Goal: Information Seeking & Learning: Compare options

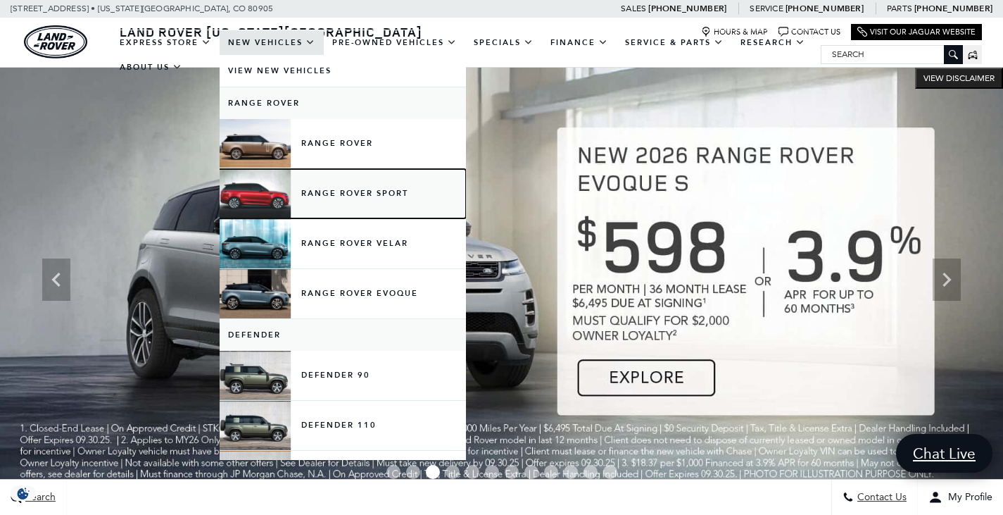
click at [278, 193] on link "Range Rover Sport" at bounding box center [343, 193] width 246 height 49
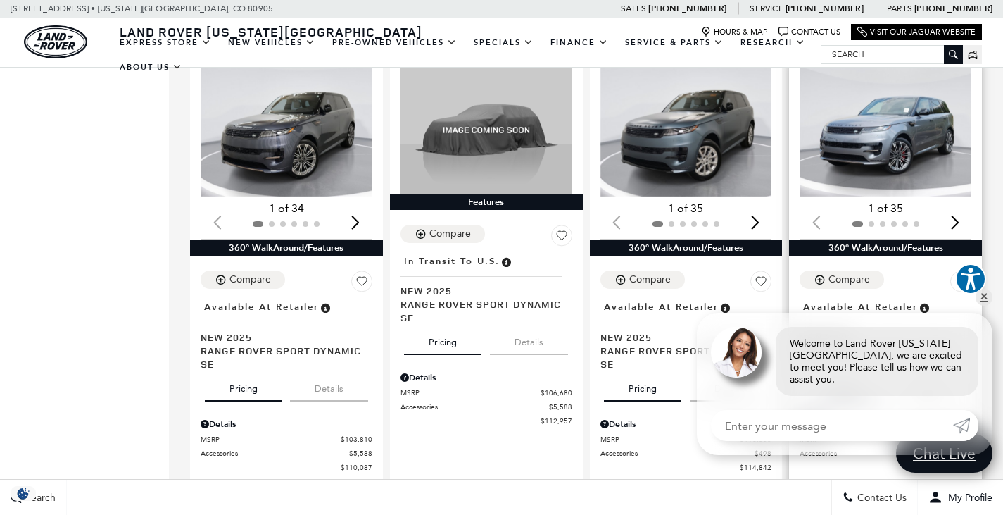
scroll to position [1830, 0]
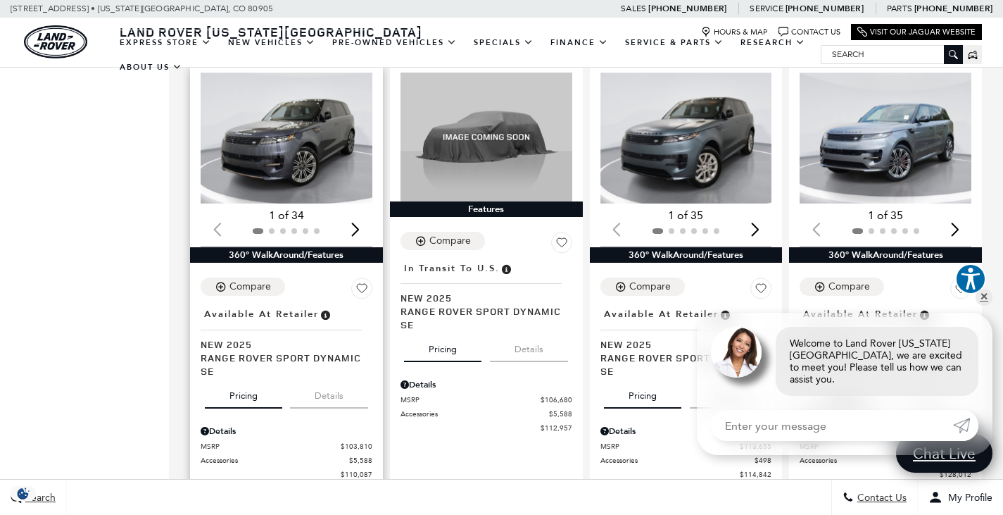
click at [356, 216] on div "Next slide" at bounding box center [355, 229] width 19 height 31
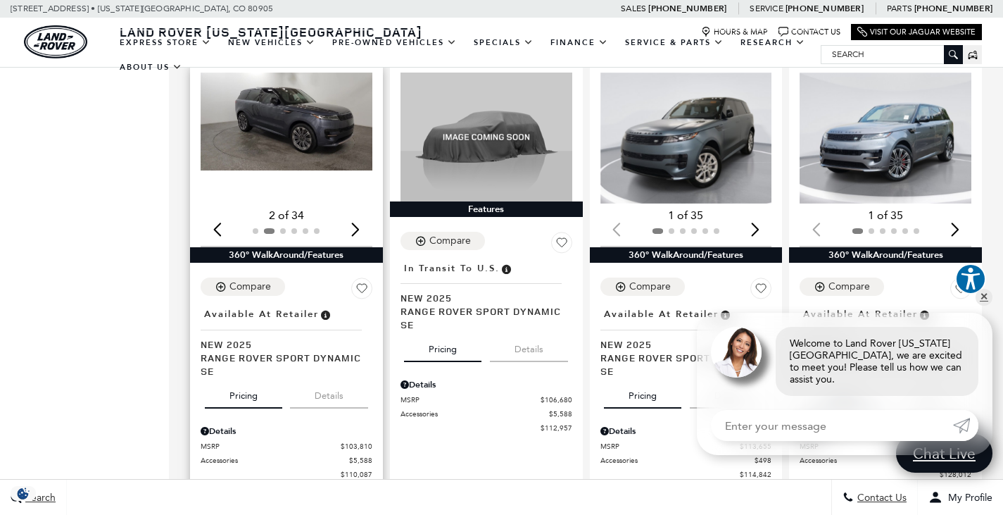
click at [356, 216] on div "Next slide" at bounding box center [355, 229] width 19 height 31
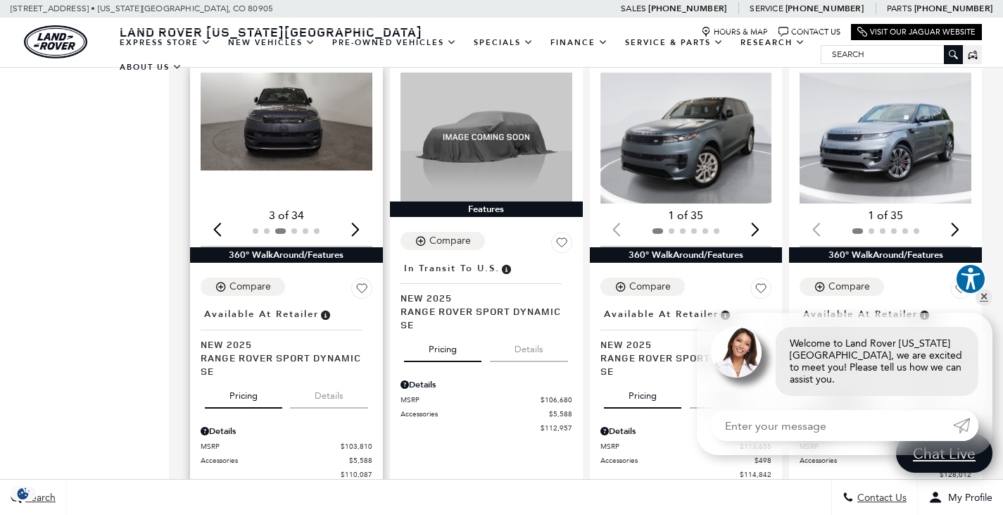
click at [356, 216] on div "Next slide" at bounding box center [355, 229] width 19 height 31
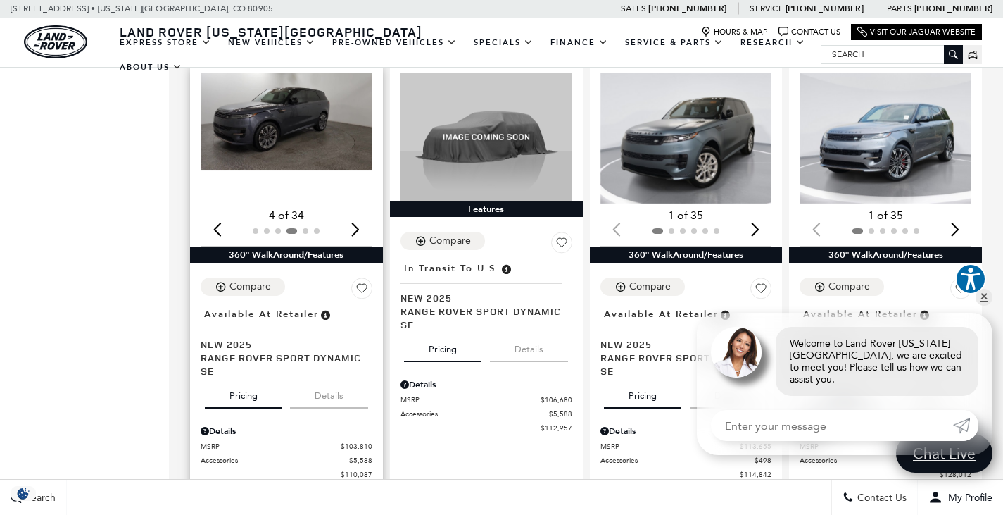
click at [356, 216] on div "Next slide" at bounding box center [355, 229] width 19 height 31
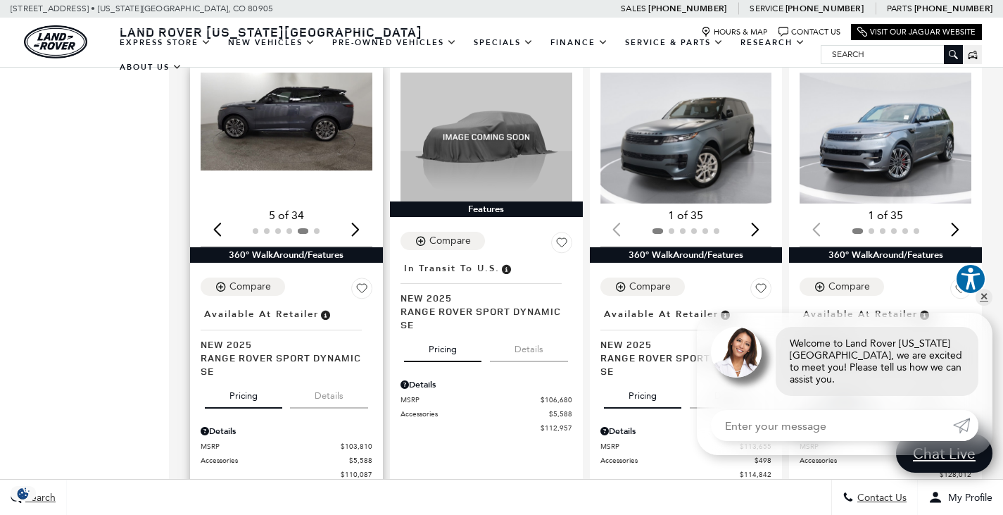
click at [356, 216] on div "Next slide" at bounding box center [355, 229] width 19 height 31
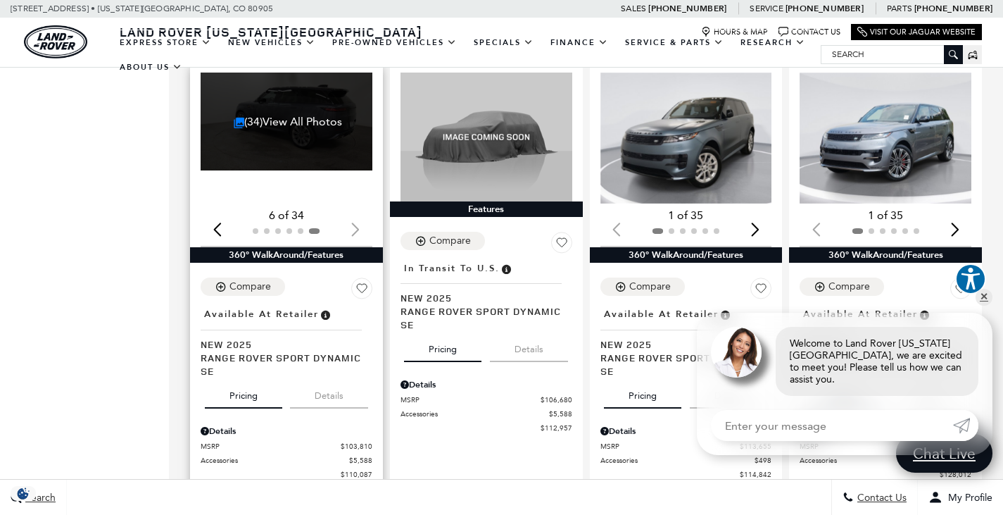
click at [356, 223] on div at bounding box center [287, 230] width 172 height 15
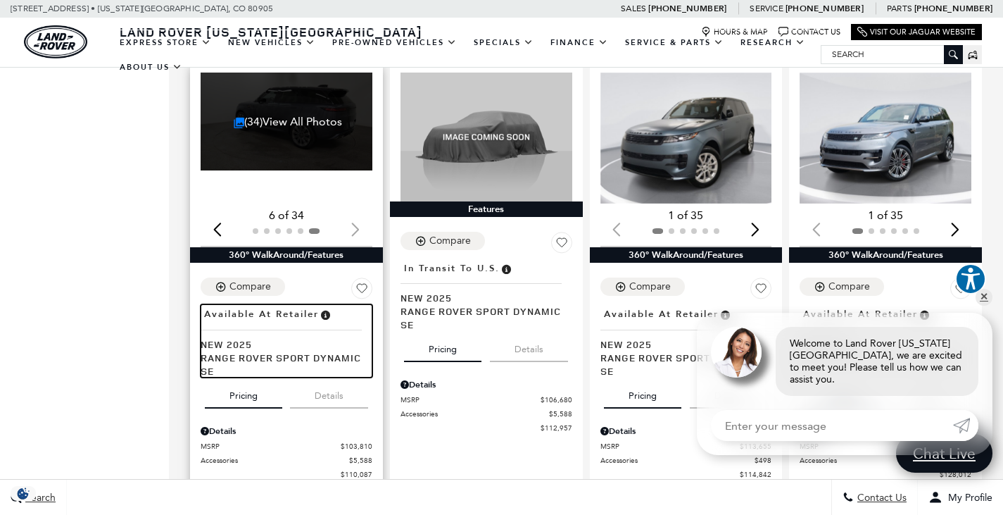
click at [267, 351] on span "Range Rover Sport Dynamic SE" at bounding box center [281, 364] width 161 height 27
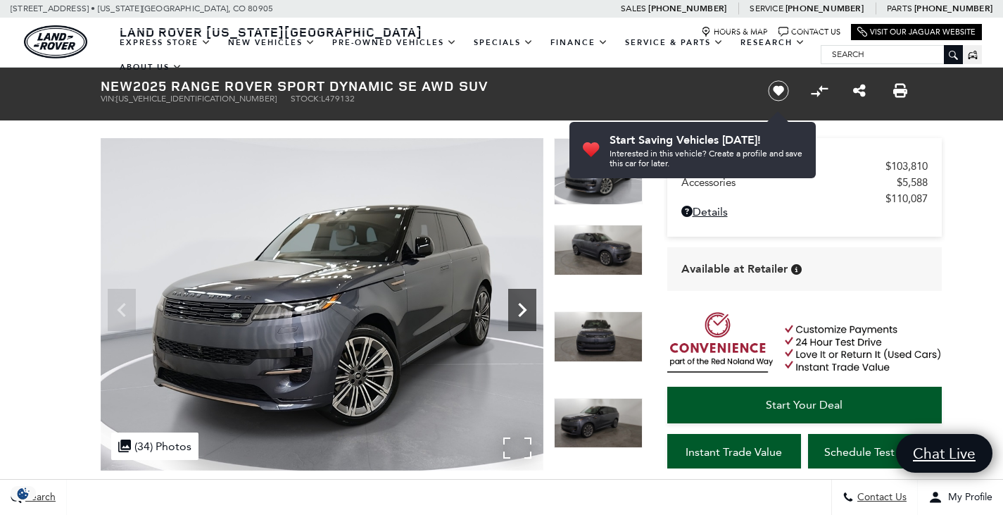
click at [522, 306] on icon "Next" at bounding box center [522, 310] width 8 height 14
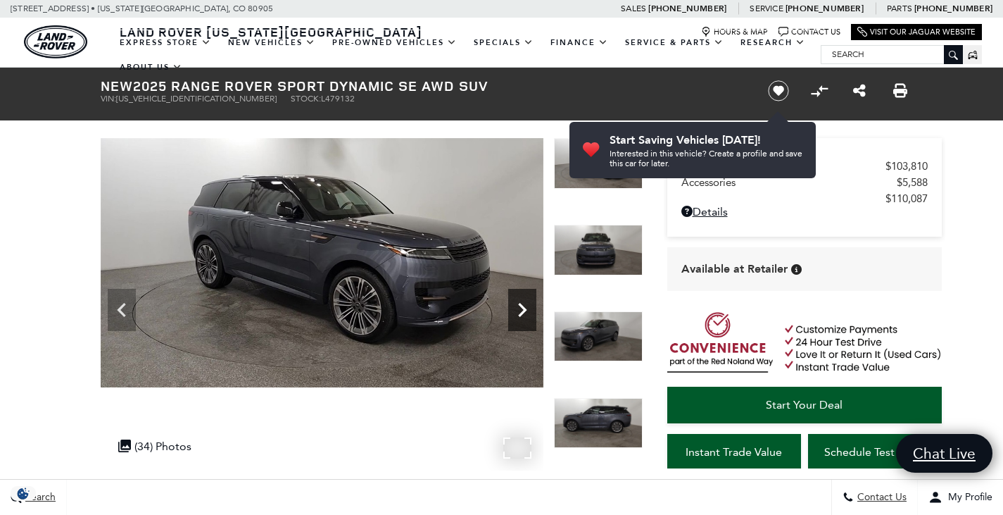
click at [522, 306] on icon "Next" at bounding box center [522, 310] width 8 height 14
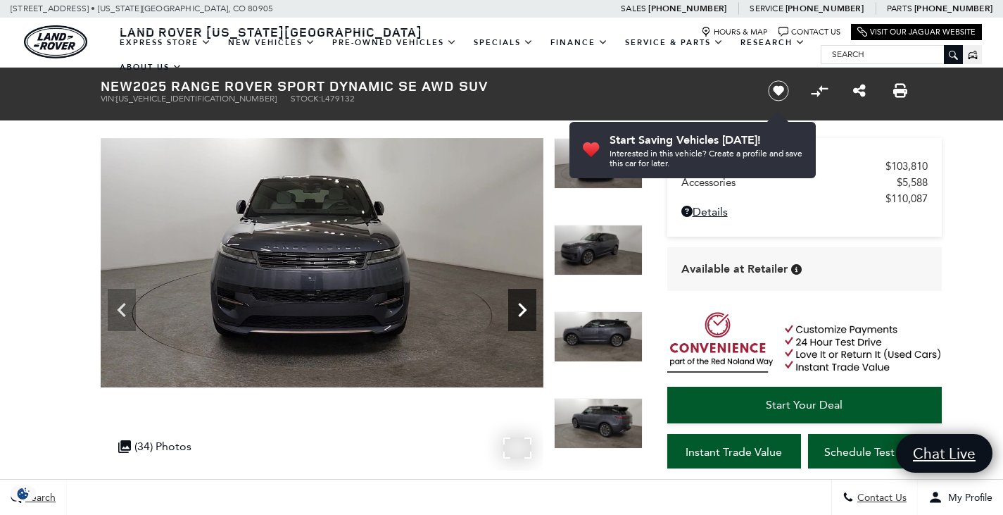
click at [522, 306] on icon "Next" at bounding box center [522, 310] width 8 height 14
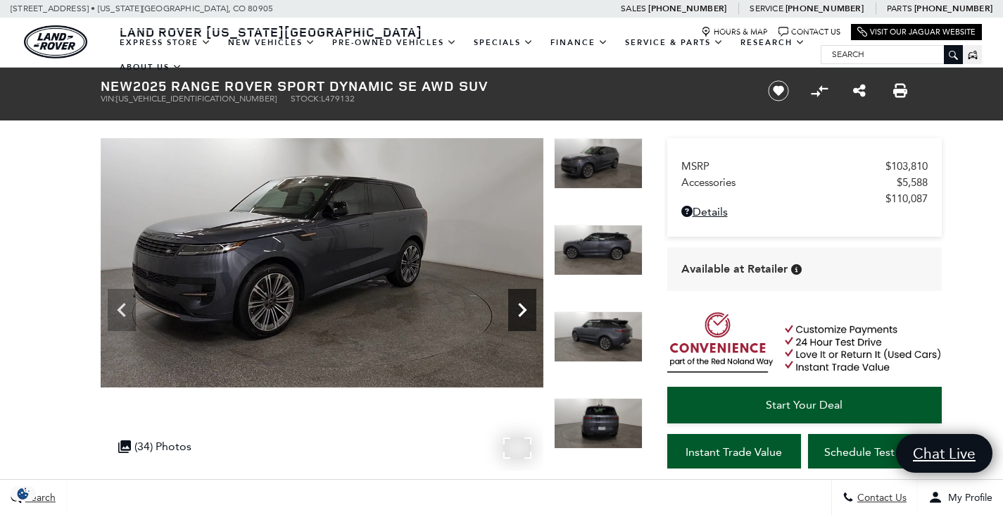
click at [522, 306] on icon "Next" at bounding box center [522, 310] width 8 height 14
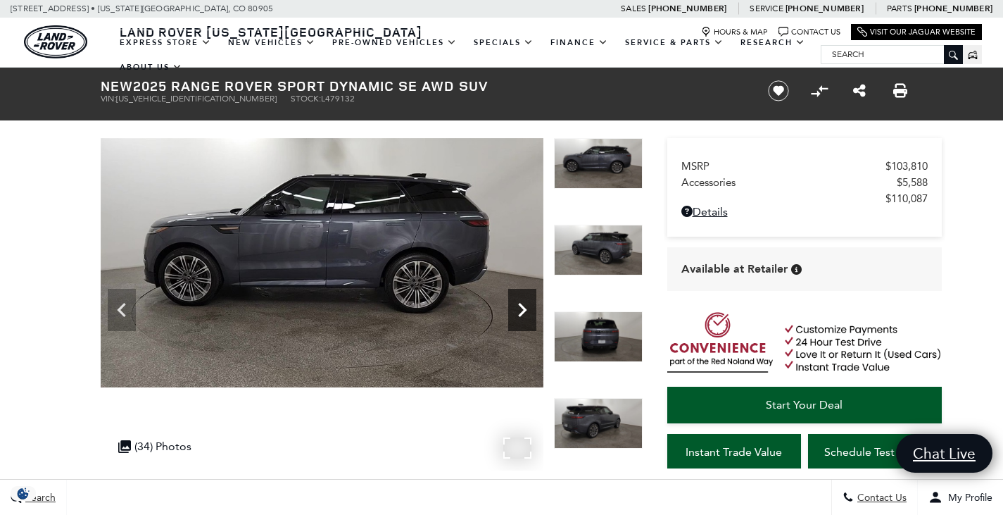
click at [522, 306] on icon "Next" at bounding box center [522, 310] width 8 height 14
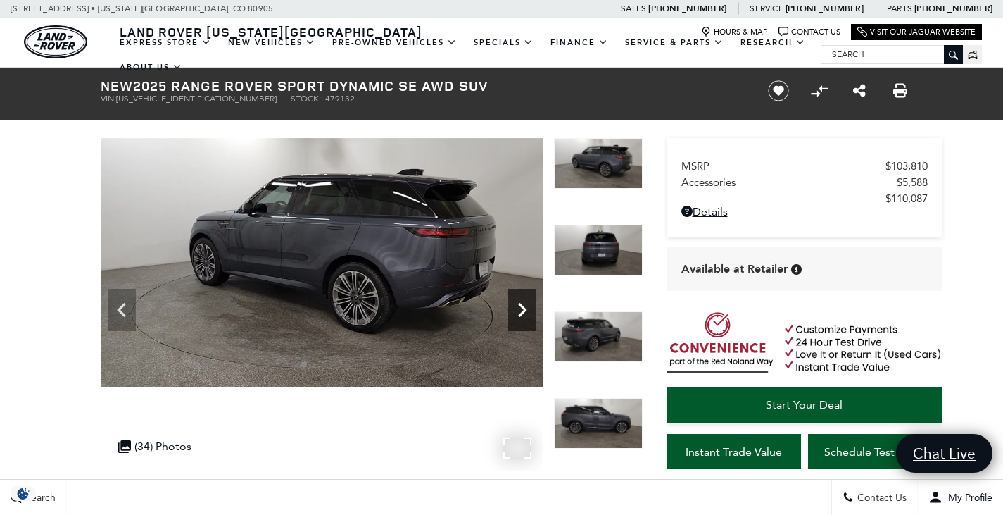
click at [522, 306] on icon "Next" at bounding box center [522, 310] width 8 height 14
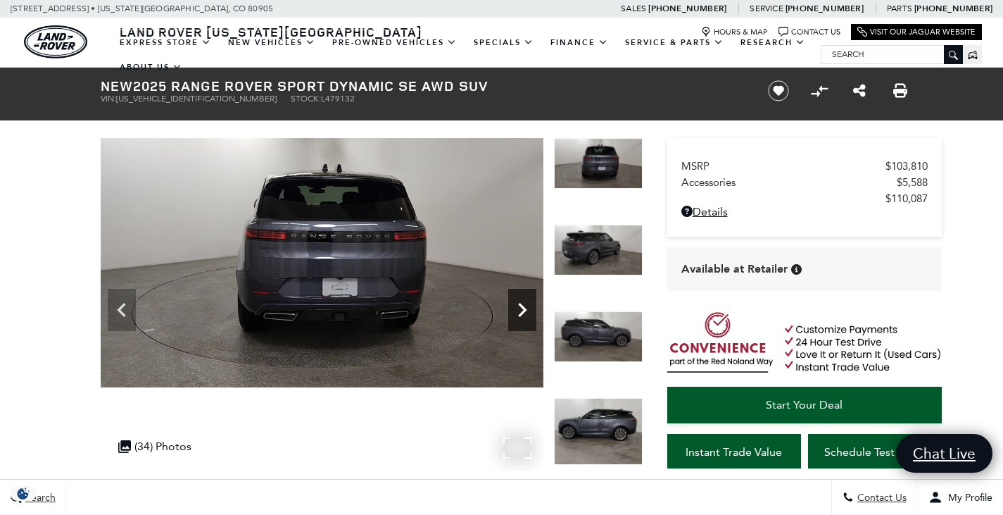
click at [522, 306] on icon "Next" at bounding box center [522, 310] width 8 height 14
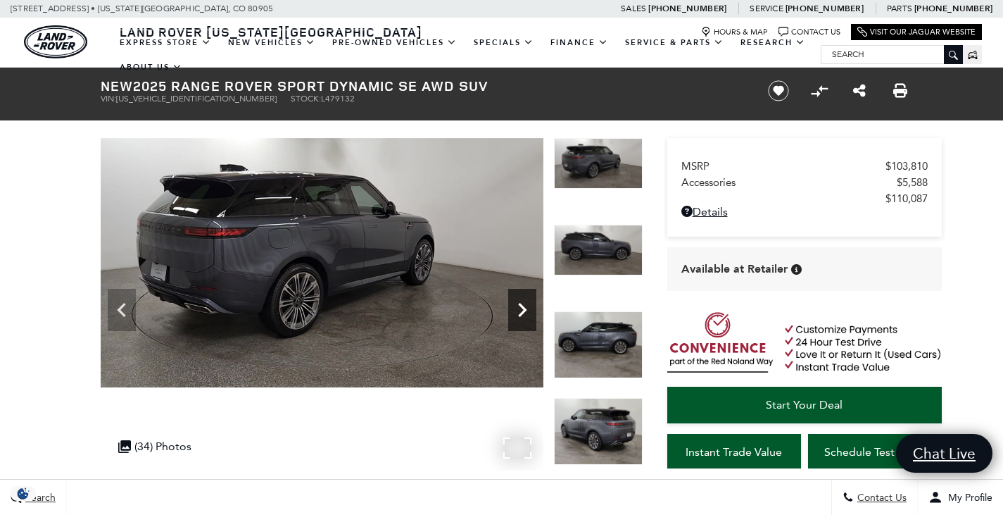
click at [522, 306] on icon "Next" at bounding box center [522, 310] width 8 height 14
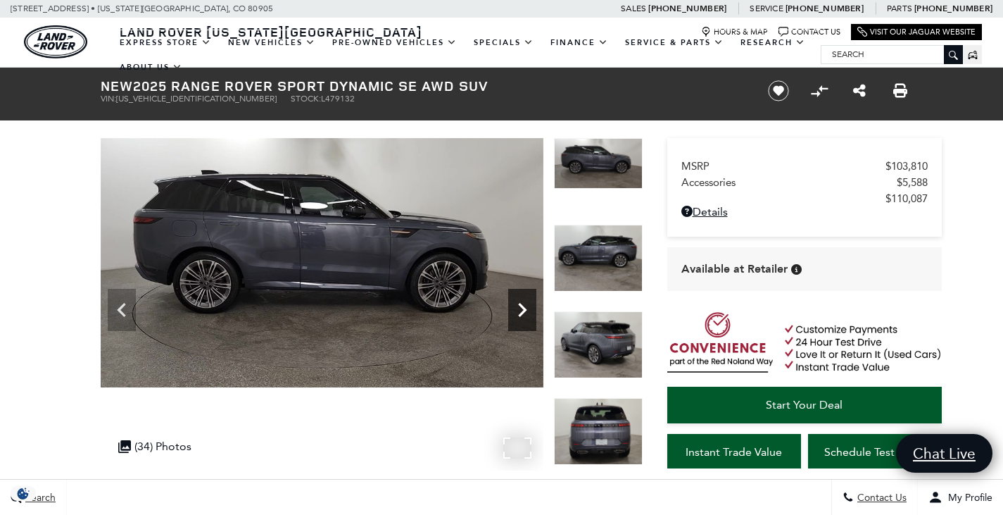
click at [522, 306] on icon "Next" at bounding box center [522, 310] width 8 height 14
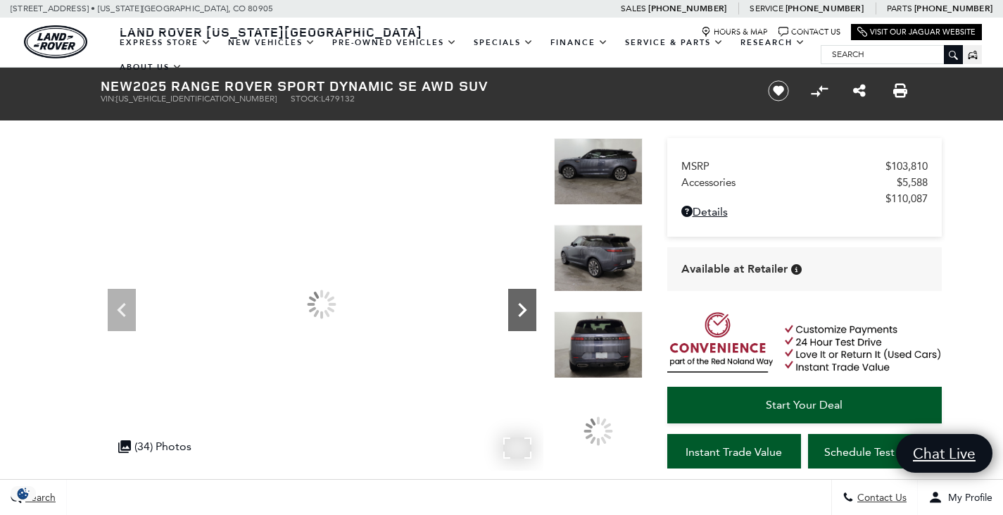
click at [522, 306] on icon "Next" at bounding box center [522, 310] width 8 height 14
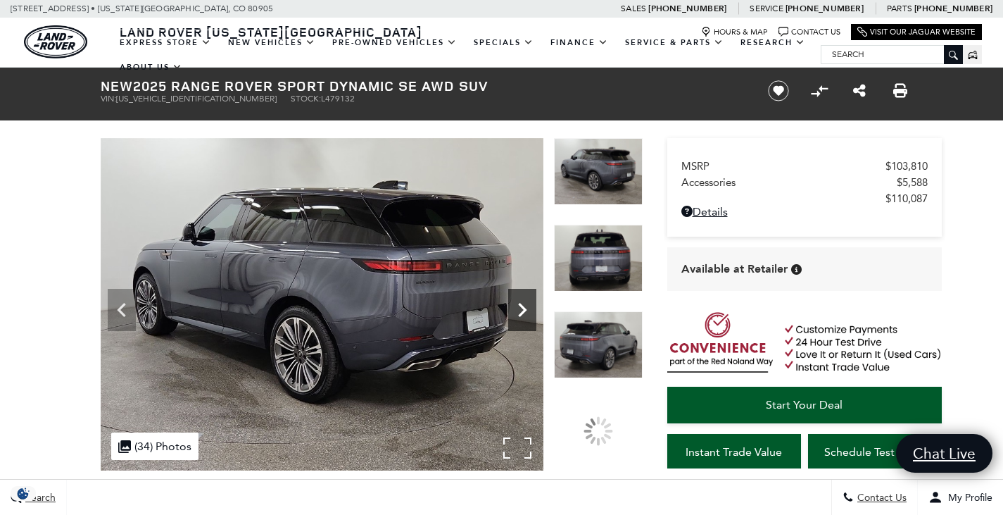
click at [522, 306] on icon "Next" at bounding box center [522, 310] width 8 height 14
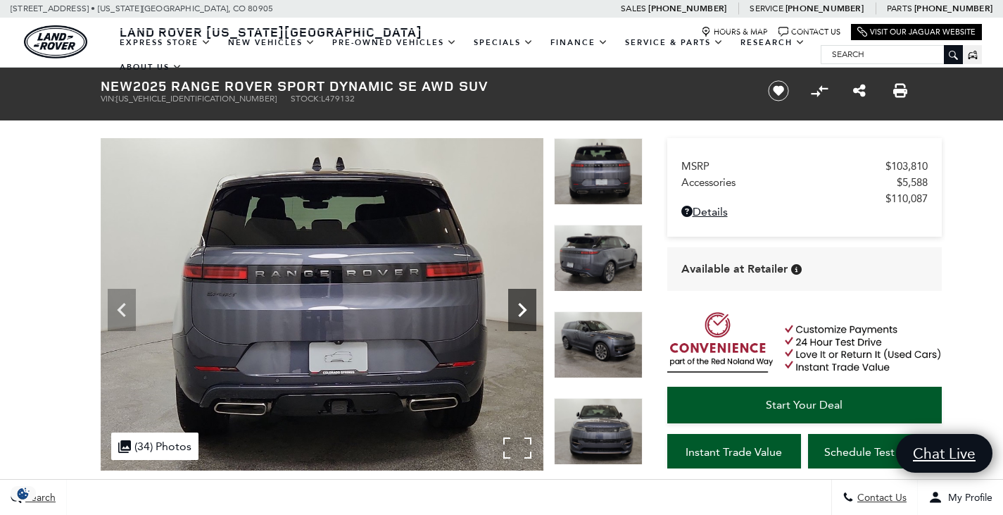
click at [522, 306] on icon "Next" at bounding box center [522, 310] width 8 height 14
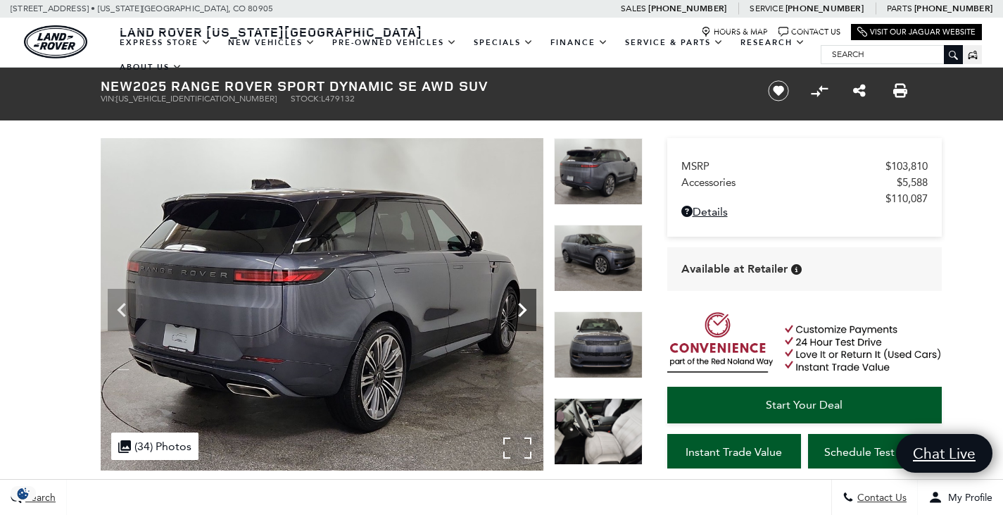
click at [522, 306] on icon "Next" at bounding box center [522, 310] width 8 height 14
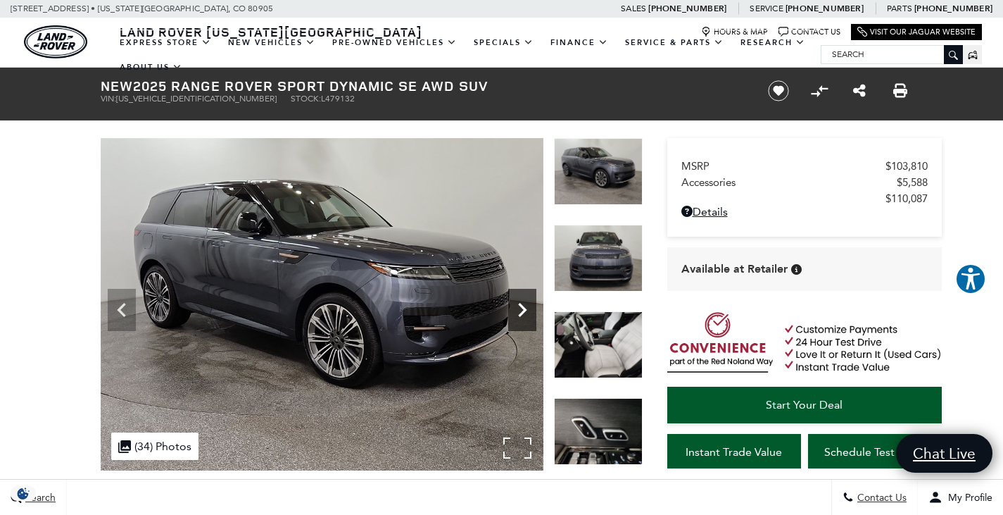
click at [522, 306] on icon "Next" at bounding box center [522, 310] width 8 height 14
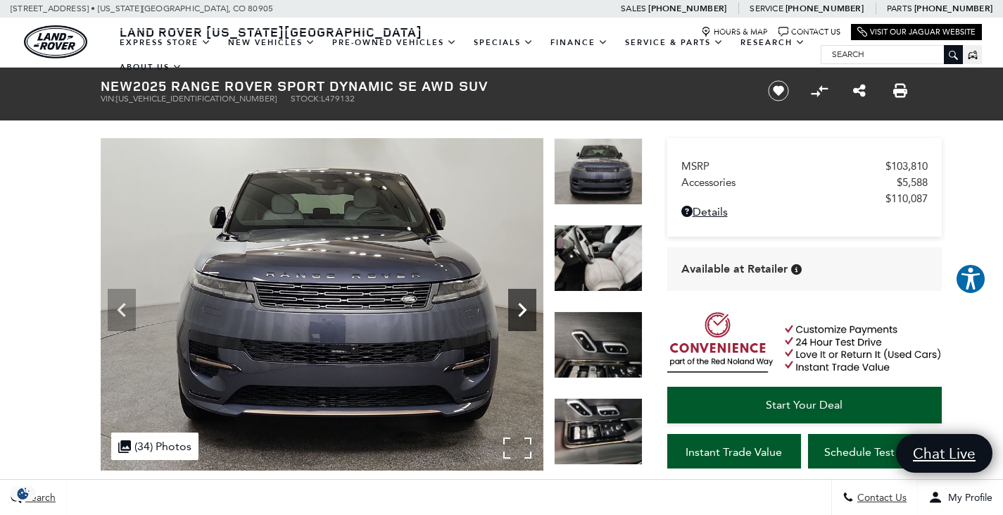
click at [522, 306] on icon "Next" at bounding box center [522, 310] width 8 height 14
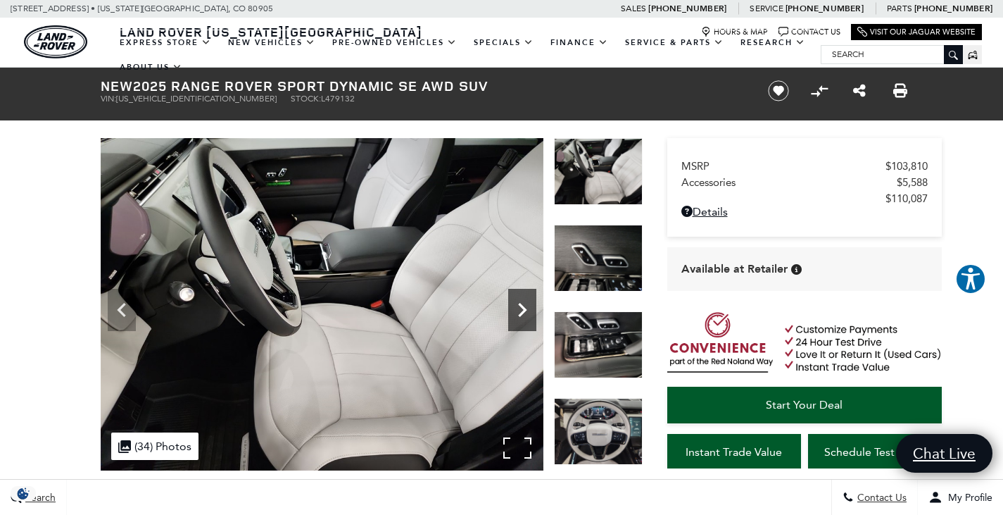
click at [522, 306] on icon "Next" at bounding box center [522, 310] width 8 height 14
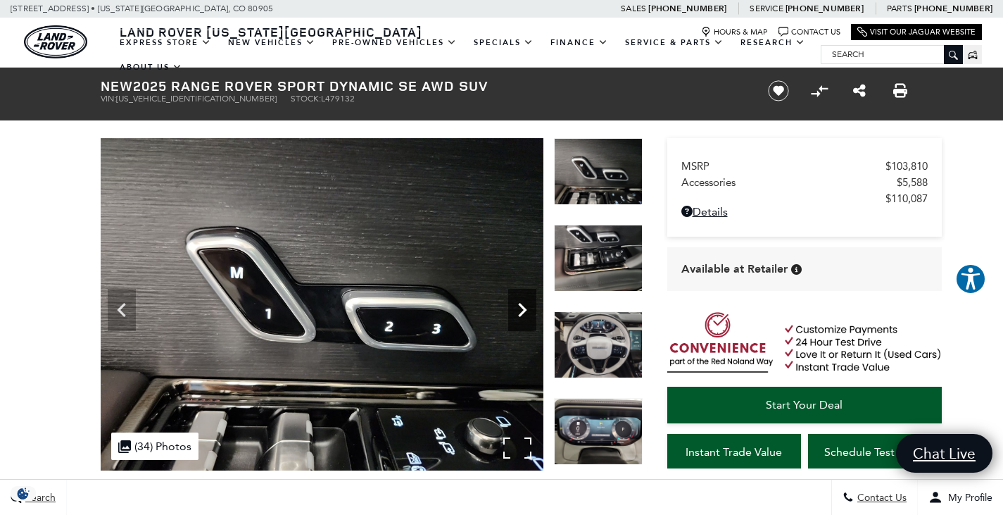
click at [522, 306] on icon "Next" at bounding box center [522, 310] width 8 height 14
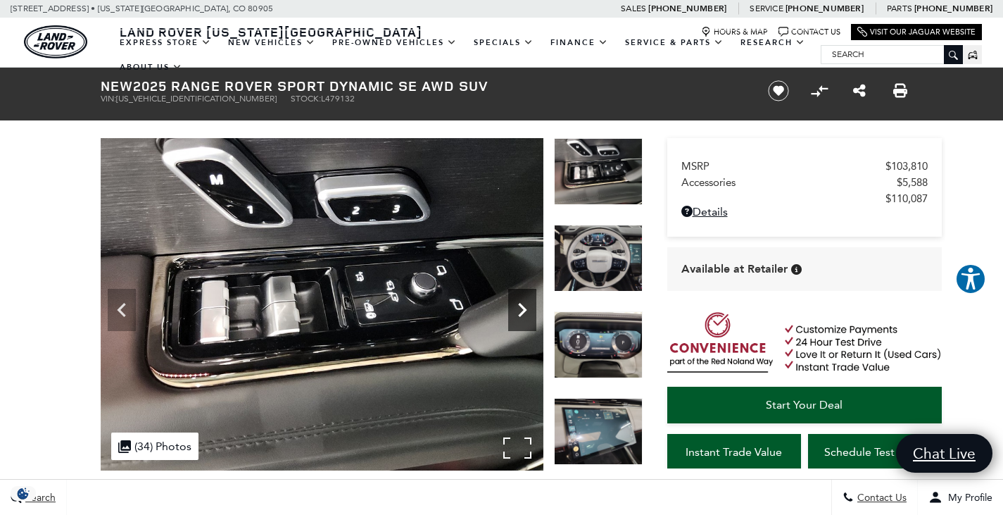
click at [522, 306] on icon "Next" at bounding box center [522, 310] width 8 height 14
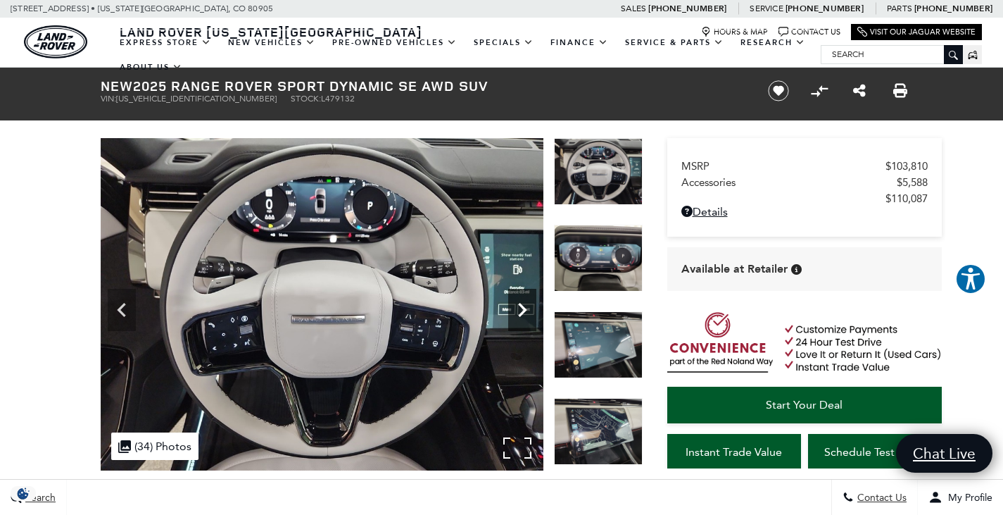
click at [522, 306] on icon "Next" at bounding box center [522, 310] width 8 height 14
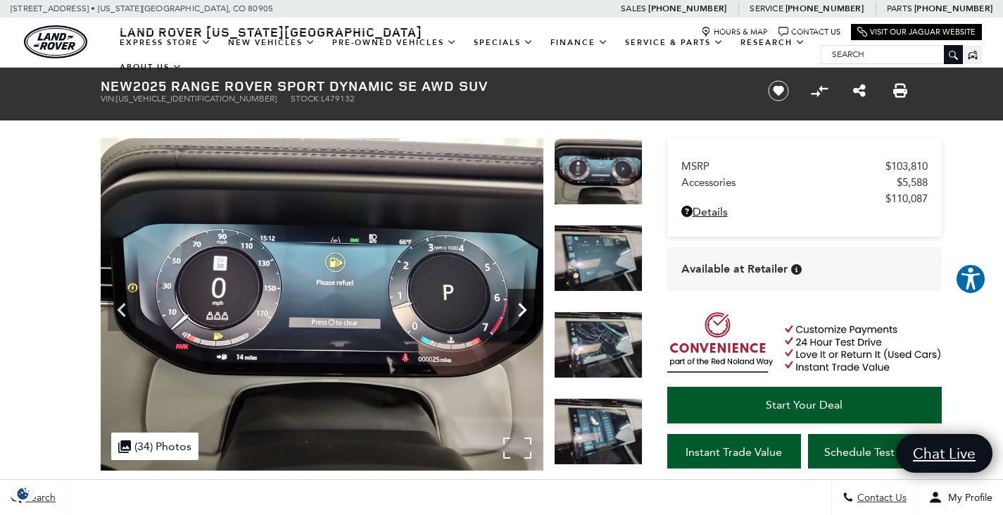
click at [522, 306] on icon "Next" at bounding box center [522, 310] width 8 height 14
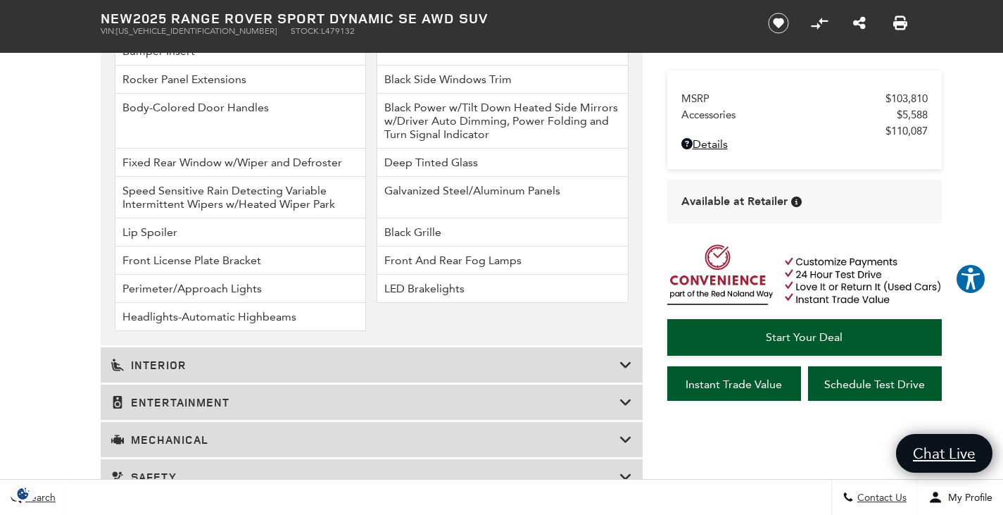
scroll to position [2182, 0]
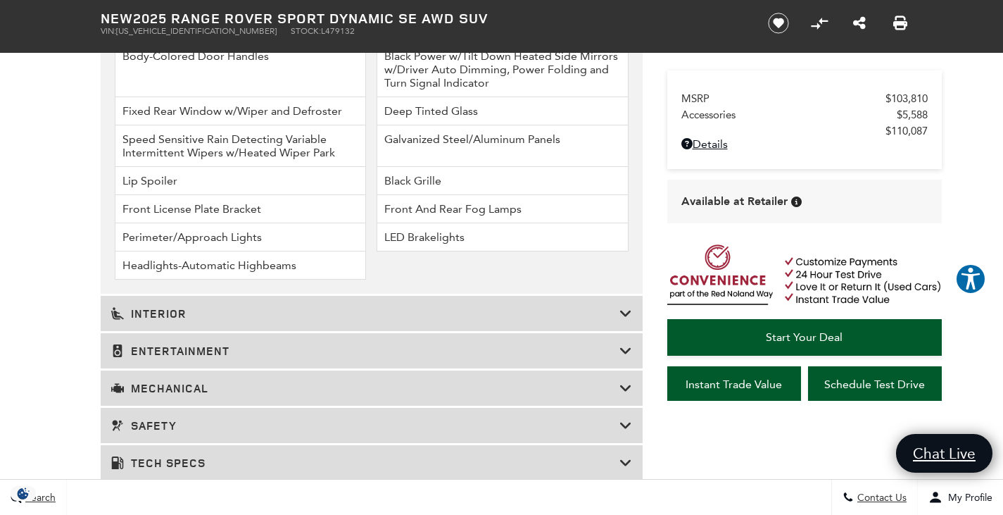
click at [515, 313] on h3 "Interior" at bounding box center [365, 313] width 508 height 14
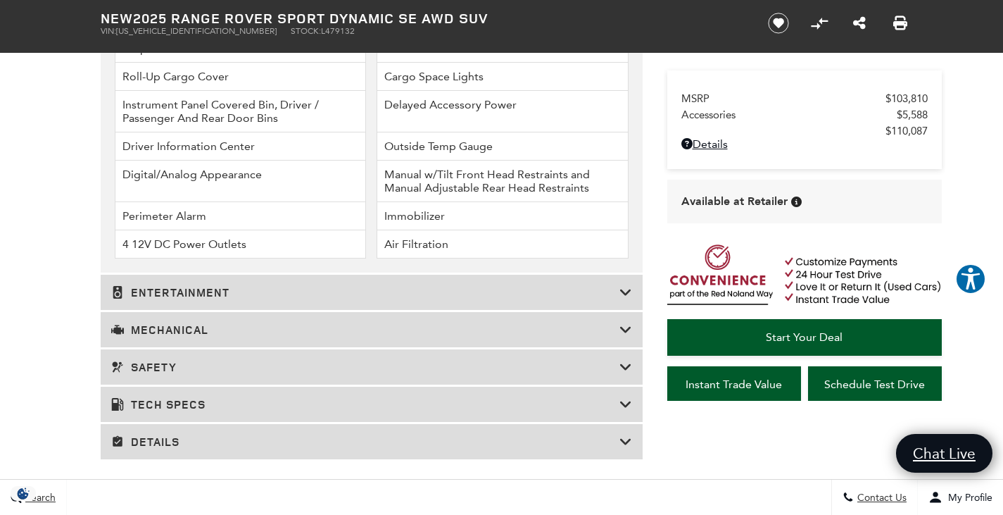
scroll to position [2464, 0]
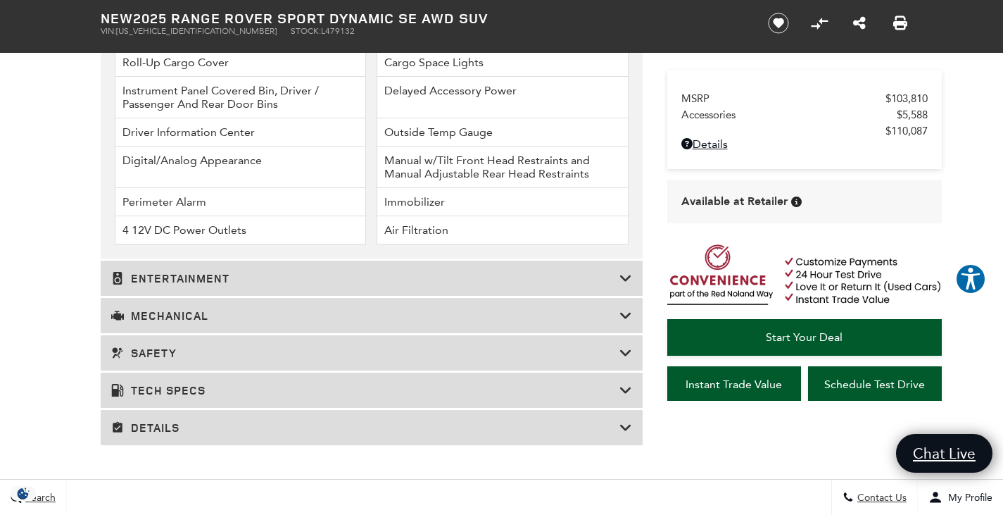
click at [514, 274] on h3 "Entertainment" at bounding box center [365, 278] width 508 height 14
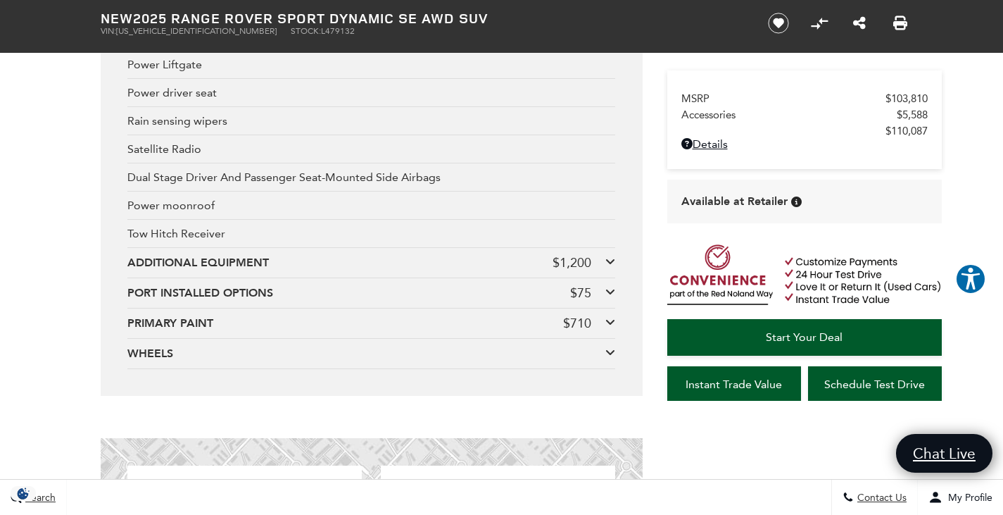
scroll to position [2886, 0]
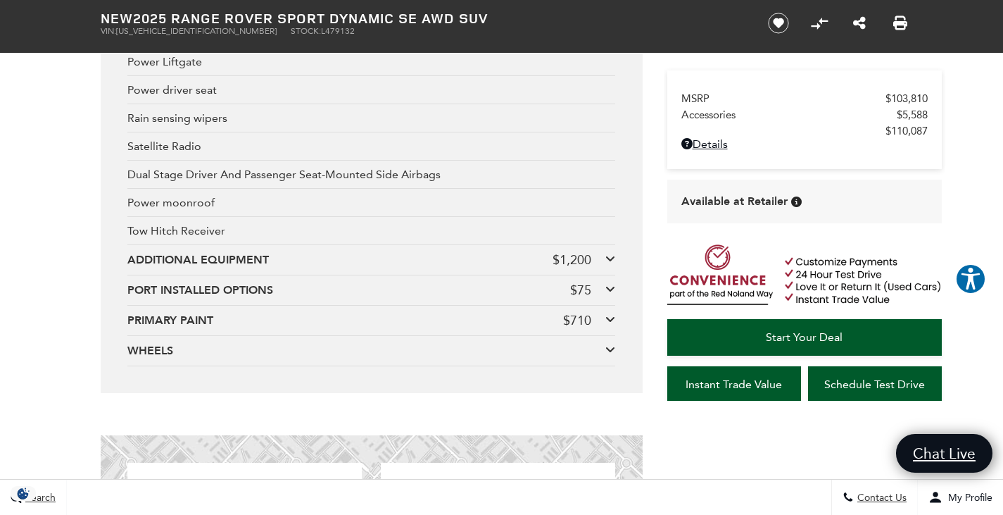
click at [512, 269] on div "ADDITIONAL EQUIPMENT $1,200 RADIO: MERIDIAN 3D SURROUND SOUND SYSTEM" at bounding box center [371, 260] width 488 height 30
click at [614, 256] on icon at bounding box center [610, 258] width 10 height 11
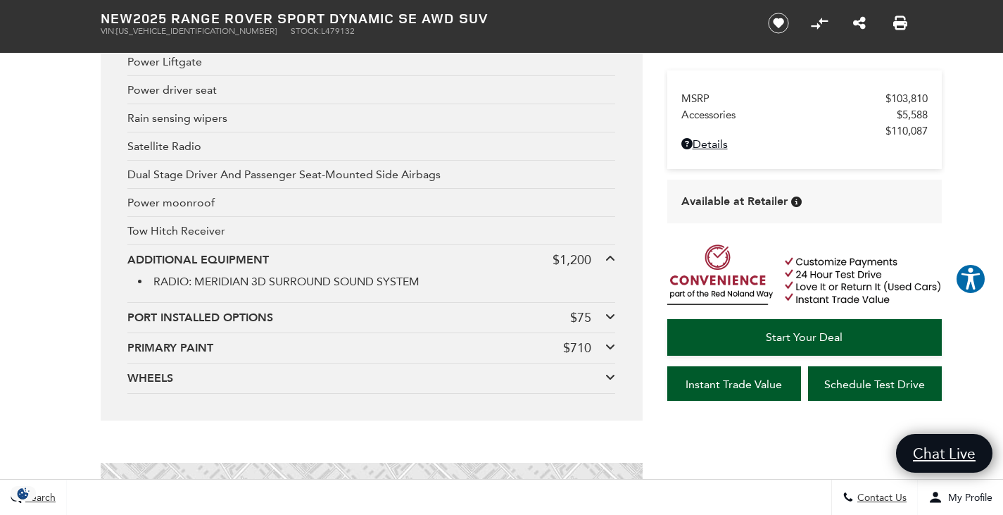
click at [605, 313] on icon at bounding box center [610, 315] width 10 height 11
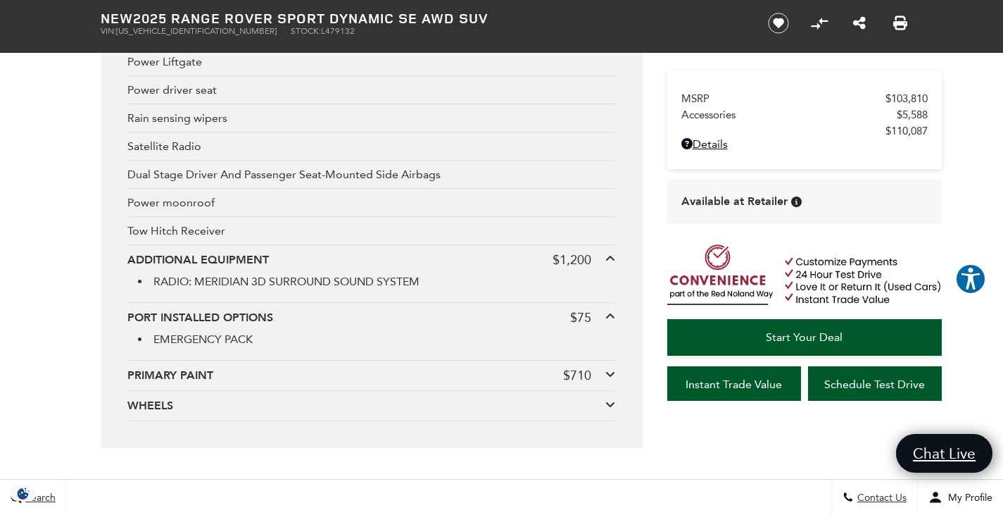
click at [607, 372] on icon at bounding box center [610, 373] width 10 height 11
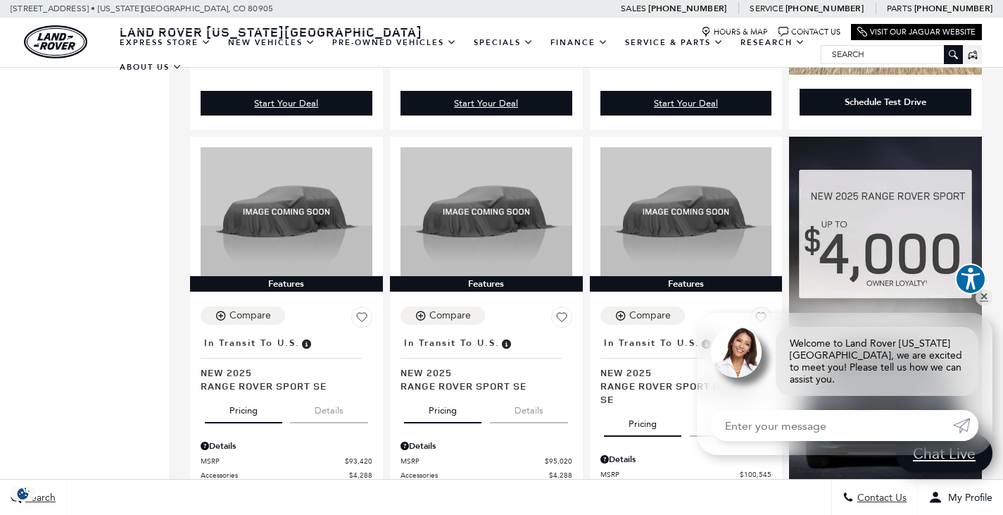
scroll to position [1408, 0]
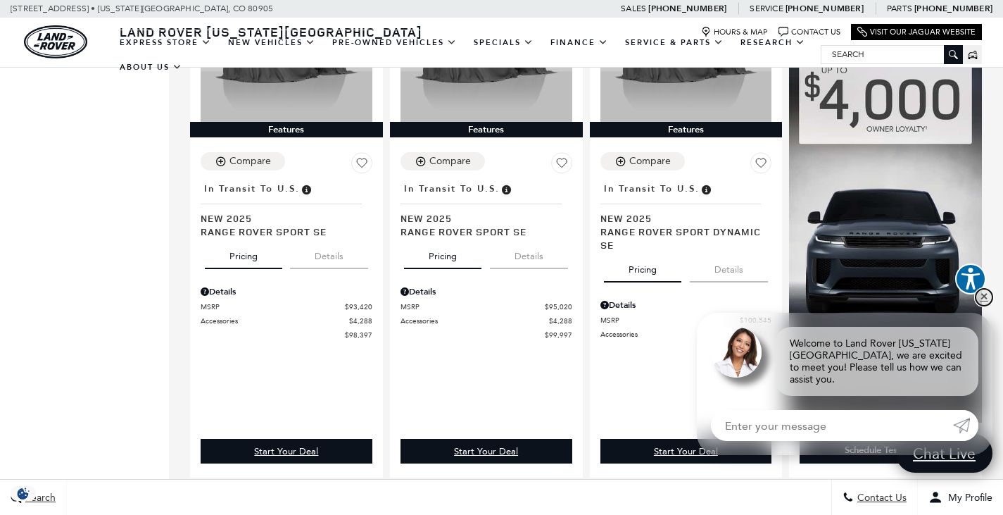
click at [982, 305] on link "✕" at bounding box center [984, 297] width 17 height 17
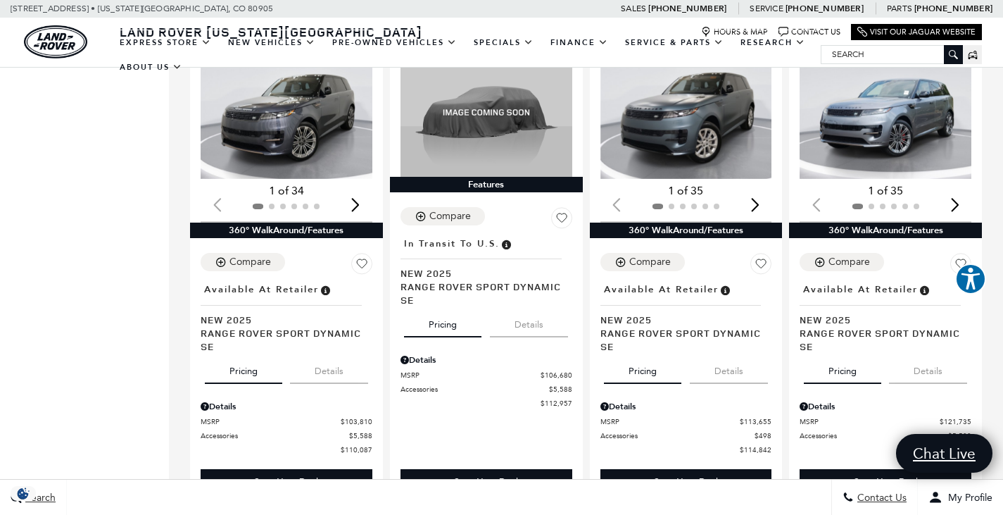
scroll to position [1901, 0]
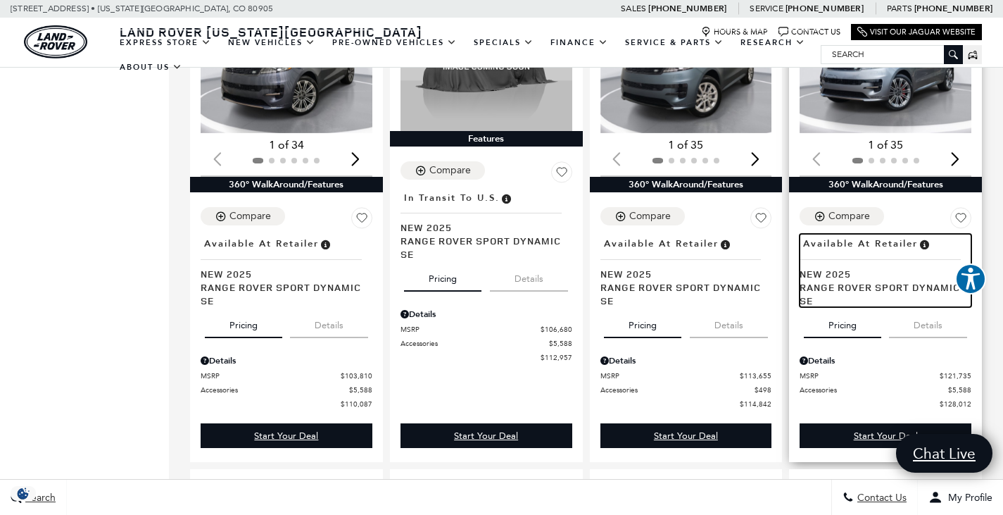
click at [845, 267] on span "New 2025" at bounding box center [880, 273] width 161 height 13
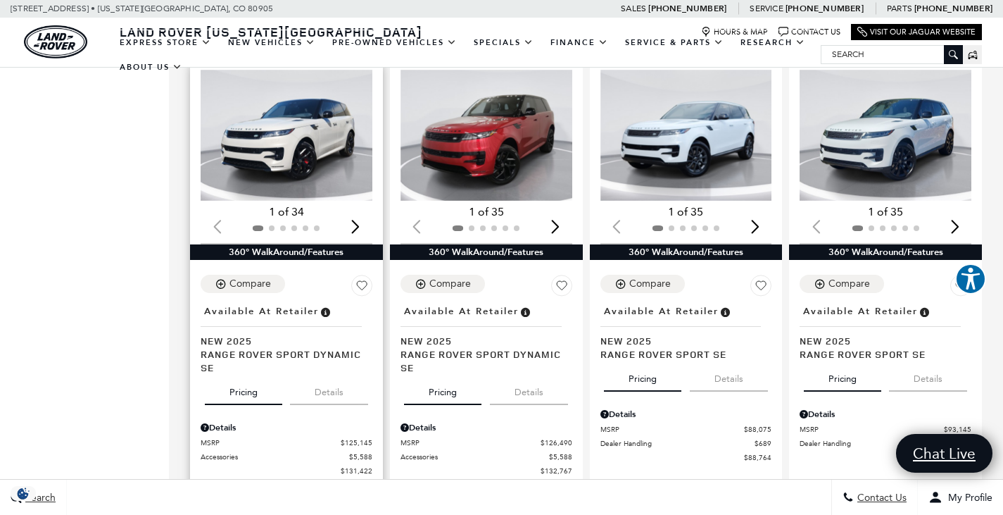
scroll to position [2323, 0]
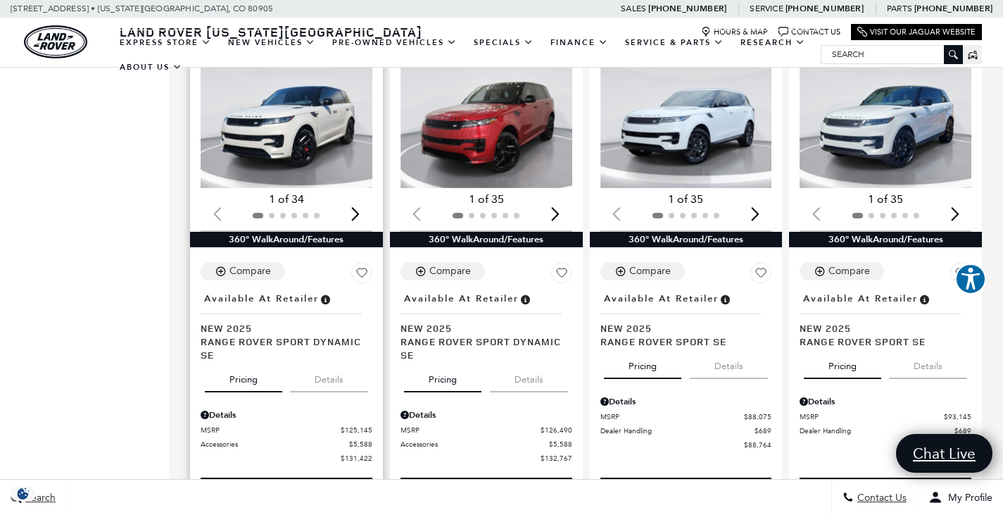
click at [326, 361] on button "Details" at bounding box center [329, 376] width 78 height 31
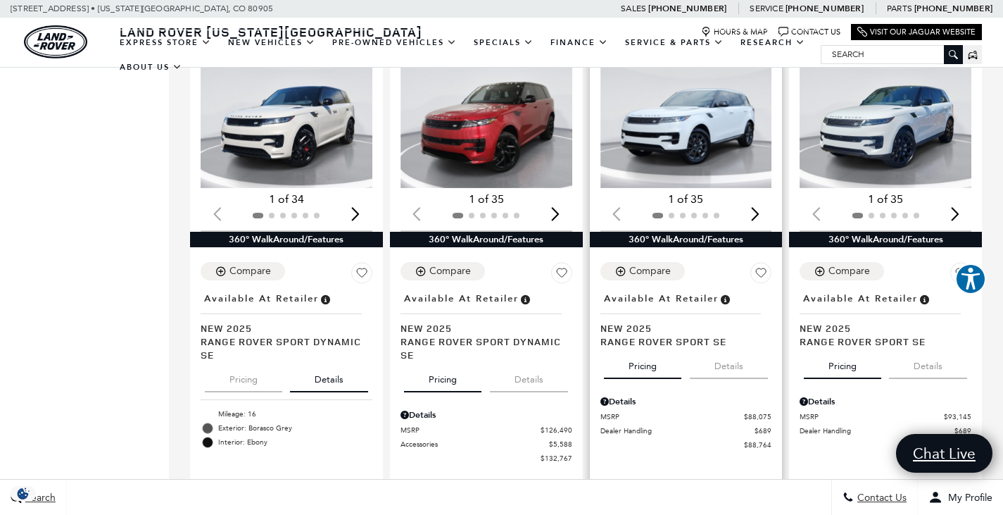
click at [734, 357] on button "Details" at bounding box center [729, 363] width 78 height 31
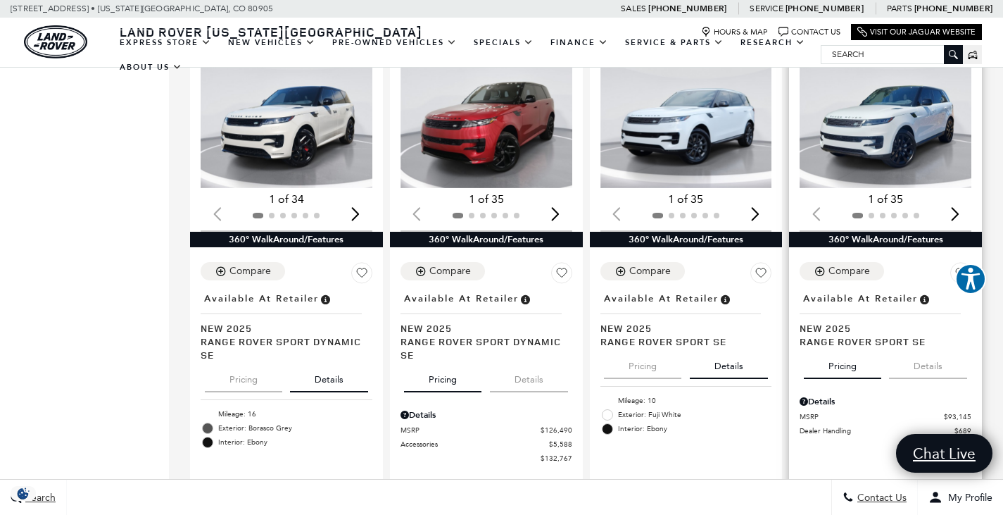
click at [936, 357] on button "Details" at bounding box center [928, 363] width 78 height 31
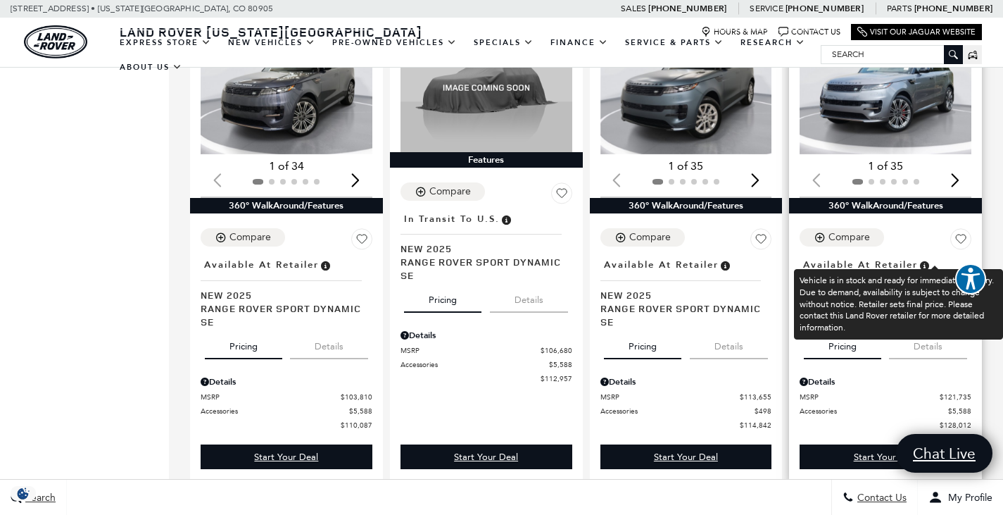
scroll to position [1901, 0]
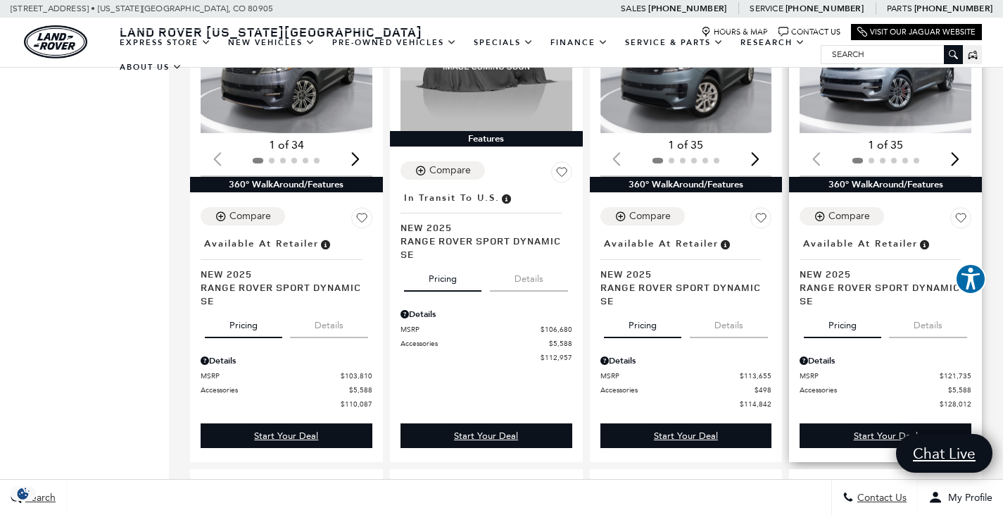
click at [940, 317] on button "Details" at bounding box center [928, 322] width 78 height 31
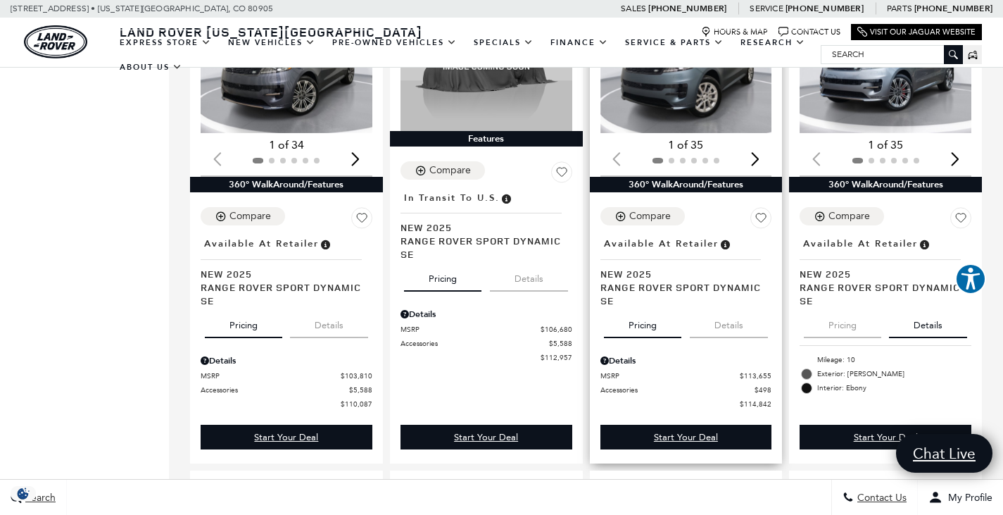
click at [722, 310] on button "Details" at bounding box center [729, 322] width 78 height 31
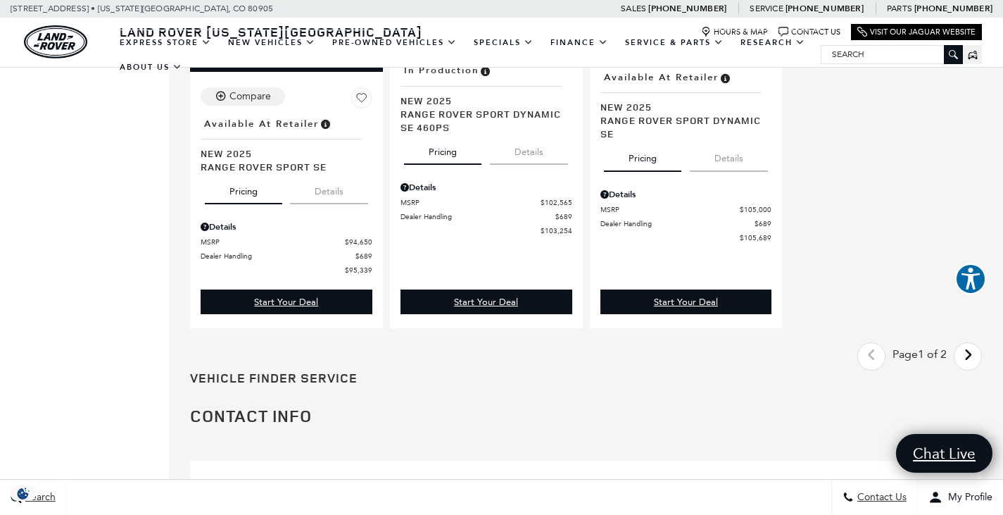
scroll to position [3027, 0]
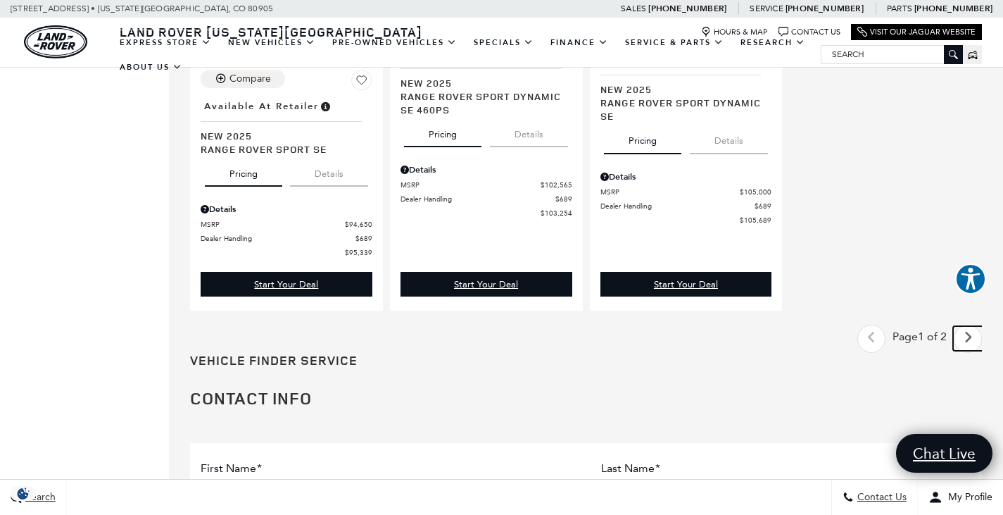
click at [973, 331] on icon "next page" at bounding box center [968, 337] width 9 height 23
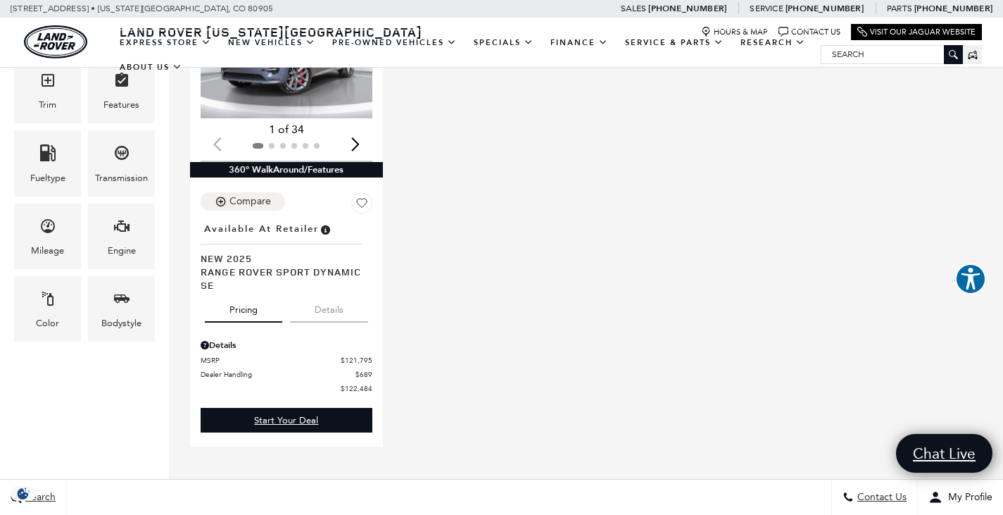
scroll to position [422, 0]
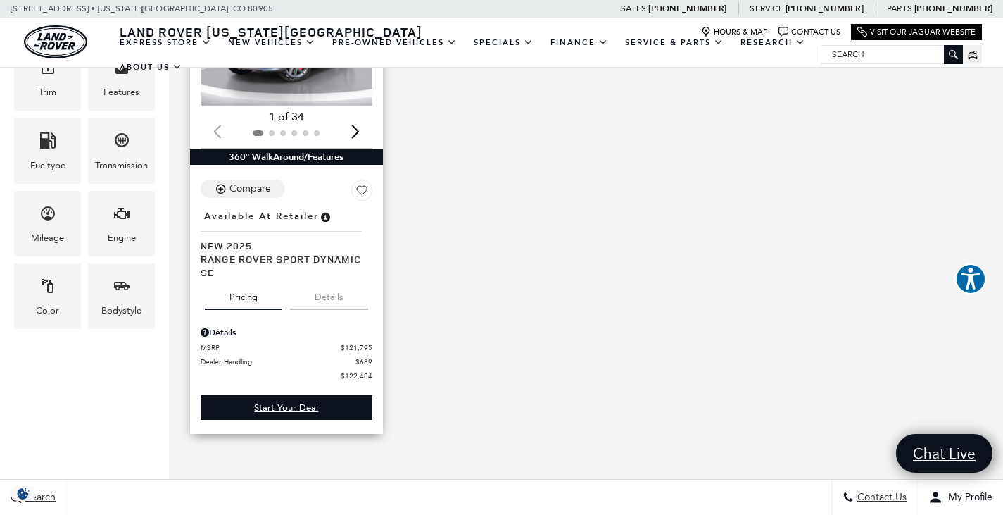
click at [339, 279] on button "Details" at bounding box center [329, 294] width 78 height 31
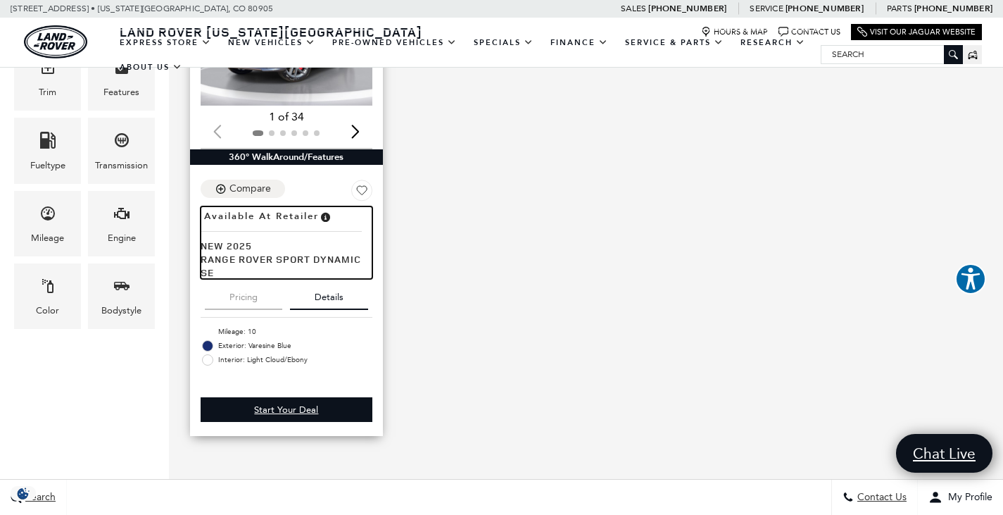
click at [311, 252] on span "Range Rover Sport Dynamic SE" at bounding box center [281, 265] width 161 height 27
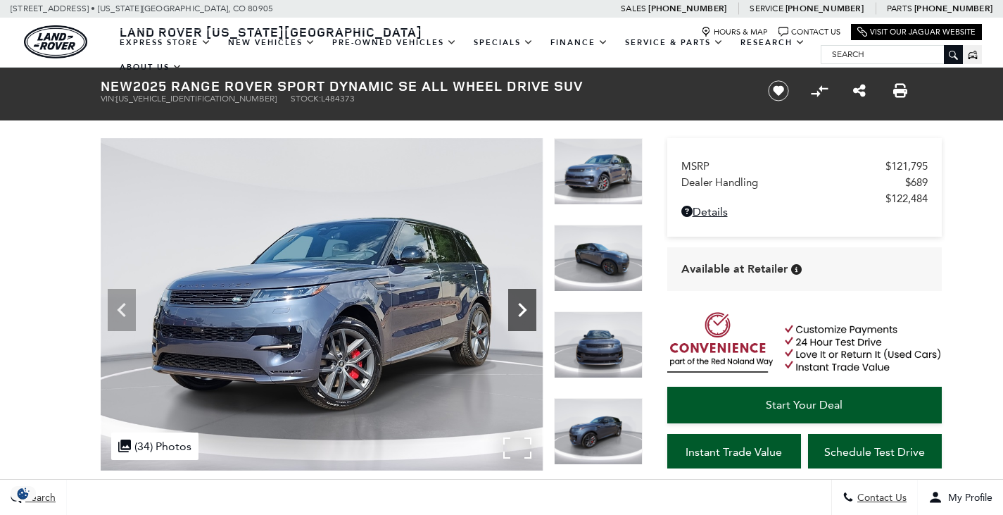
click at [530, 307] on icon "Next" at bounding box center [522, 310] width 28 height 28
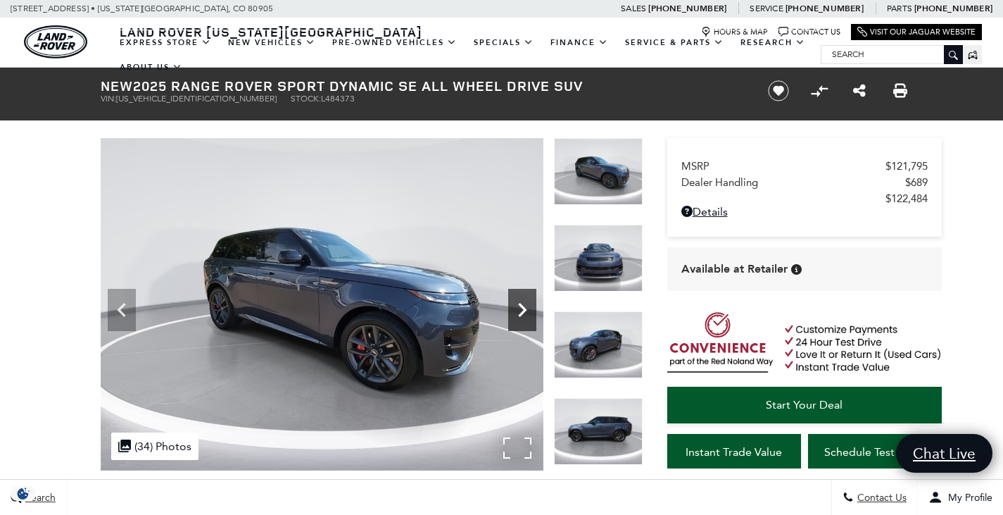
click at [530, 307] on icon "Next" at bounding box center [522, 310] width 28 height 28
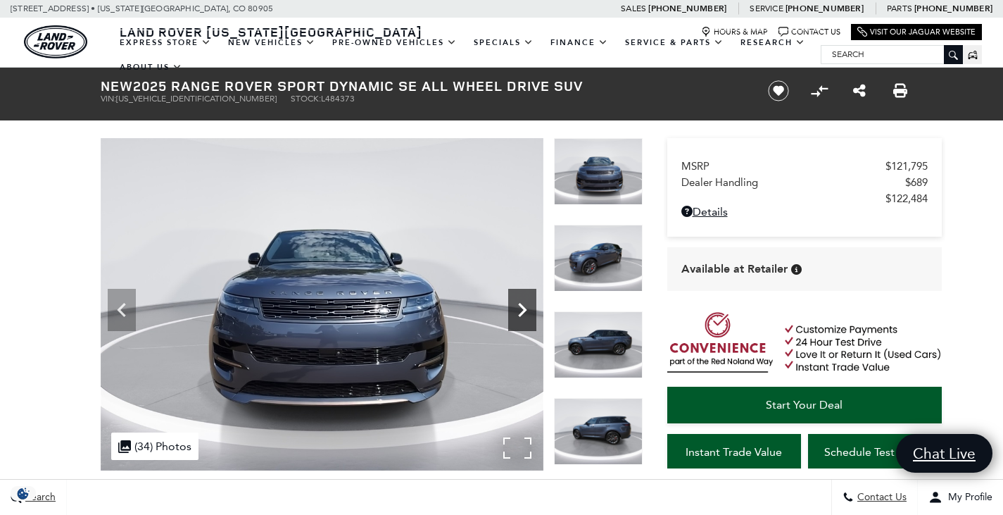
click at [530, 307] on icon "Next" at bounding box center [522, 310] width 28 height 28
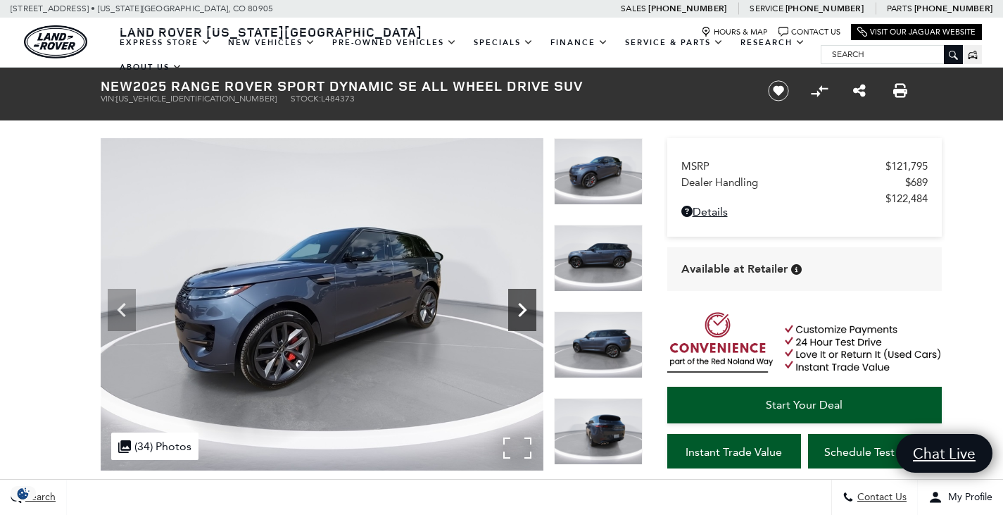
click at [530, 307] on icon "Next" at bounding box center [522, 310] width 28 height 28
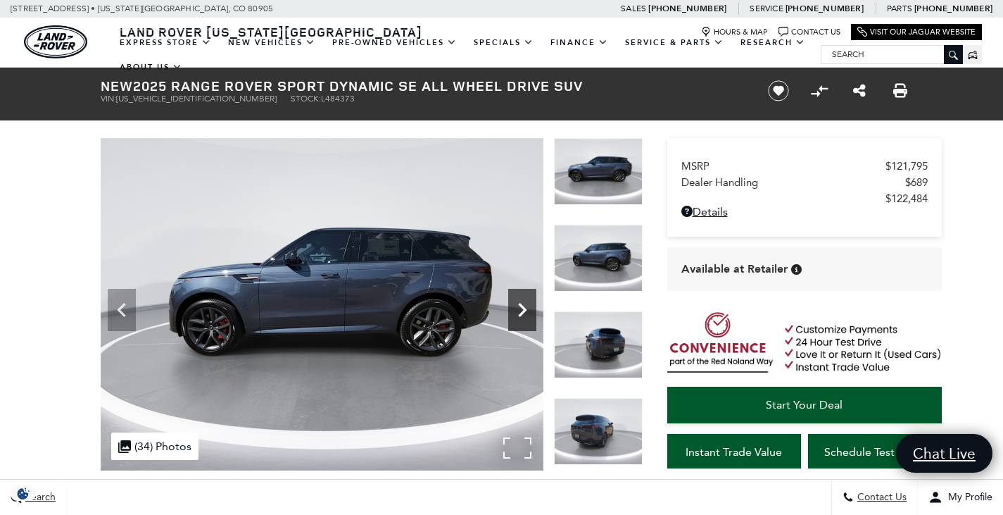
click at [530, 307] on icon "Next" at bounding box center [522, 310] width 28 height 28
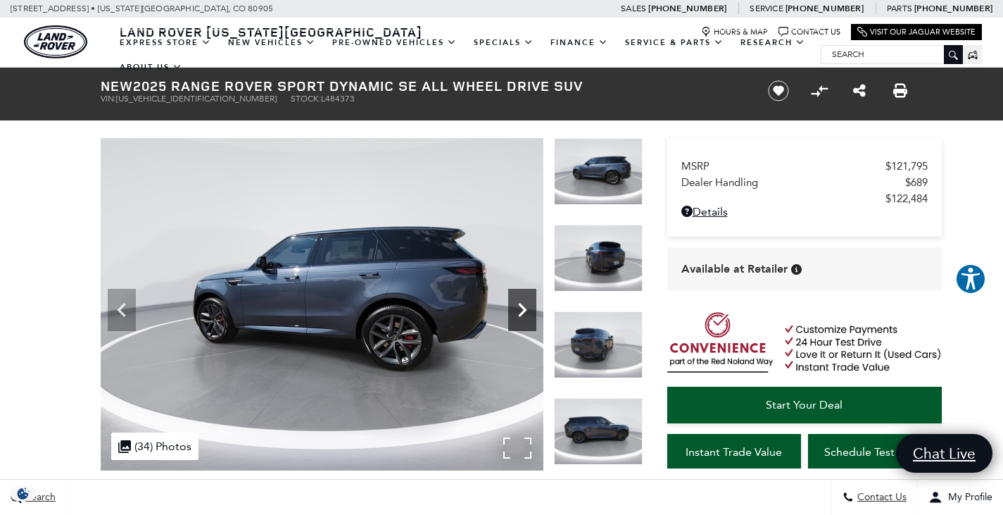
click at [530, 307] on icon "Next" at bounding box center [522, 310] width 28 height 28
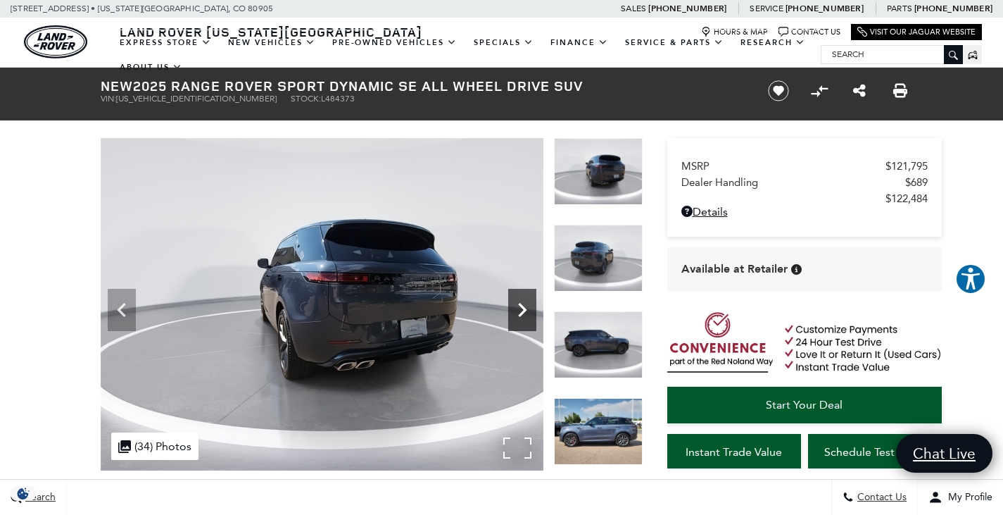
click at [530, 307] on icon "Next" at bounding box center [522, 310] width 28 height 28
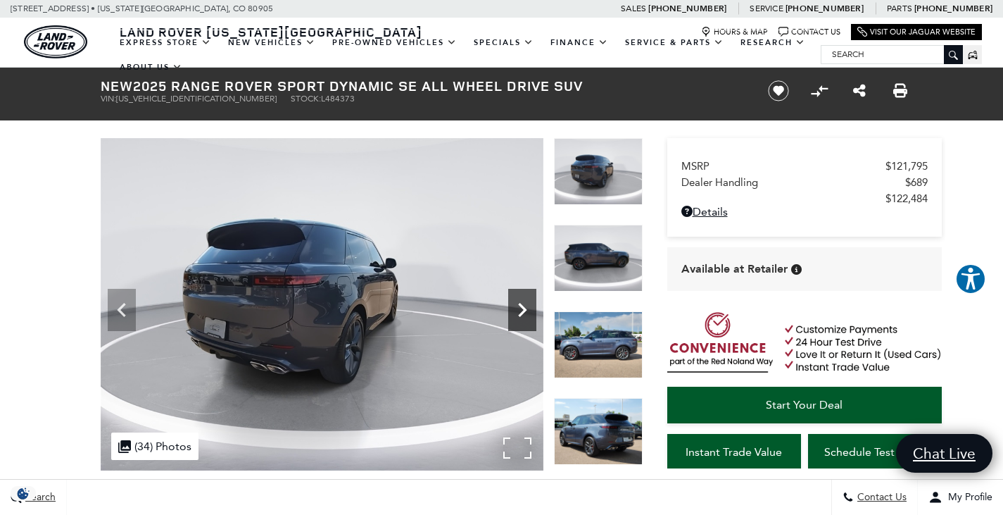
click at [530, 307] on icon "Next" at bounding box center [522, 310] width 28 height 28
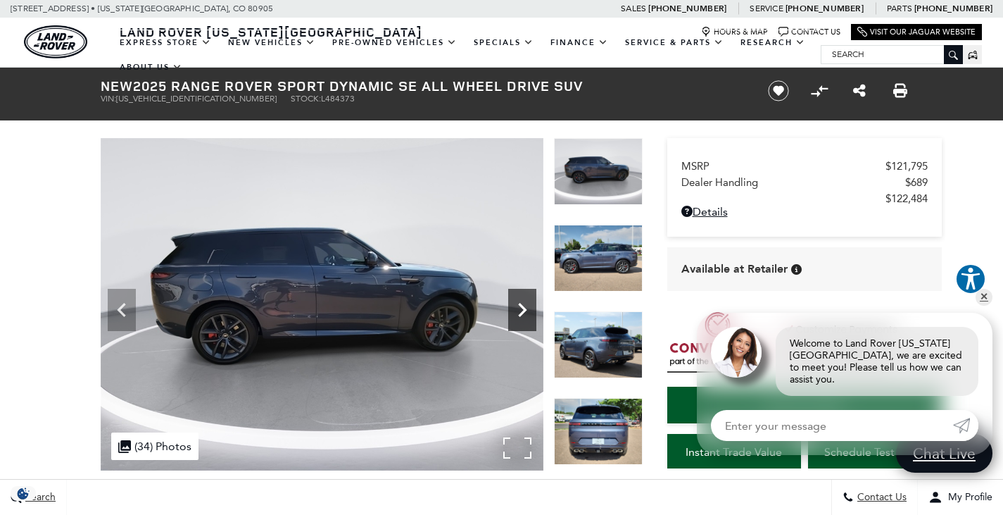
click at [530, 307] on icon "Next" at bounding box center [522, 310] width 28 height 28
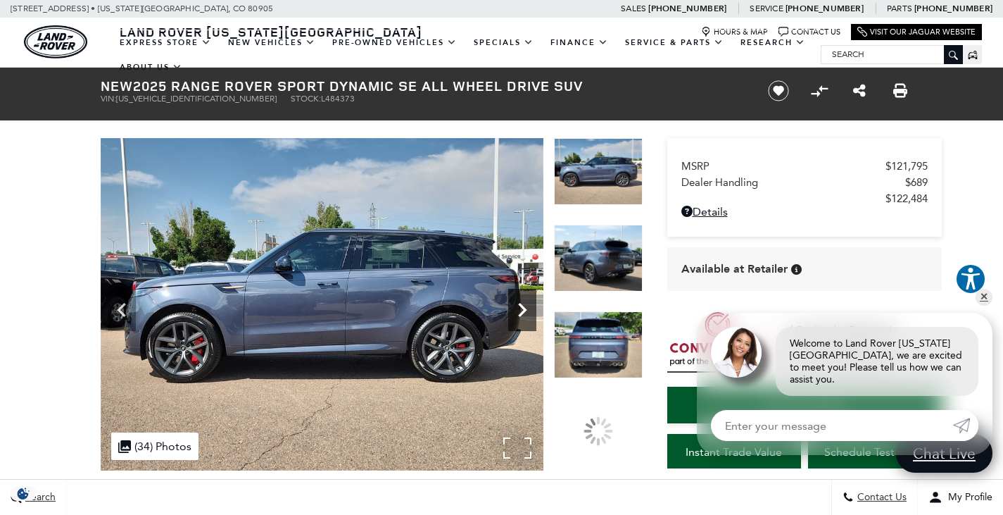
click at [530, 307] on icon "Next" at bounding box center [522, 310] width 28 height 28
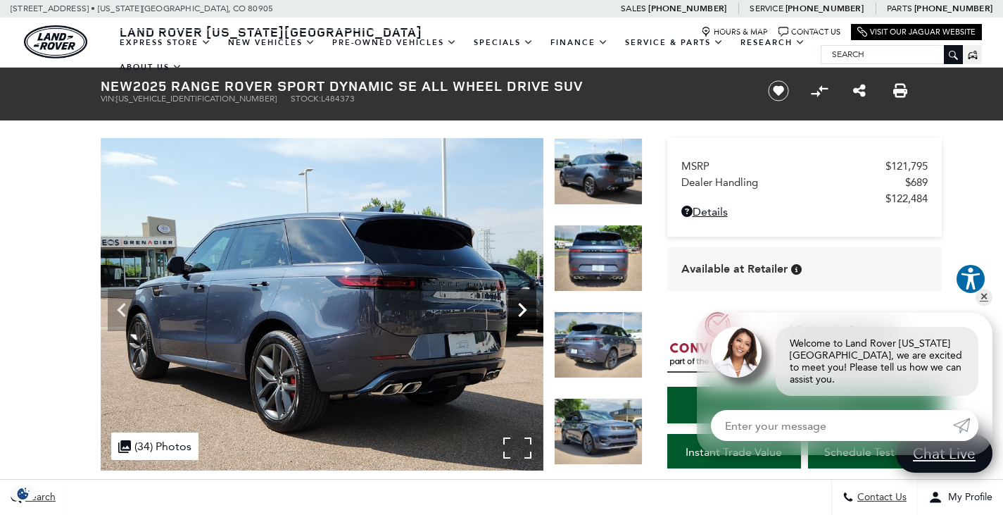
click at [530, 307] on icon "Next" at bounding box center [522, 310] width 28 height 28
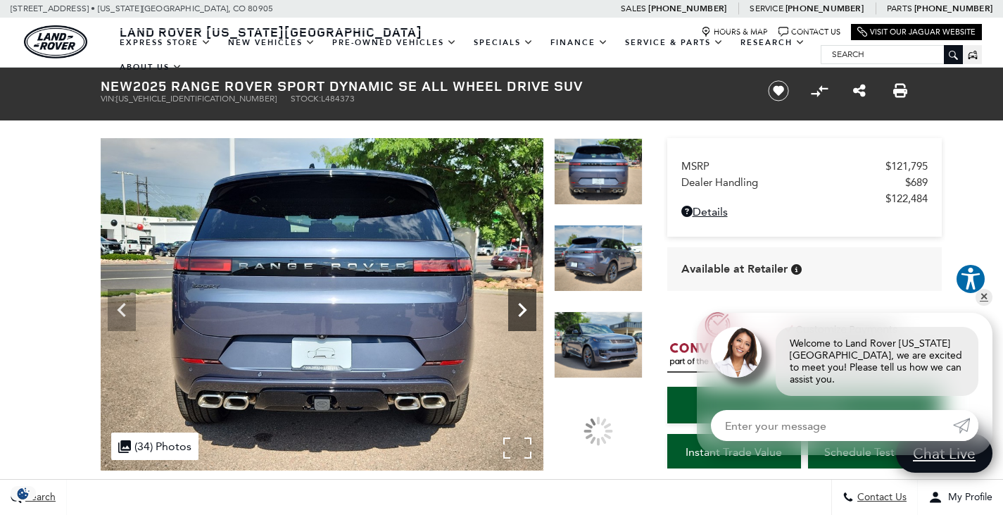
click at [530, 307] on icon "Next" at bounding box center [522, 310] width 28 height 28
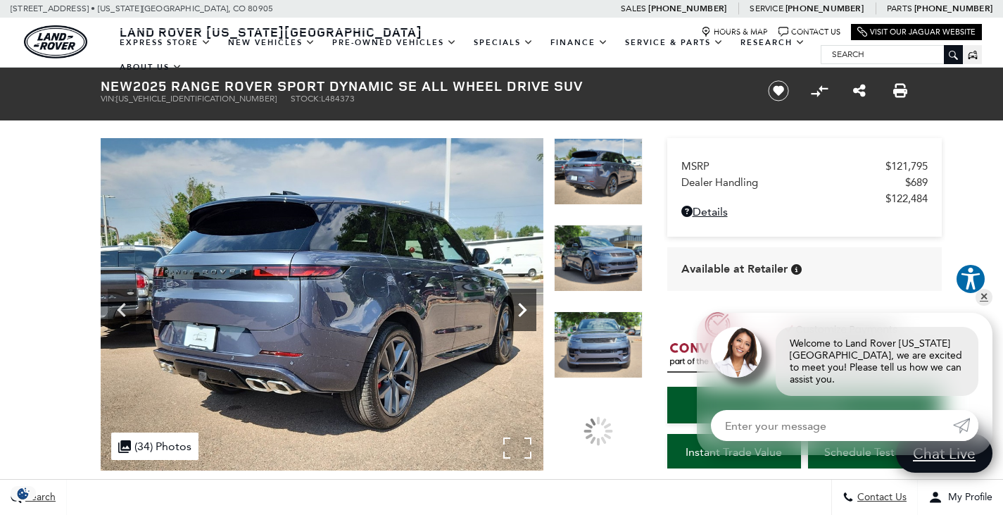
click at [530, 307] on icon "Next" at bounding box center [522, 310] width 28 height 28
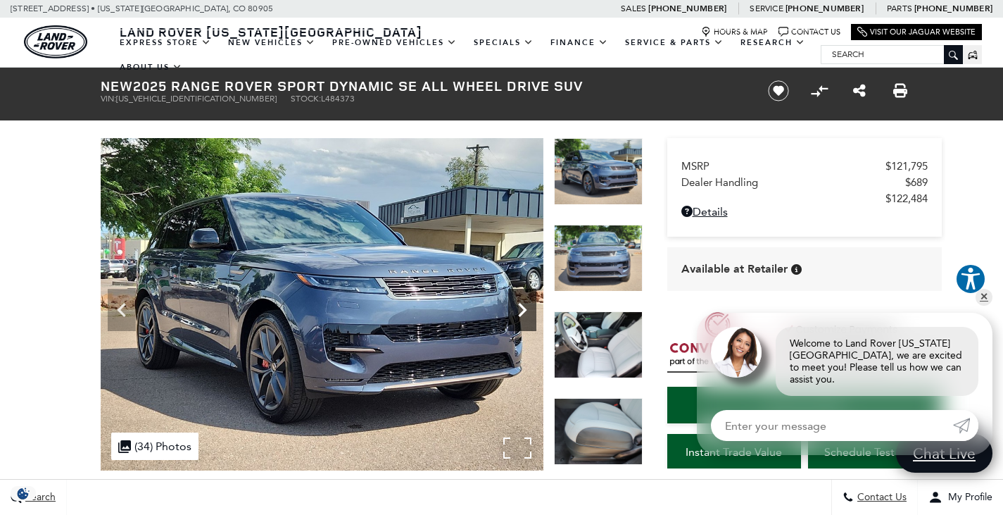
click at [530, 307] on icon "Next" at bounding box center [522, 310] width 28 height 28
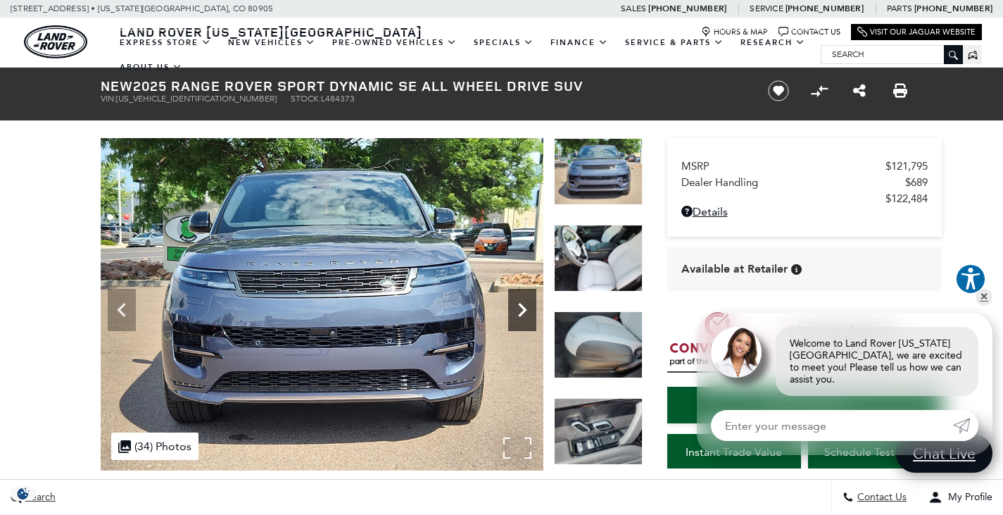
click at [530, 307] on icon "Next" at bounding box center [522, 310] width 28 height 28
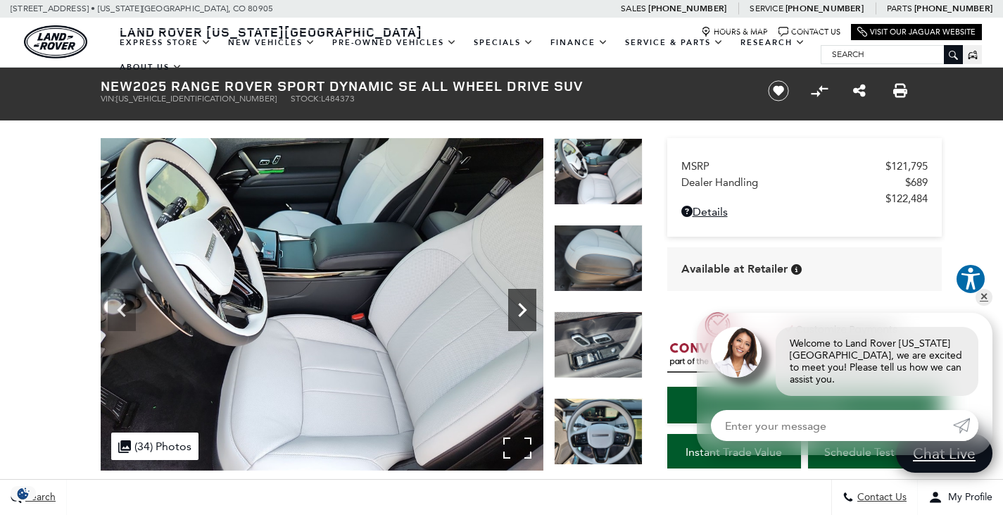
click at [530, 307] on icon "Next" at bounding box center [522, 310] width 28 height 28
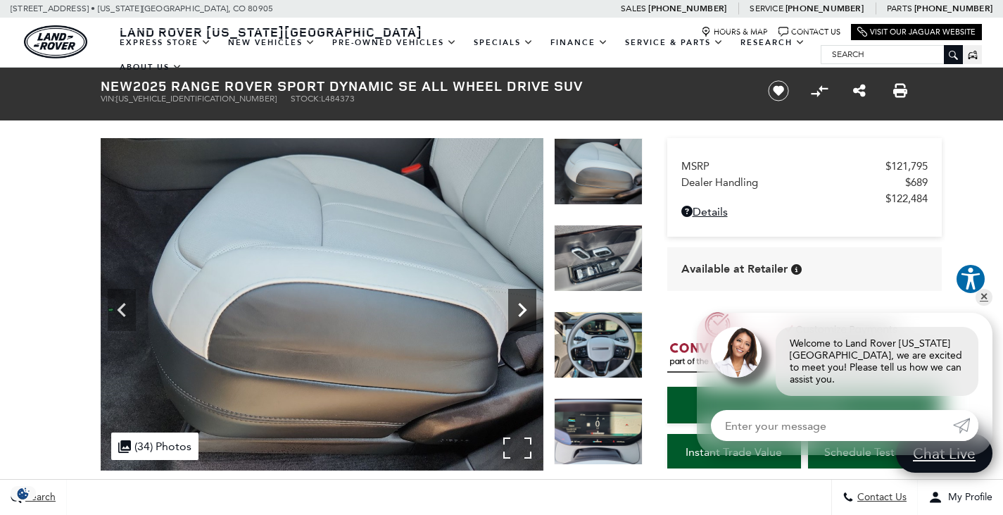
click at [530, 307] on icon "Next" at bounding box center [522, 310] width 28 height 28
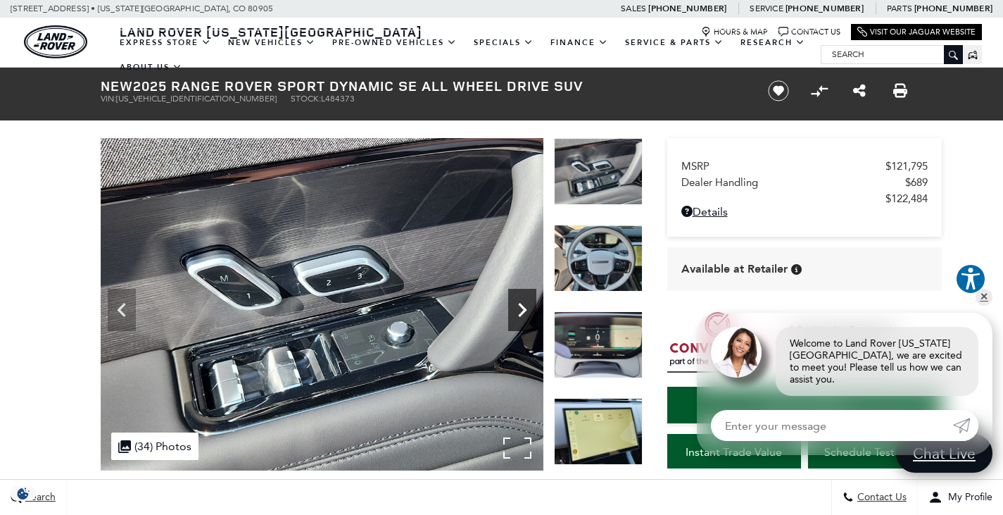
click at [530, 307] on icon "Next" at bounding box center [522, 310] width 28 height 28
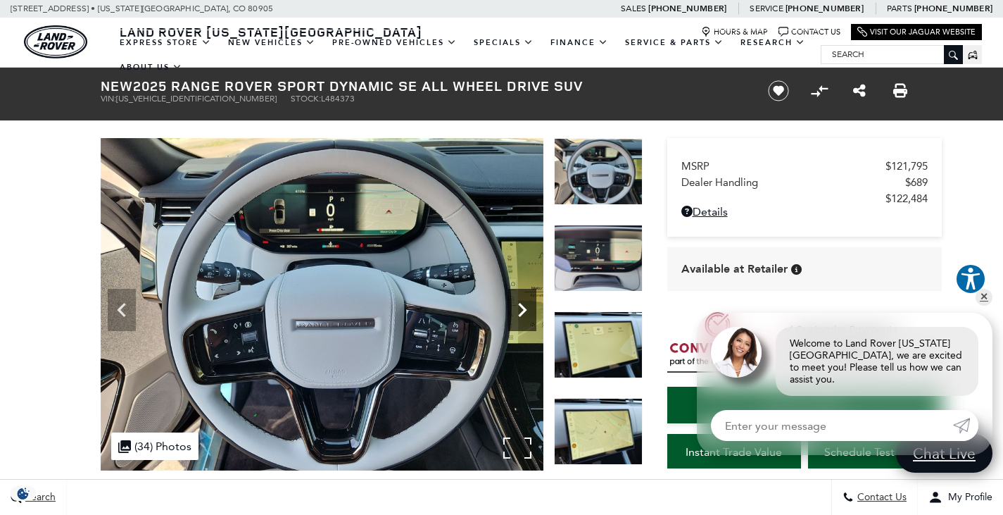
click at [530, 307] on icon "Next" at bounding box center [522, 310] width 28 height 28
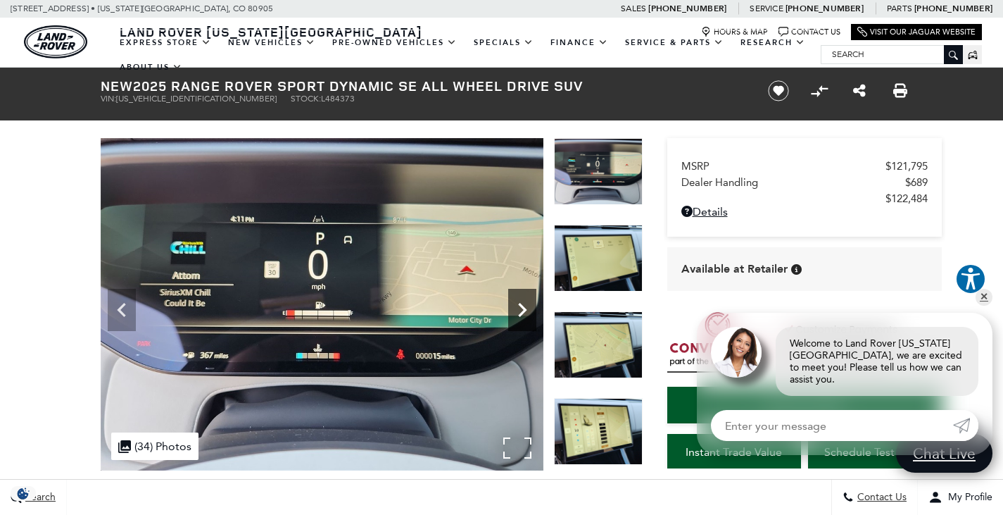
click at [530, 307] on icon "Next" at bounding box center [522, 310] width 28 height 28
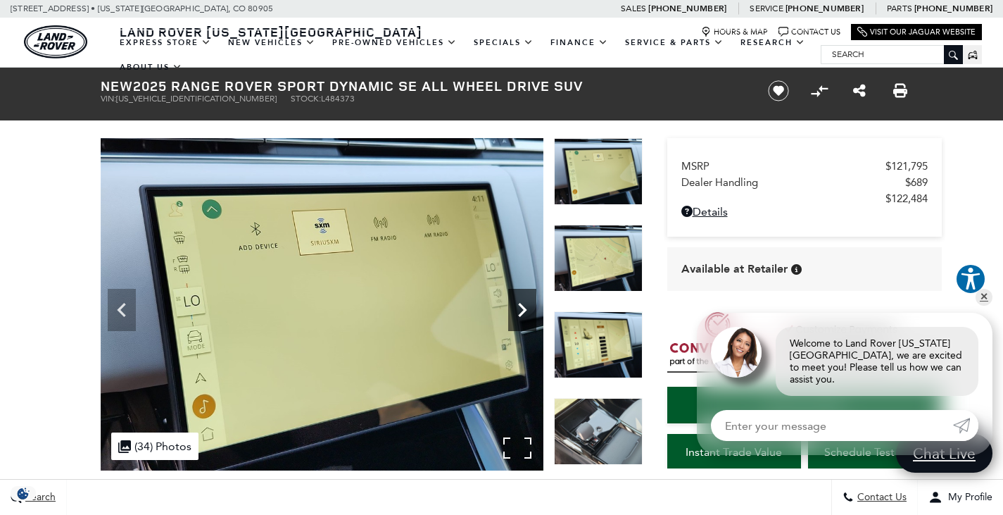
click at [530, 307] on icon "Next" at bounding box center [522, 310] width 28 height 28
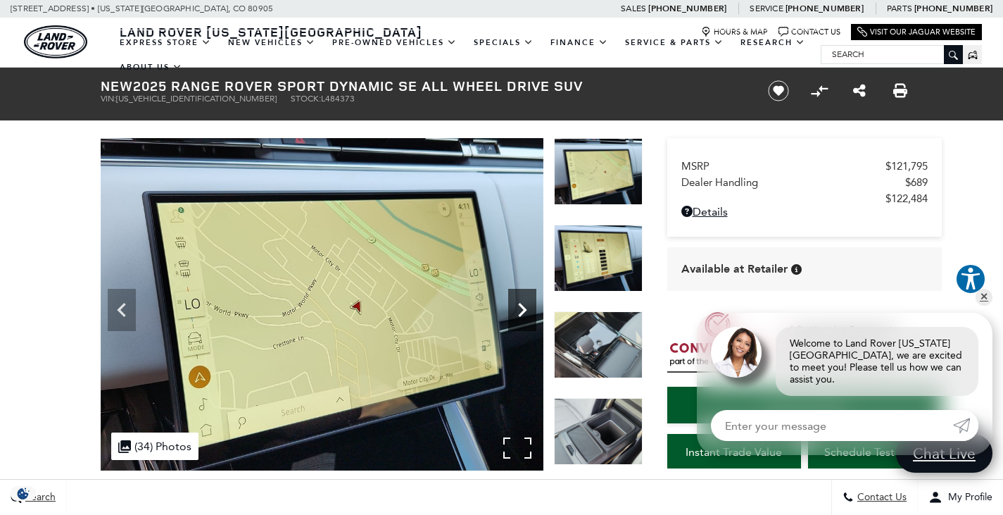
click at [530, 307] on icon "Next" at bounding box center [522, 310] width 28 height 28
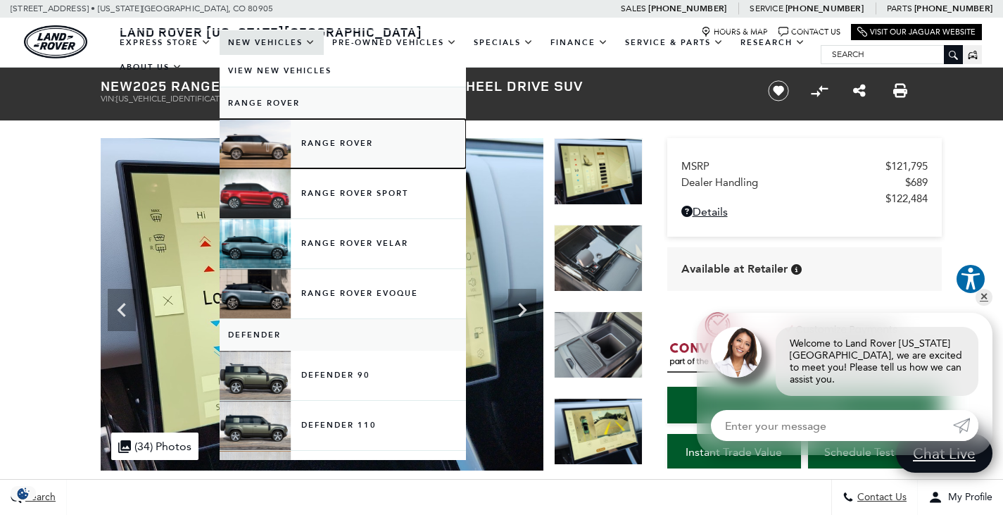
click at [310, 144] on link "Range Rover" at bounding box center [343, 143] width 246 height 49
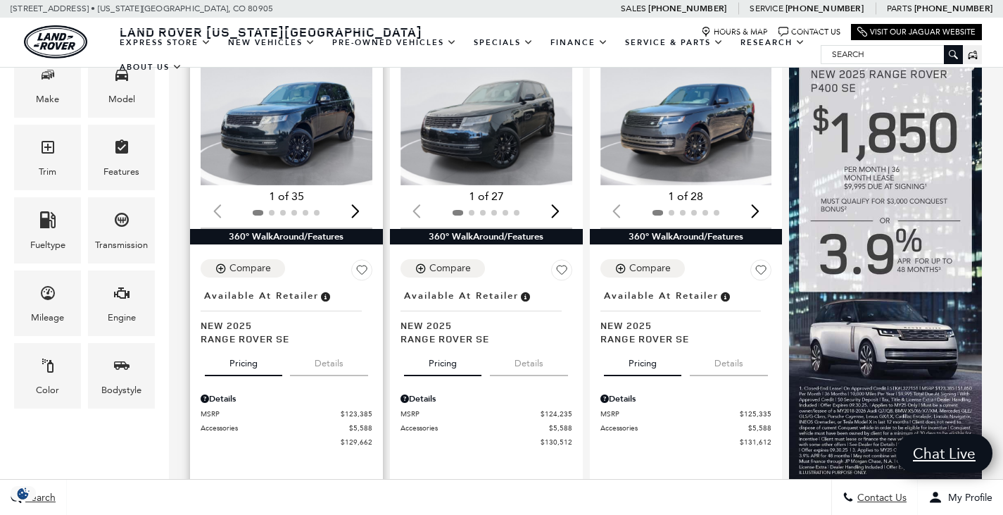
scroll to position [352, 0]
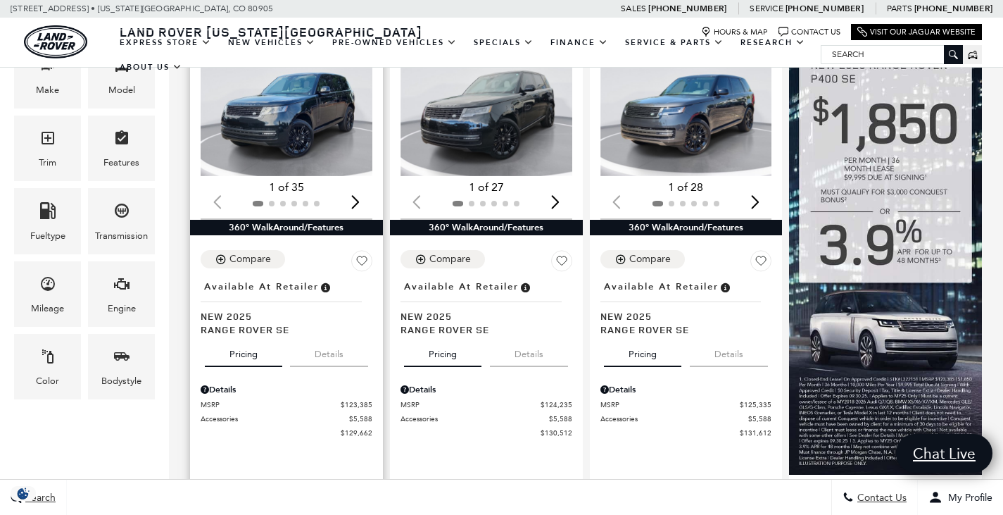
click at [324, 336] on button "Details" at bounding box center [329, 351] width 78 height 31
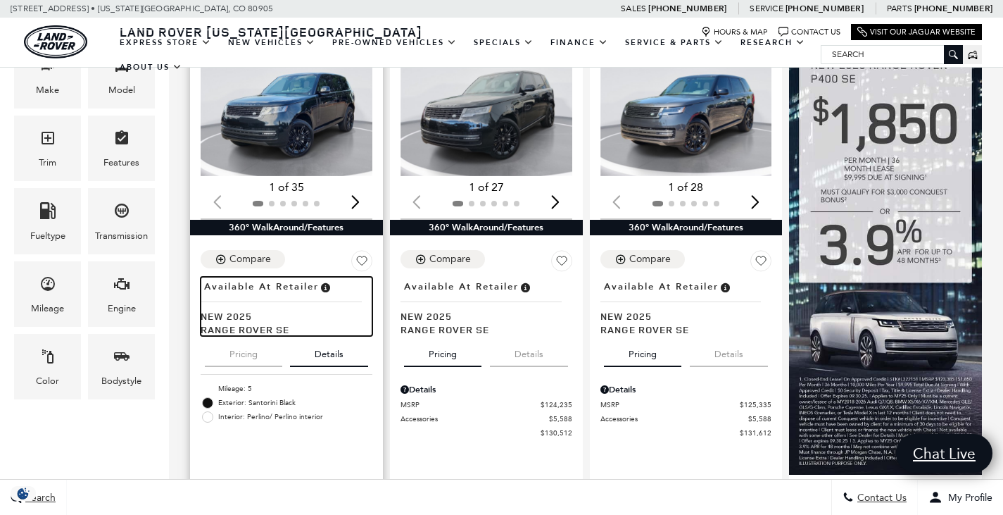
click at [267, 322] on span "Range Rover SE" at bounding box center [281, 328] width 161 height 13
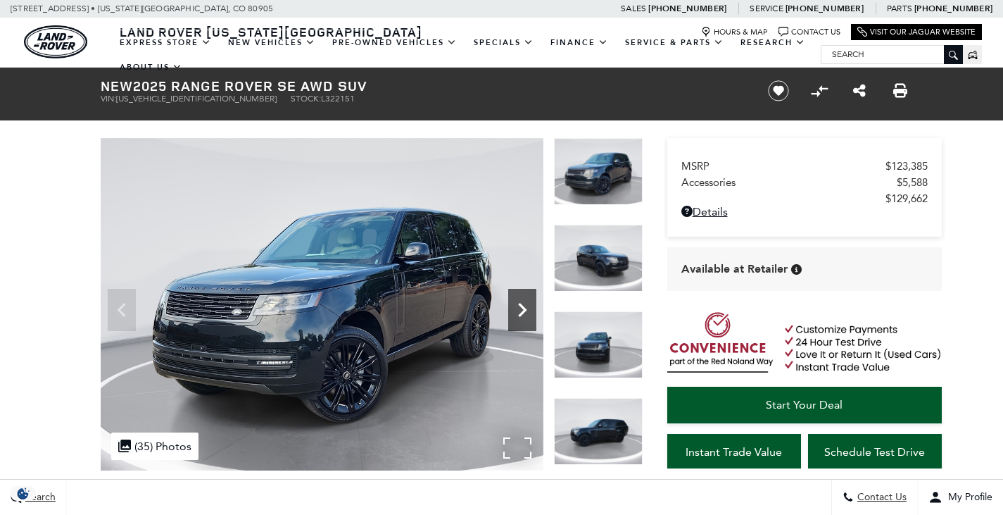
click at [511, 308] on icon "Next" at bounding box center [522, 310] width 28 height 28
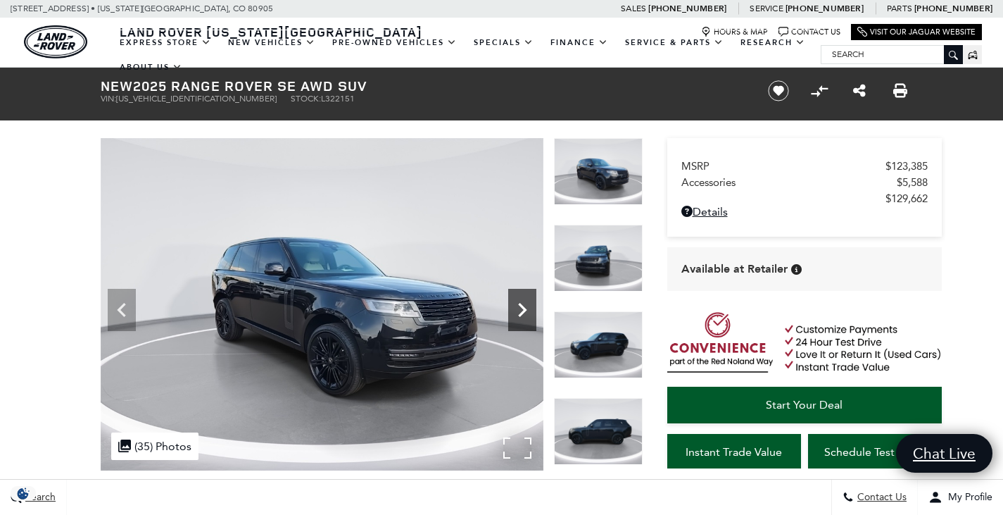
click at [513, 310] on icon "Next" at bounding box center [522, 310] width 28 height 28
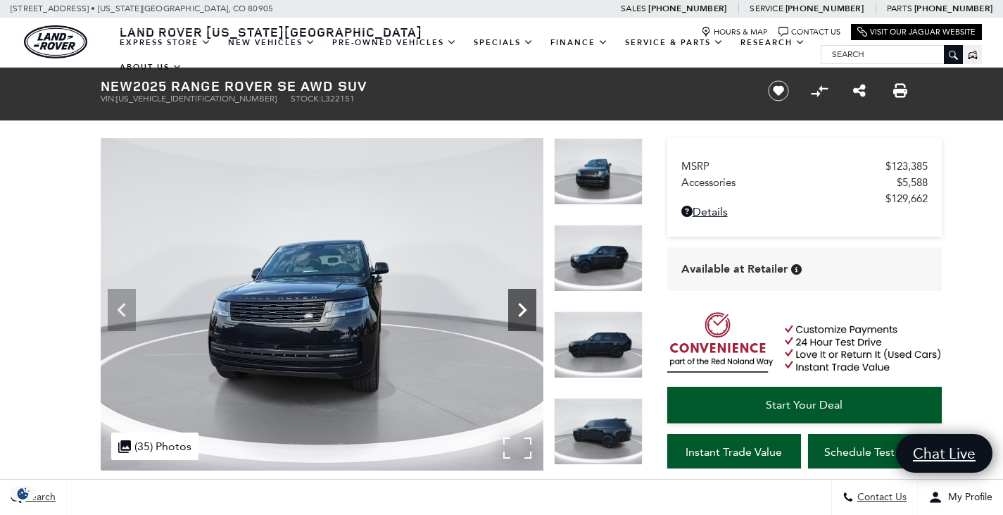
click at [513, 310] on icon "Next" at bounding box center [522, 310] width 28 height 28
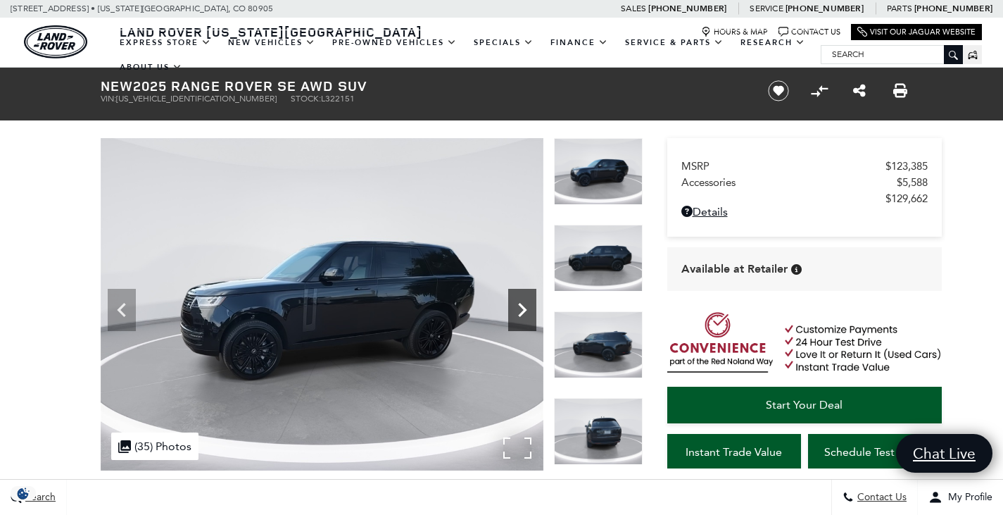
click at [513, 310] on icon "Next" at bounding box center [522, 310] width 28 height 28
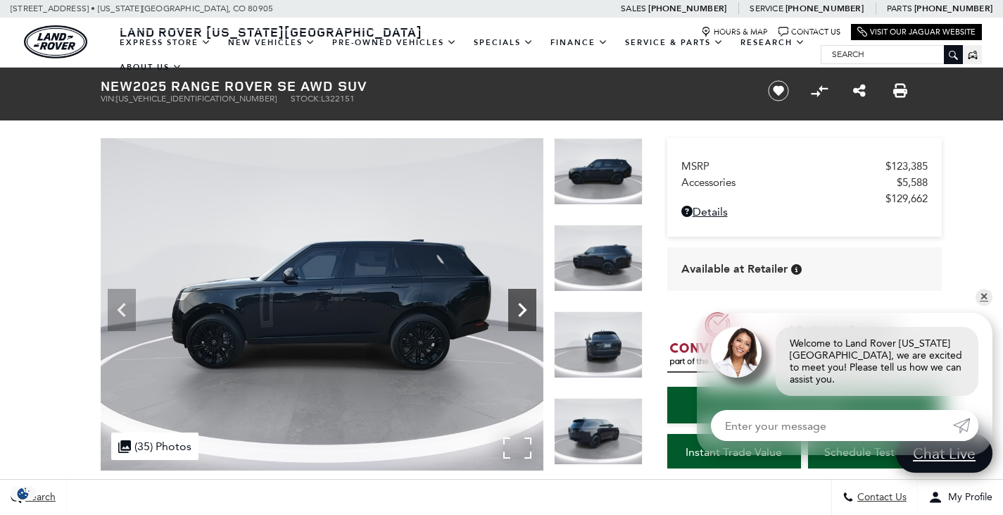
click at [513, 310] on icon "Next" at bounding box center [522, 310] width 28 height 28
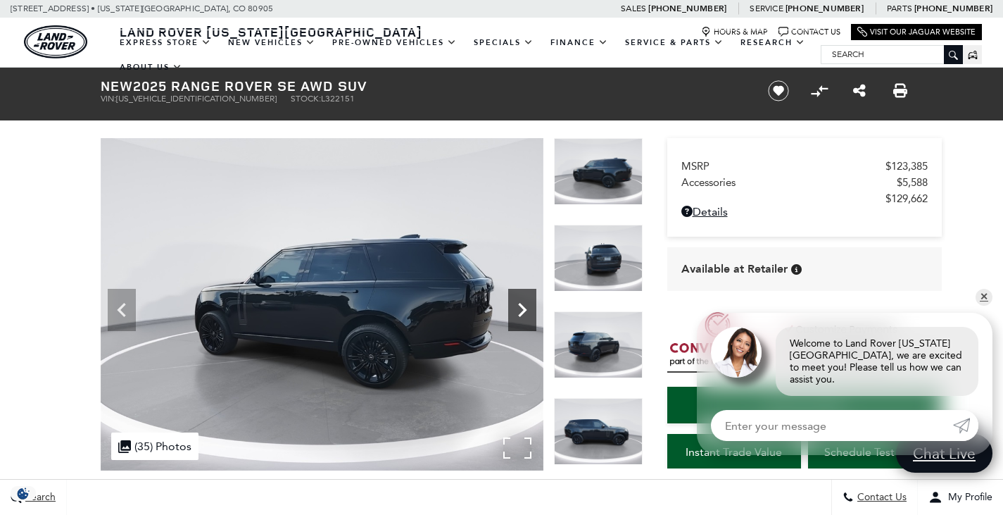
click at [513, 310] on icon "Next" at bounding box center [522, 310] width 28 height 28
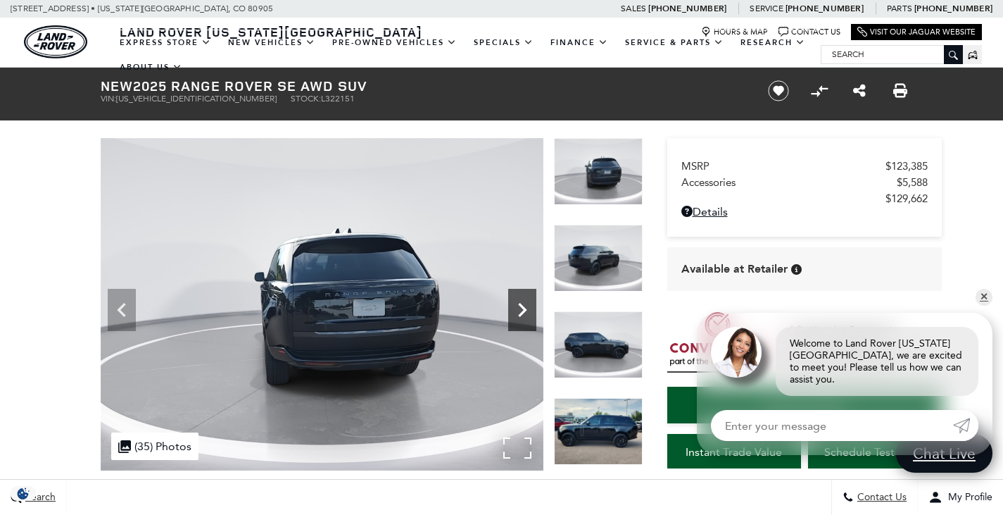
click at [513, 310] on icon "Next" at bounding box center [522, 310] width 28 height 28
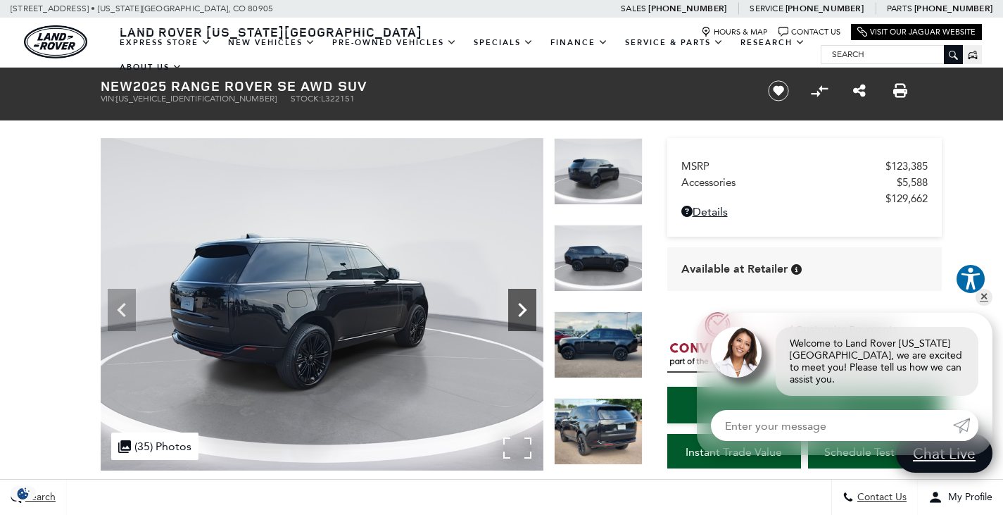
click at [513, 310] on icon "Next" at bounding box center [522, 310] width 28 height 28
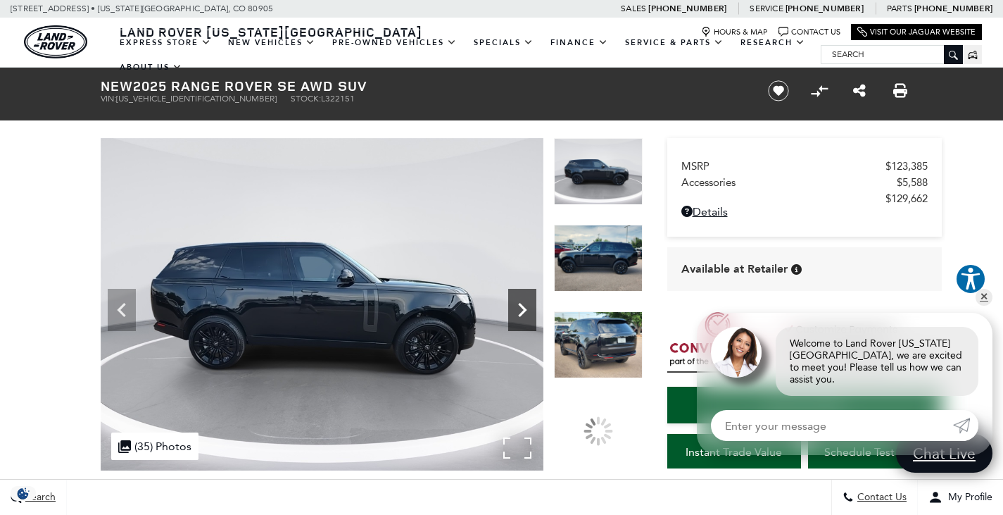
click at [513, 310] on icon "Next" at bounding box center [522, 310] width 28 height 28
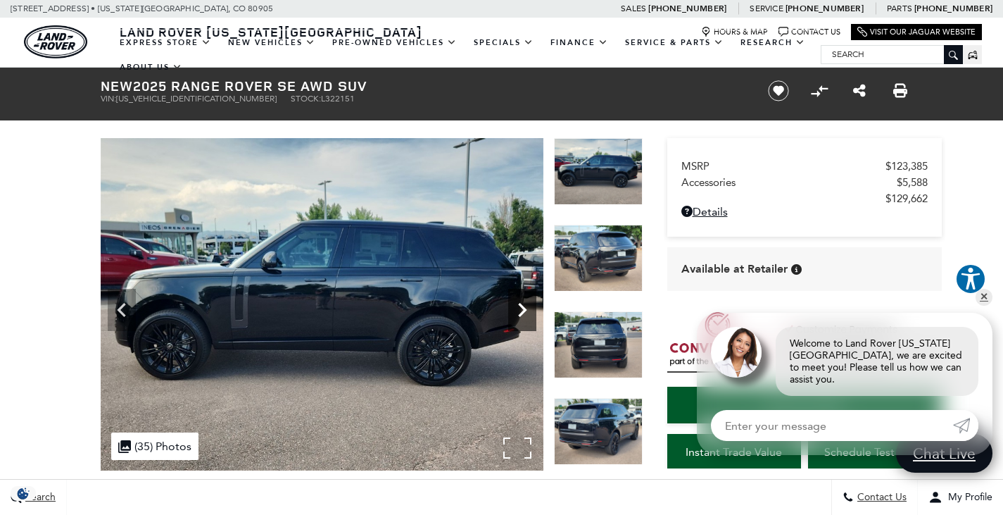
click at [513, 310] on icon "Next" at bounding box center [522, 310] width 28 height 28
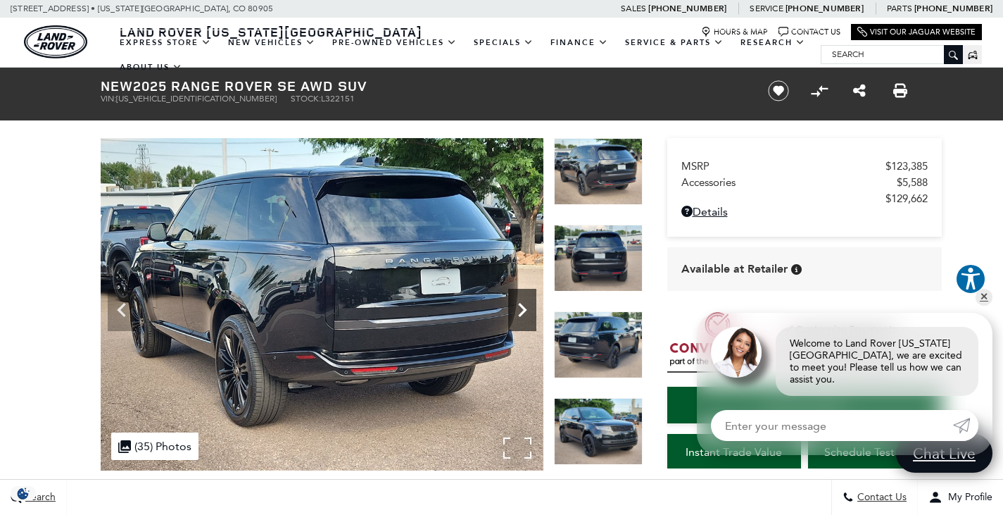
click at [513, 310] on icon "Next" at bounding box center [522, 310] width 28 height 28
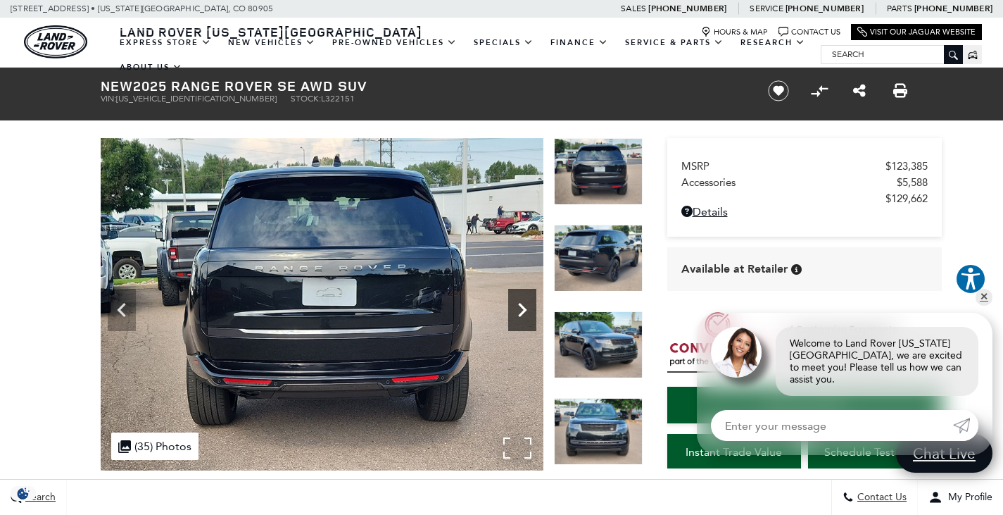
click at [513, 310] on icon "Next" at bounding box center [522, 310] width 28 height 28
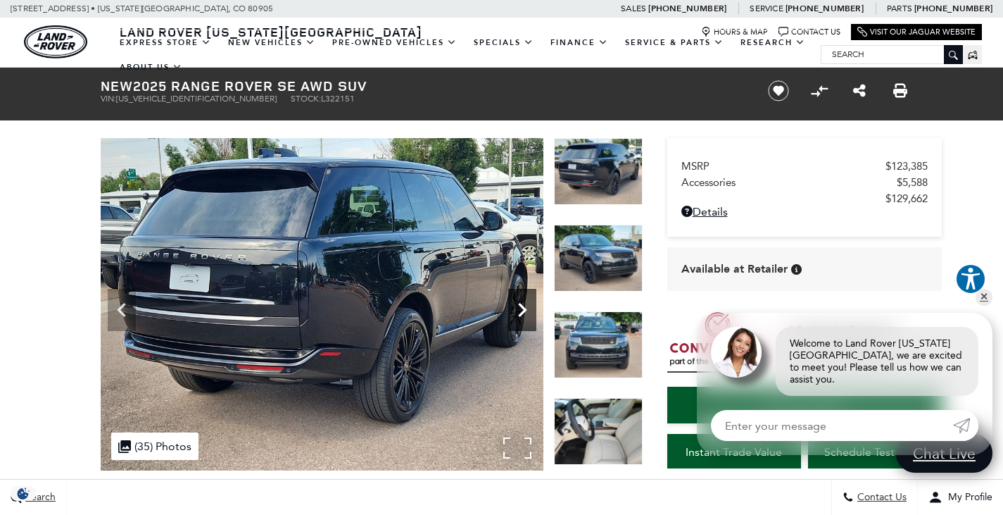
click at [513, 310] on icon "Next" at bounding box center [522, 310] width 28 height 28
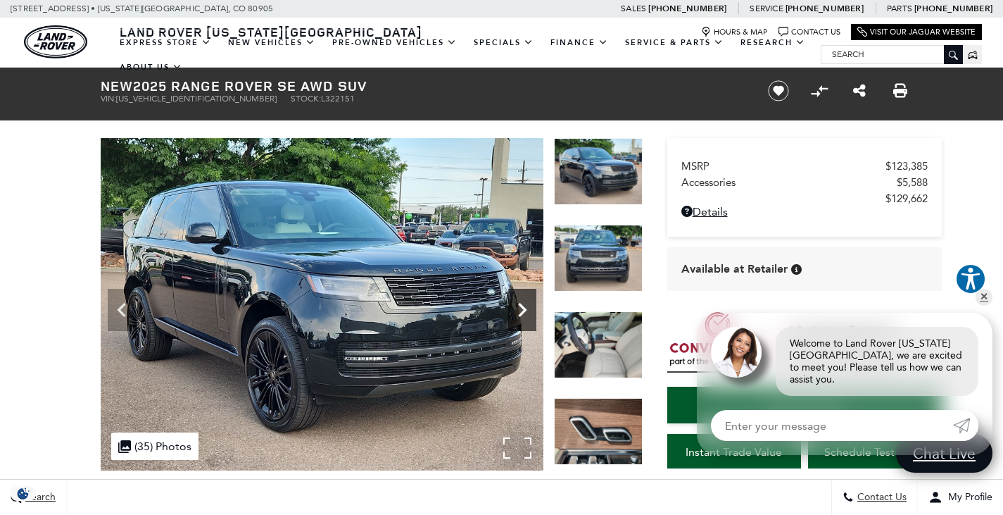
click at [513, 310] on icon "Next" at bounding box center [522, 310] width 28 height 28
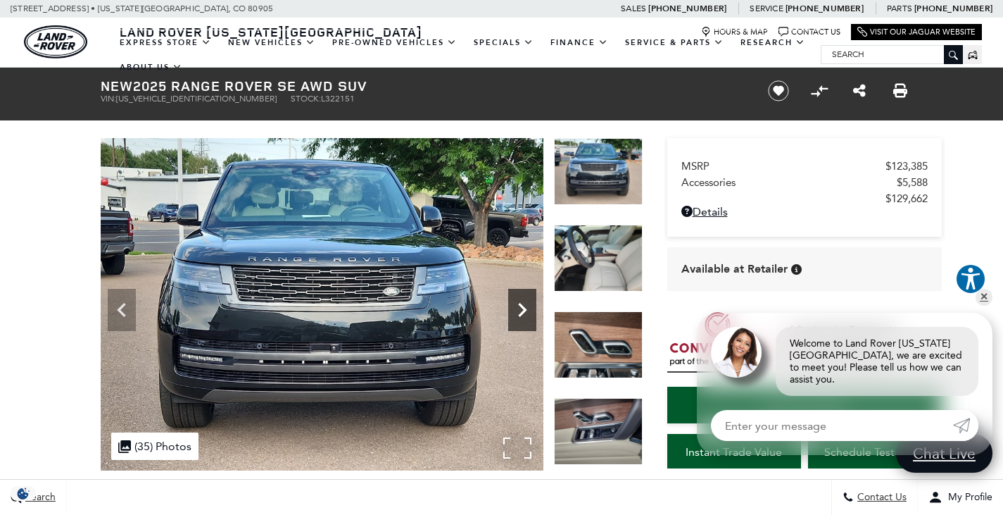
click at [513, 310] on icon "Next" at bounding box center [522, 310] width 28 height 28
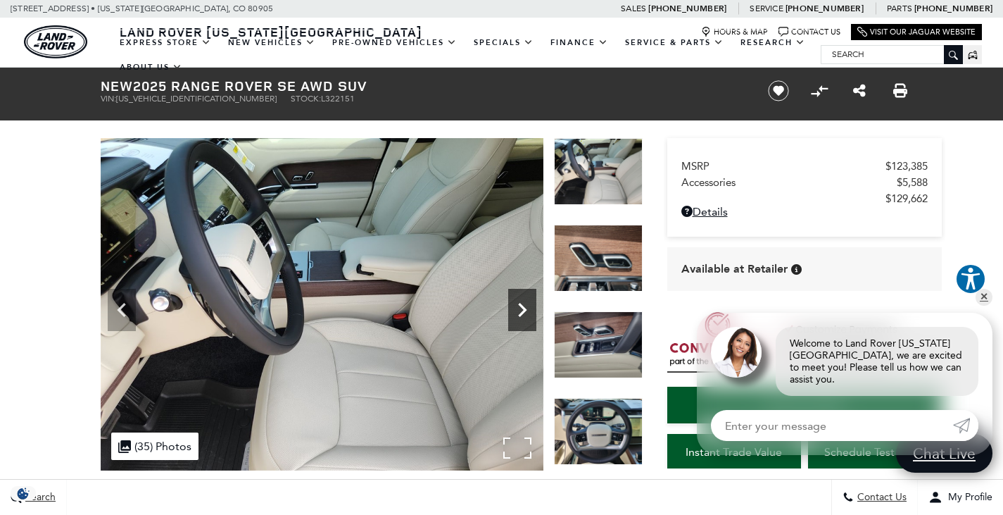
click at [513, 310] on icon "Next" at bounding box center [522, 310] width 28 height 28
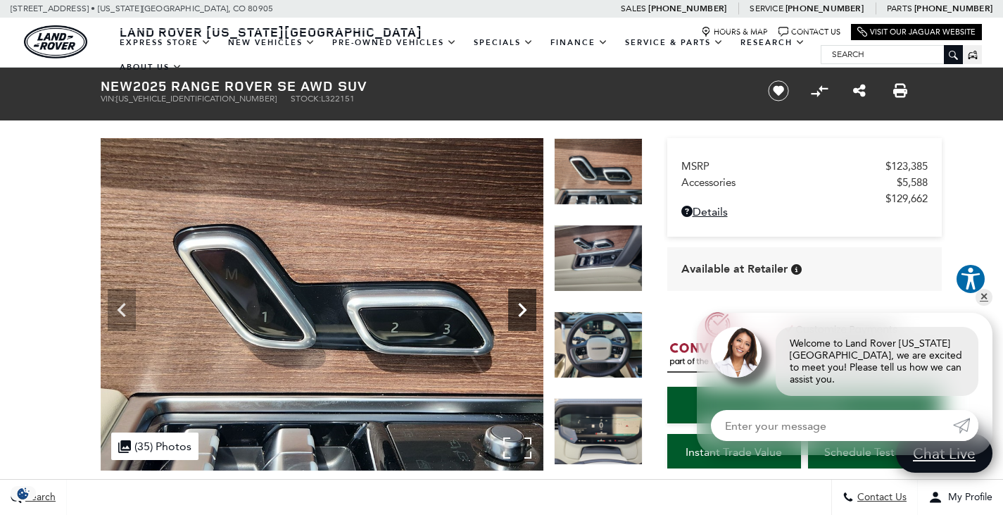
click at [513, 310] on icon "Next" at bounding box center [522, 310] width 28 height 28
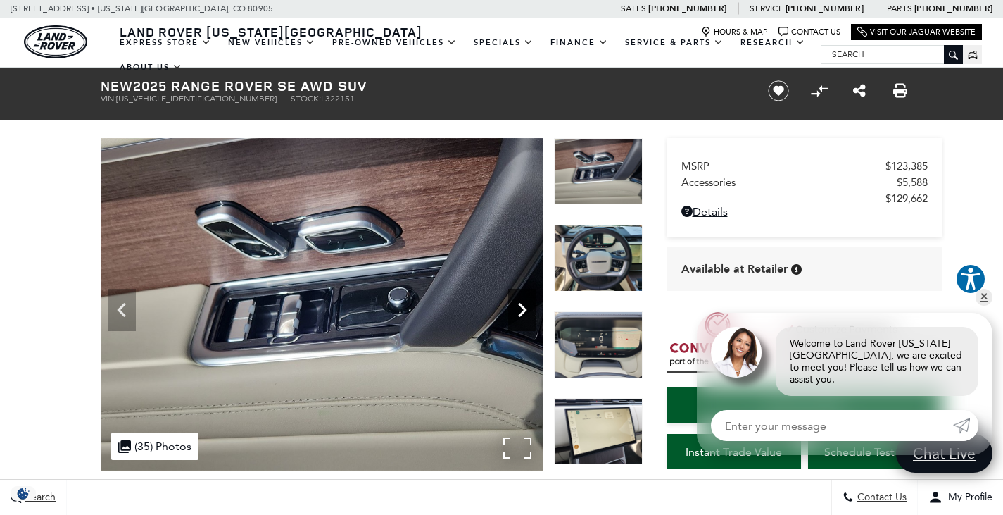
click at [513, 310] on icon "Next" at bounding box center [522, 310] width 28 height 28
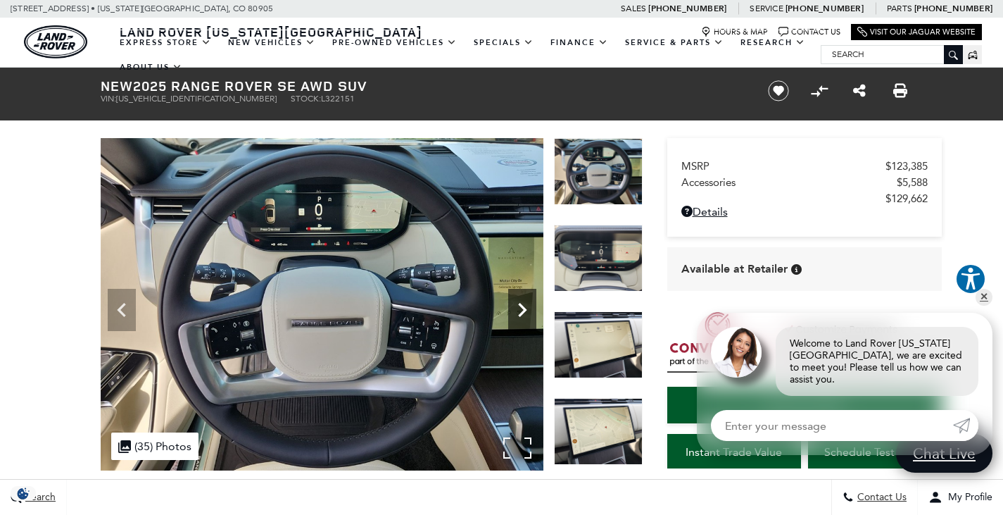
click at [513, 310] on icon "Next" at bounding box center [522, 310] width 28 height 28
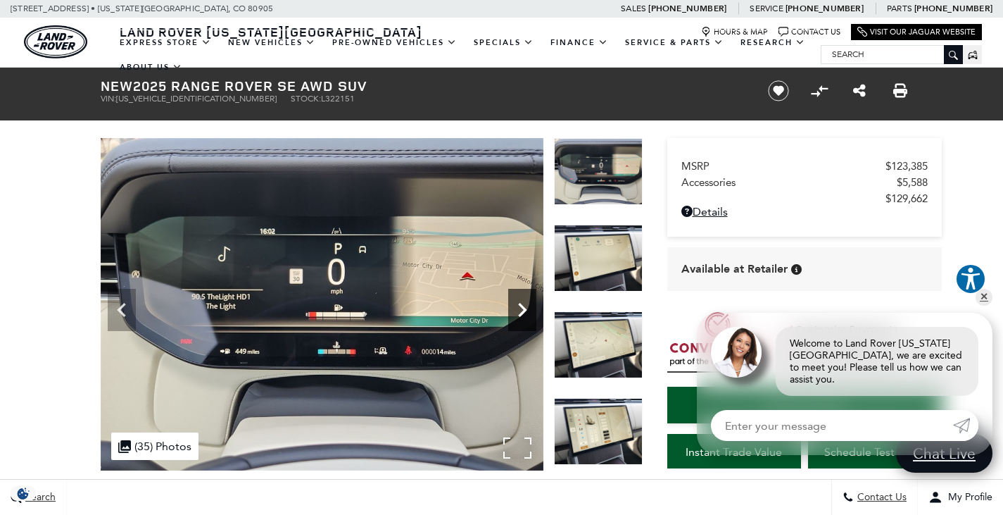
click at [513, 310] on icon "Next" at bounding box center [522, 310] width 28 height 28
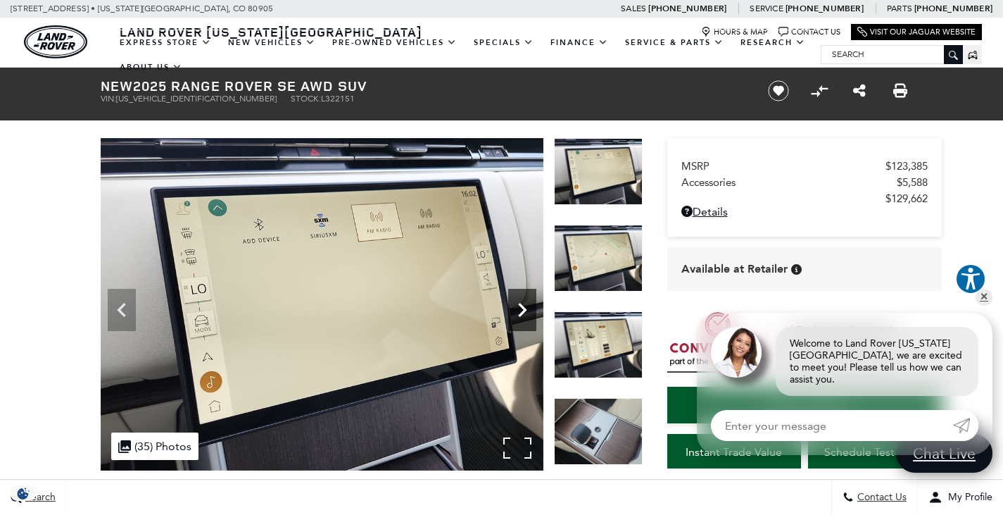
click at [513, 310] on icon "Next" at bounding box center [522, 310] width 28 height 28
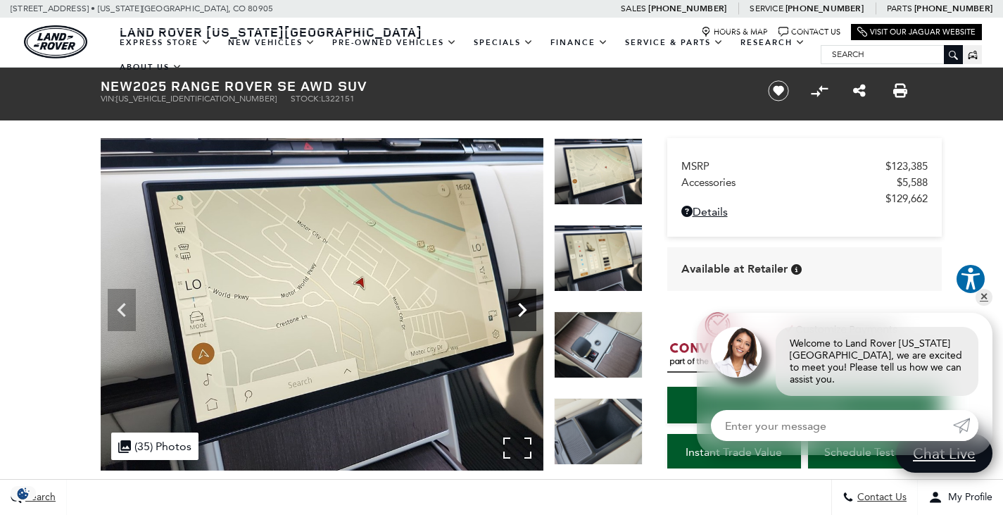
click at [513, 310] on icon "Next" at bounding box center [522, 310] width 28 height 28
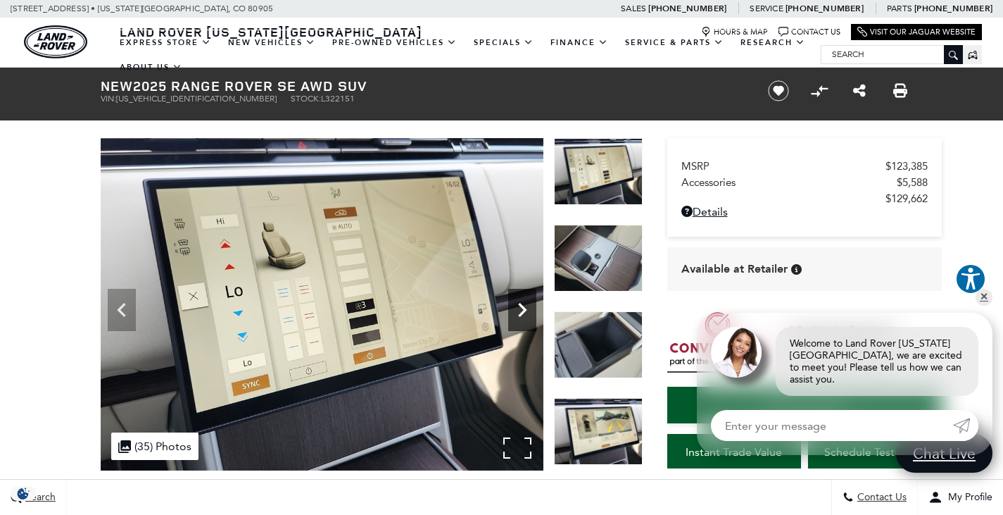
click at [513, 310] on icon "Next" at bounding box center [522, 310] width 28 height 28
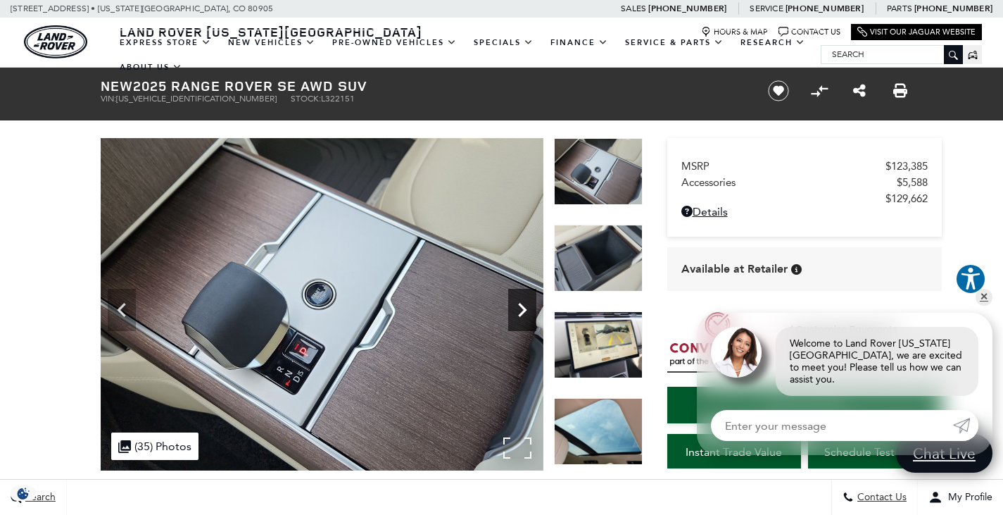
click at [513, 310] on icon "Next" at bounding box center [522, 310] width 28 height 28
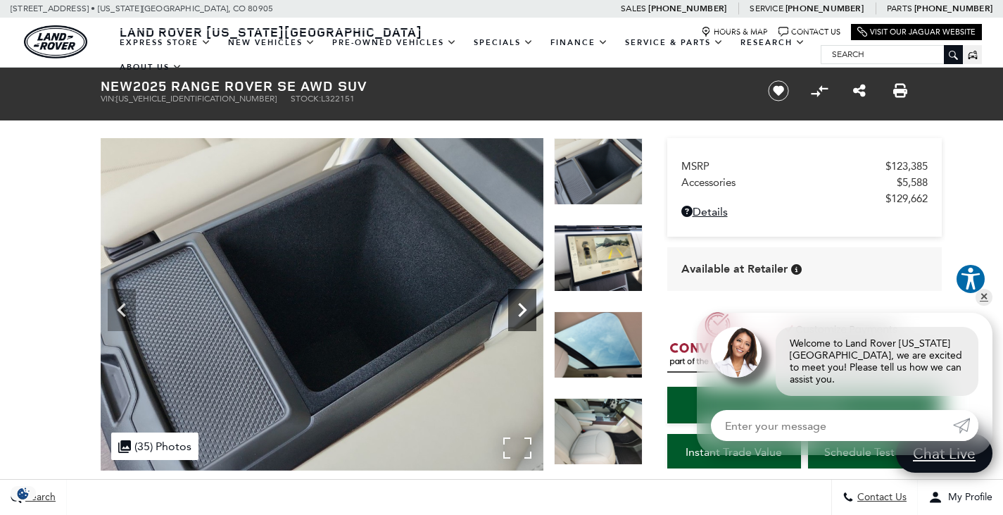
click at [513, 310] on icon "Next" at bounding box center [522, 310] width 28 height 28
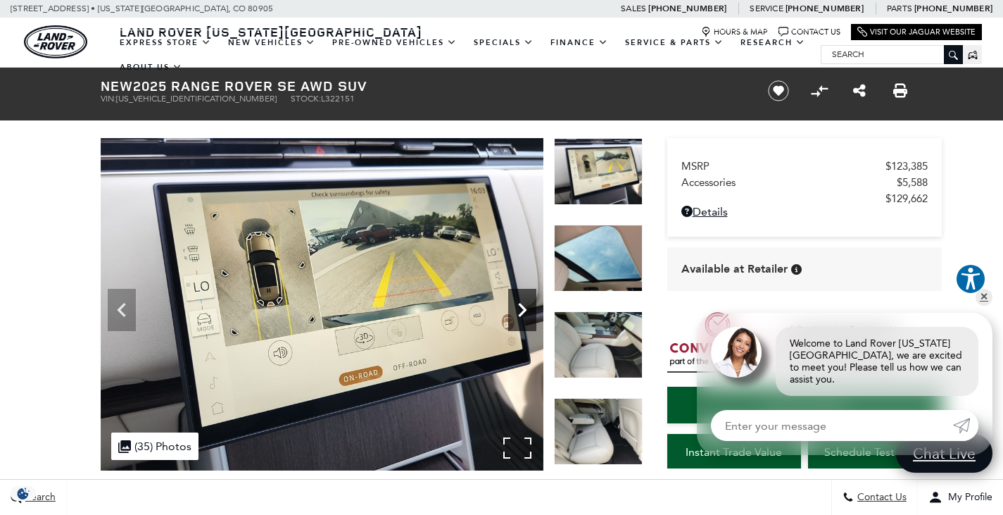
click at [513, 310] on icon "Next" at bounding box center [522, 310] width 28 height 28
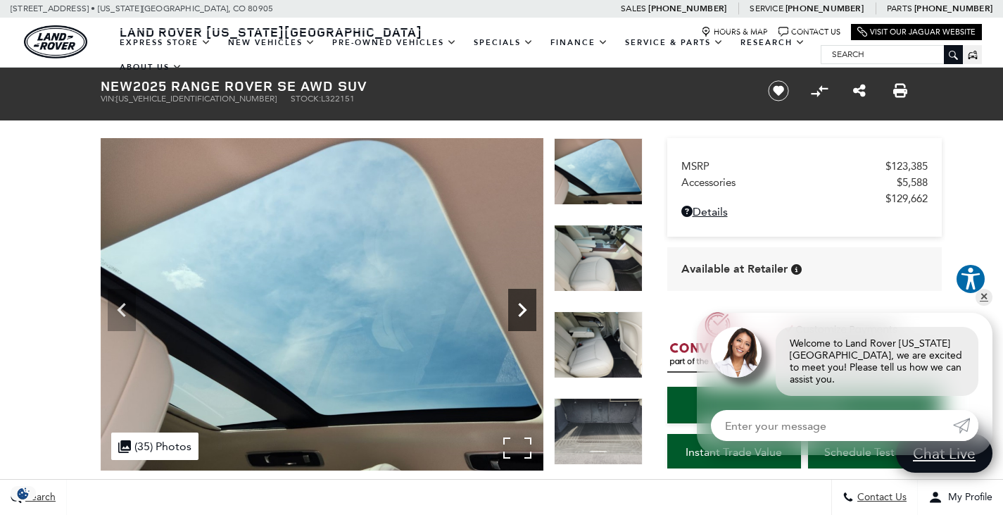
click at [513, 310] on icon "Next" at bounding box center [522, 310] width 28 height 28
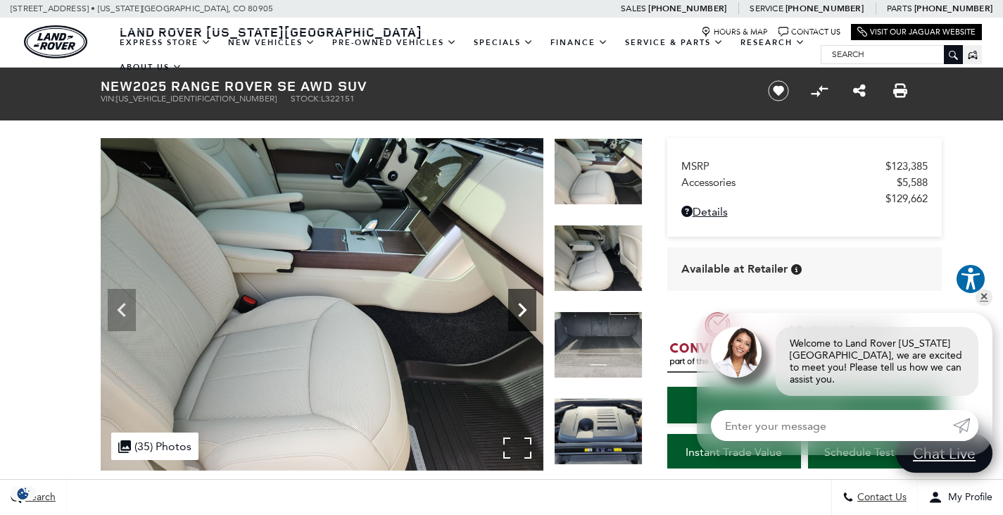
click at [513, 310] on icon "Next" at bounding box center [522, 310] width 28 height 28
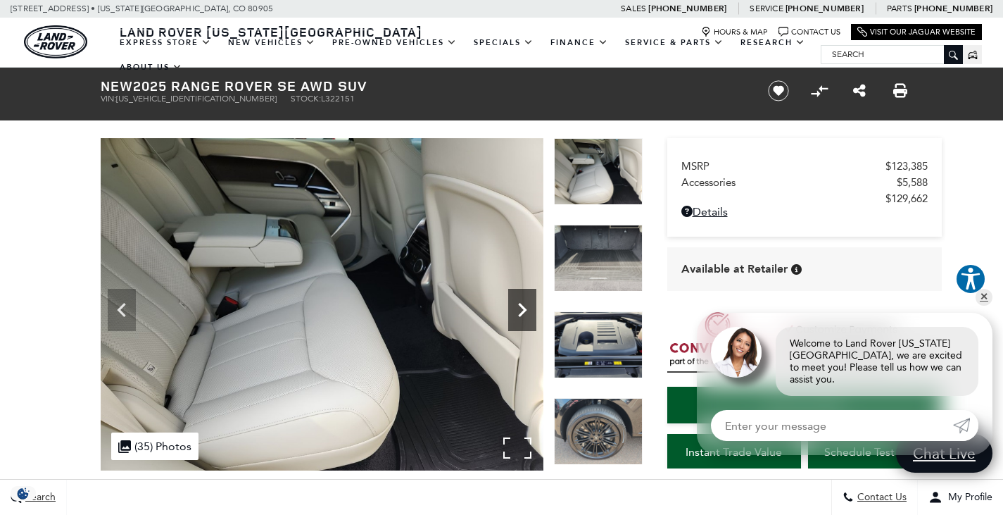
click at [513, 310] on icon "Next" at bounding box center [522, 310] width 28 height 28
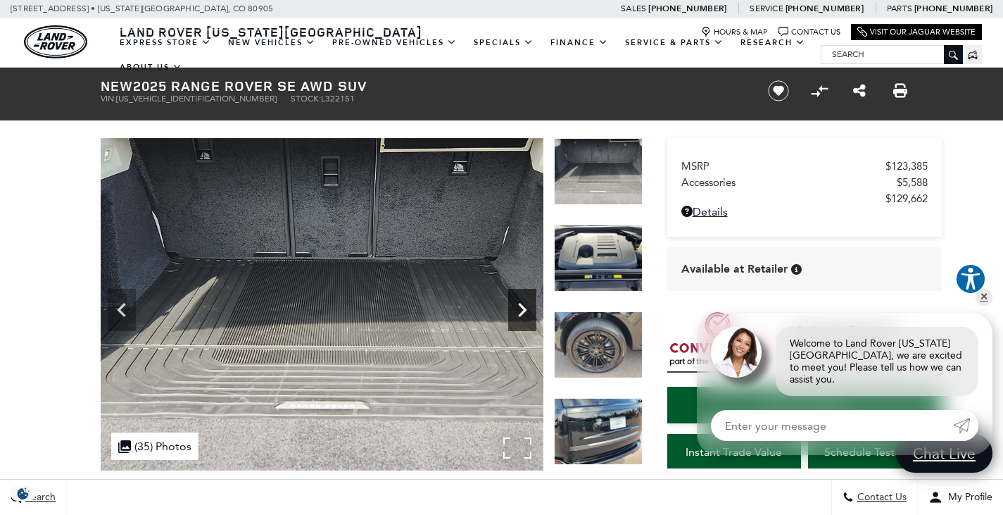
click at [513, 310] on icon "Next" at bounding box center [522, 310] width 28 height 28
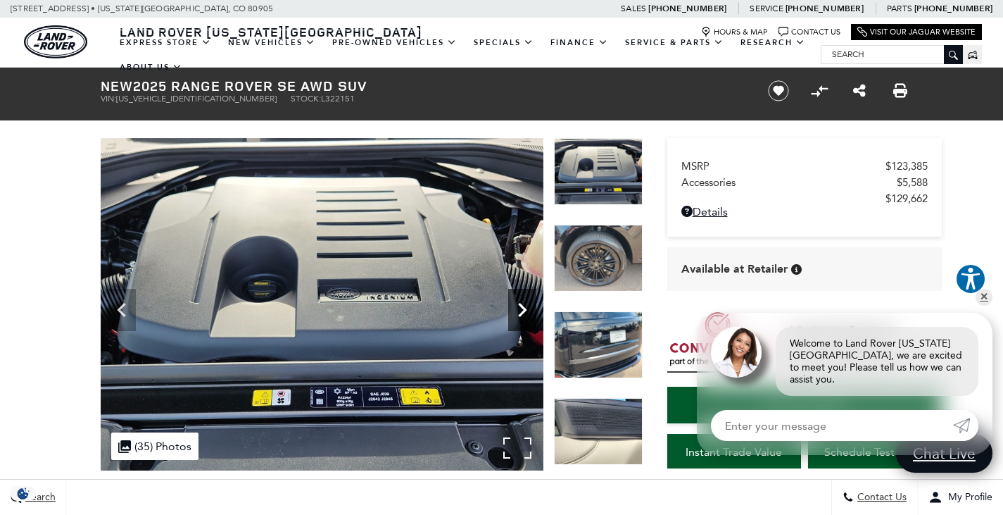
click at [513, 310] on icon "Next" at bounding box center [522, 310] width 28 height 28
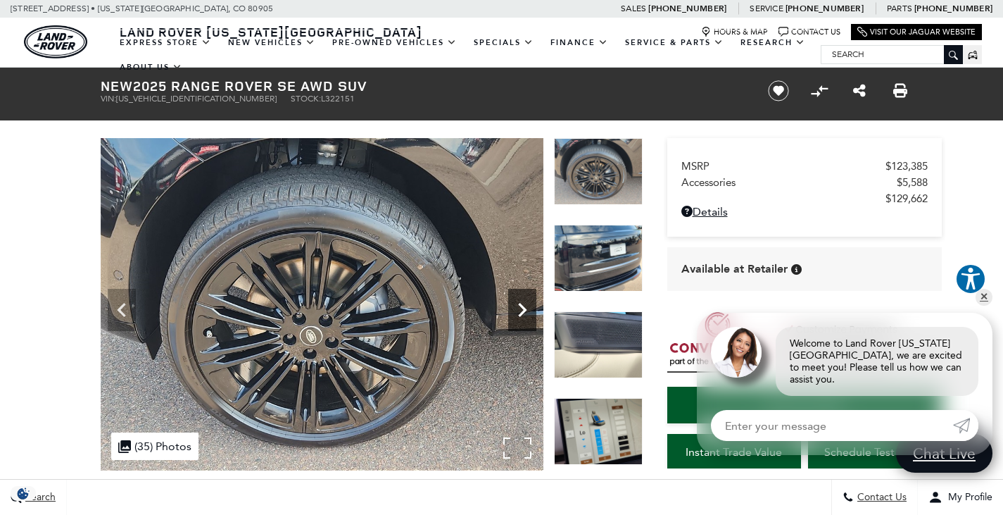
click at [513, 310] on icon "Next" at bounding box center [522, 310] width 28 height 28
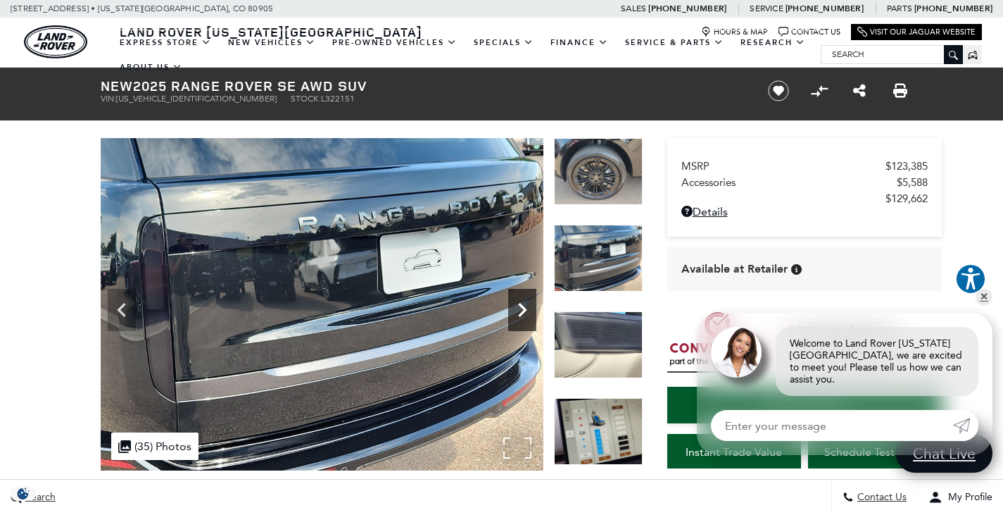
click at [513, 310] on icon "Next" at bounding box center [522, 310] width 28 height 28
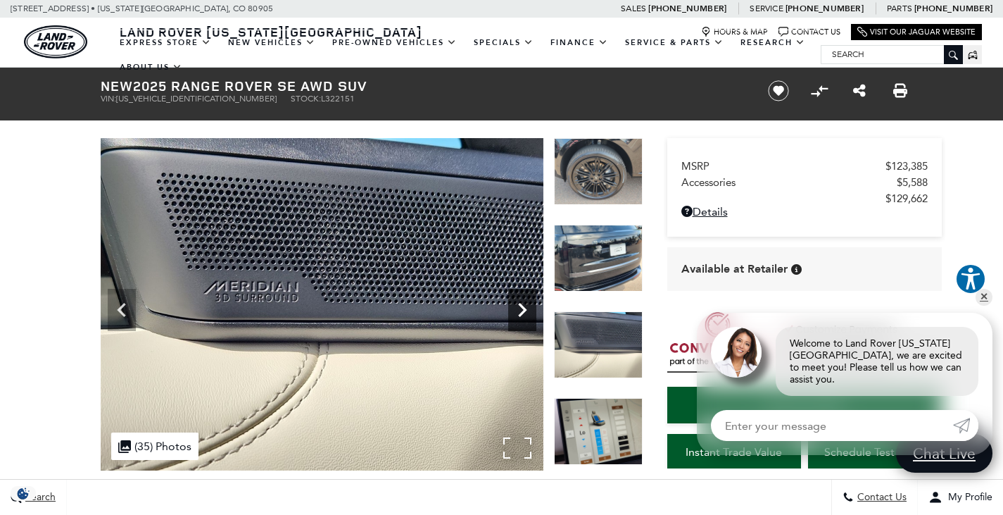
click at [513, 310] on icon "Next" at bounding box center [522, 310] width 28 height 28
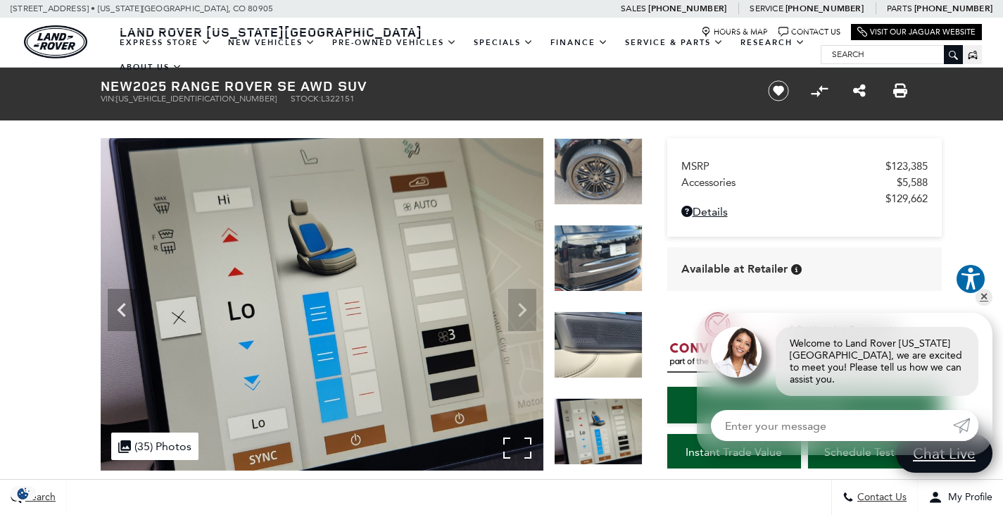
click at [513, 310] on img at bounding box center [322, 304] width 443 height 332
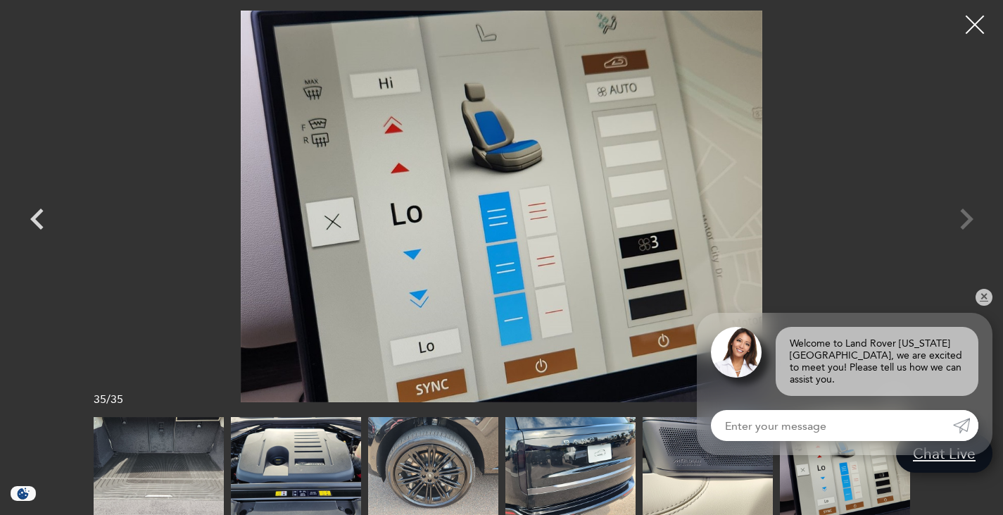
click at [975, 20] on div at bounding box center [975, 24] width 37 height 37
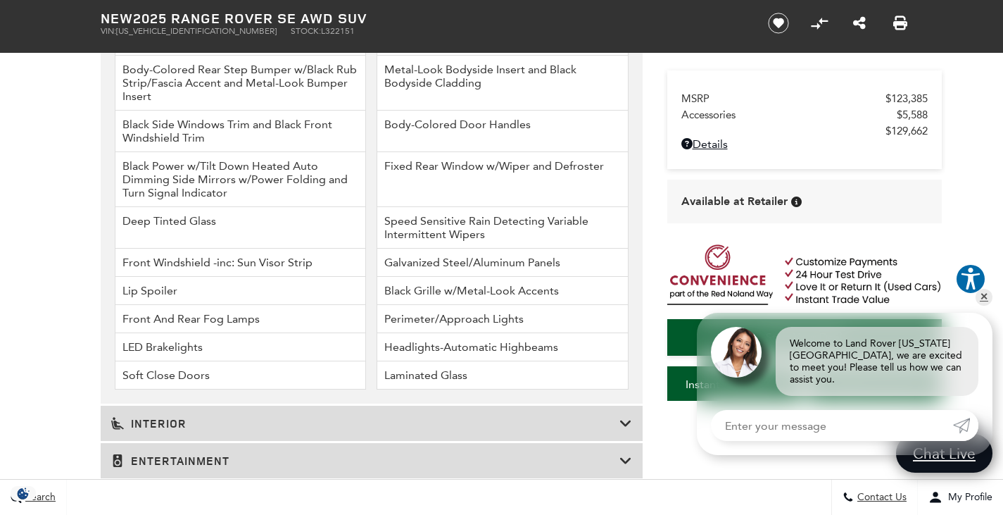
scroll to position [2182, 0]
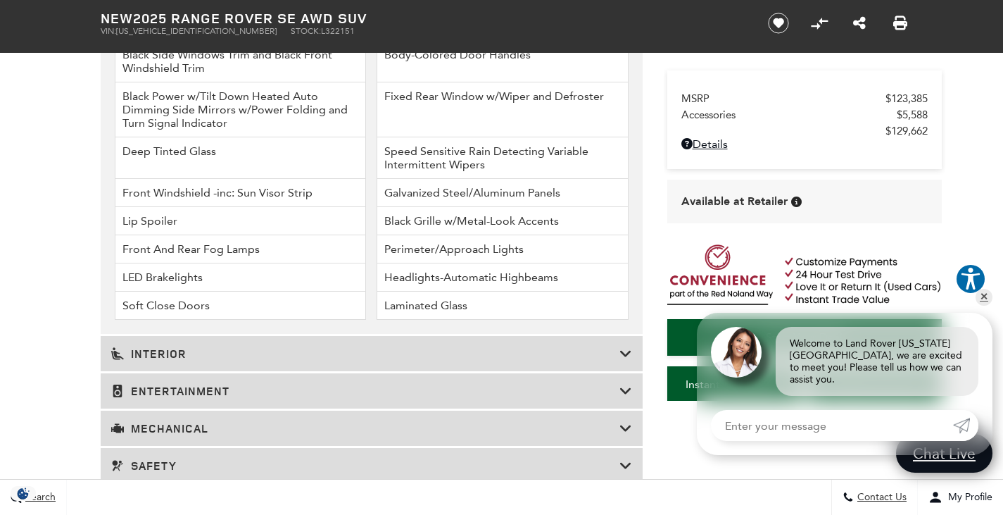
click at [161, 363] on div "Interior" at bounding box center [372, 353] width 542 height 35
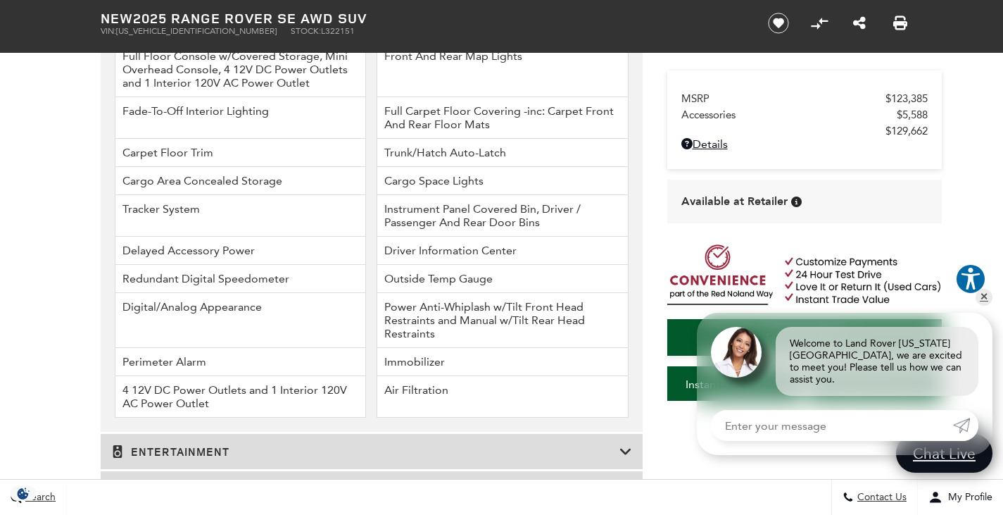
scroll to position [2464, 0]
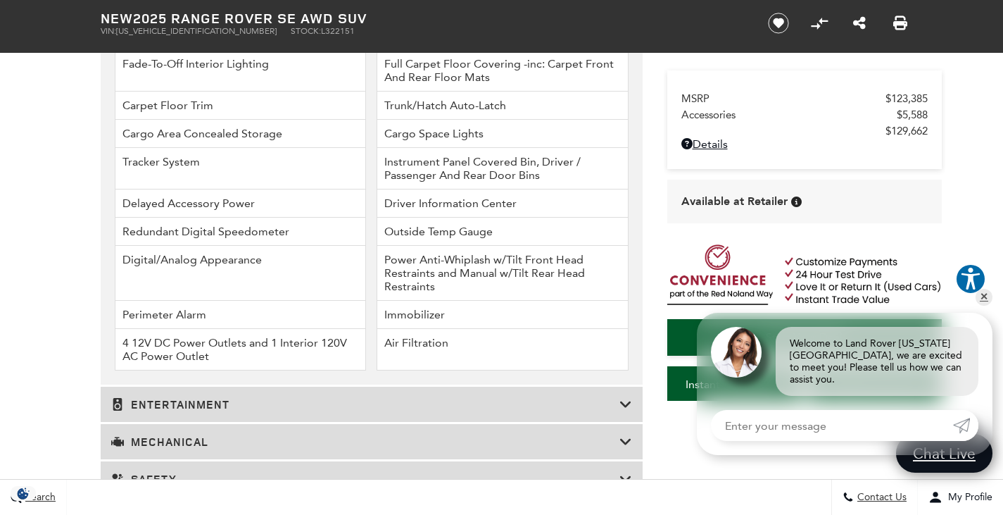
click at [164, 403] on h3 "Entertainment" at bounding box center [365, 404] width 508 height 14
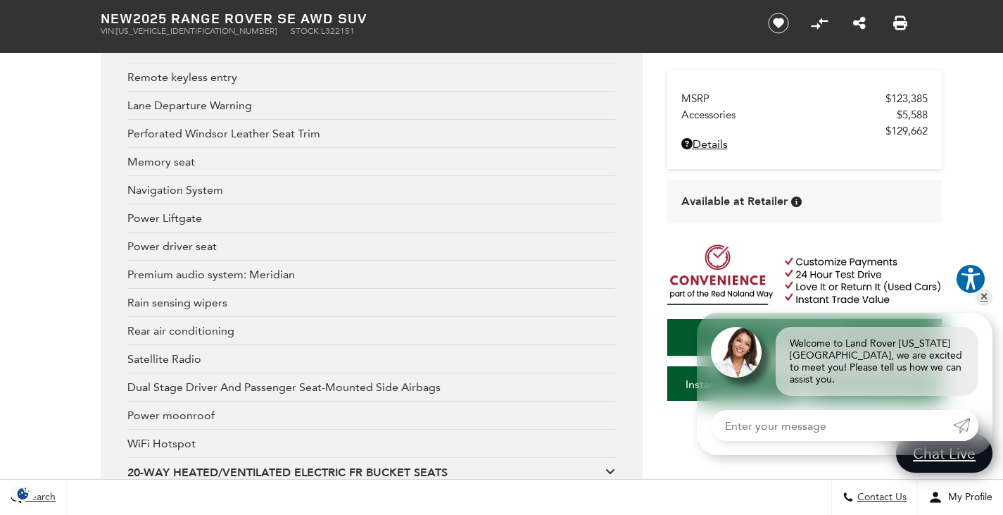
scroll to position [2745, 0]
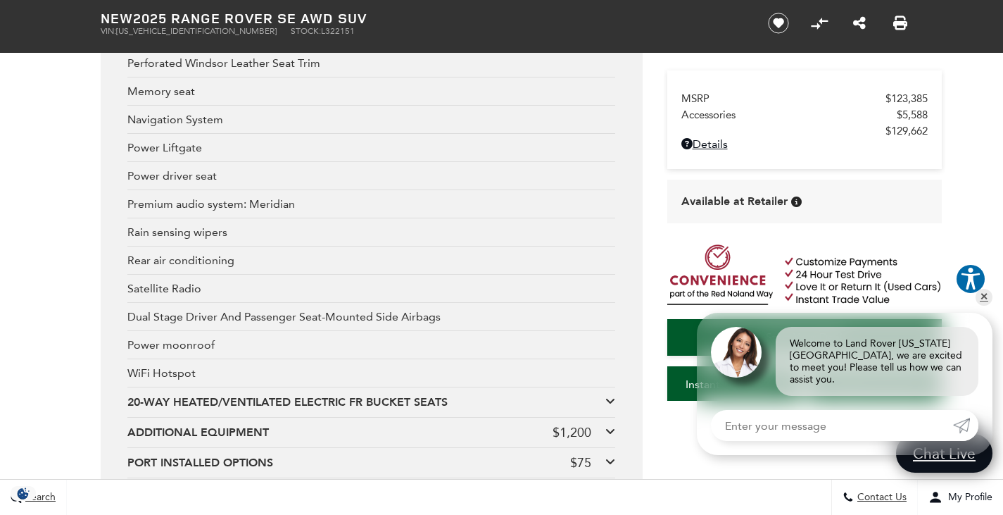
click at [166, 397] on div "20-WAY HEATED/VENTILATED ELECTRIC FR BUCKET SEATS" at bounding box center [366, 401] width 478 height 15
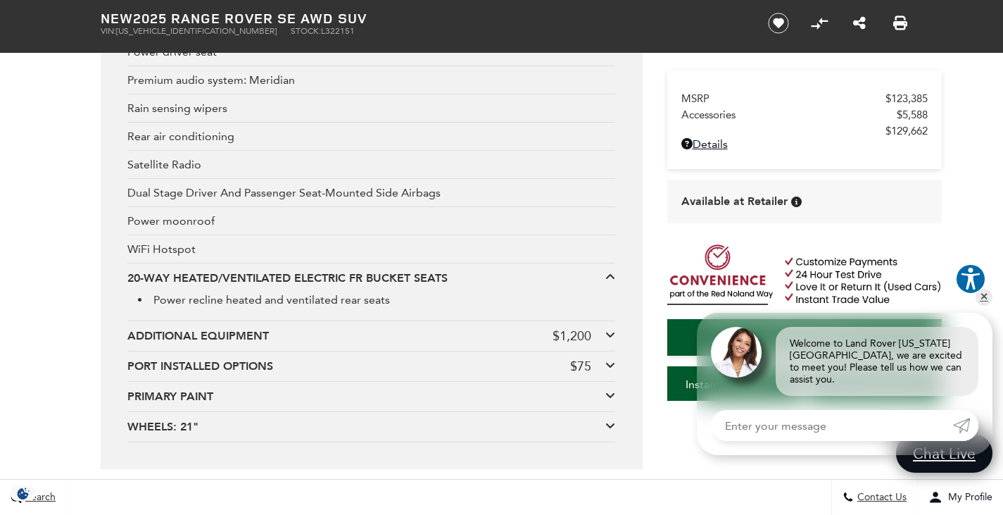
scroll to position [2886, 0]
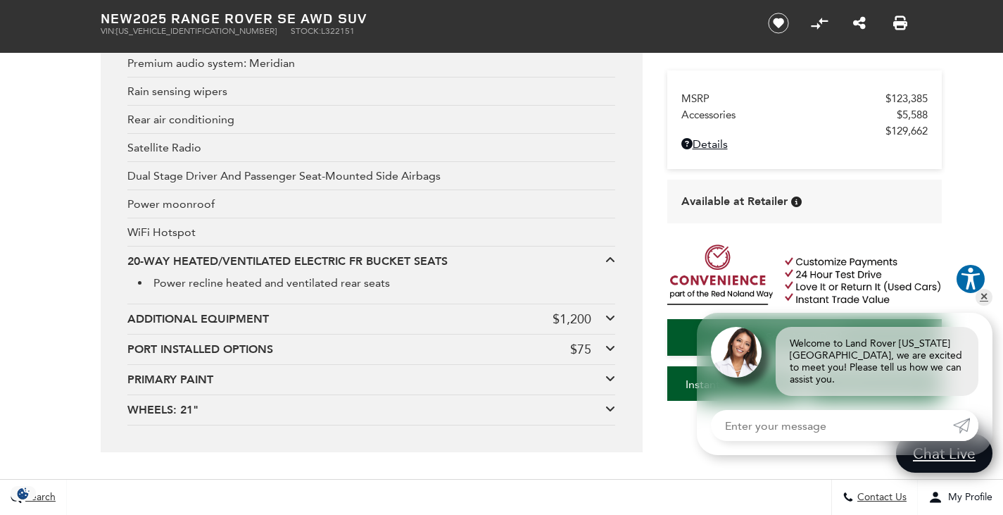
click at [191, 320] on div "ADDITIONAL EQUIPMENT" at bounding box center [339, 318] width 425 height 15
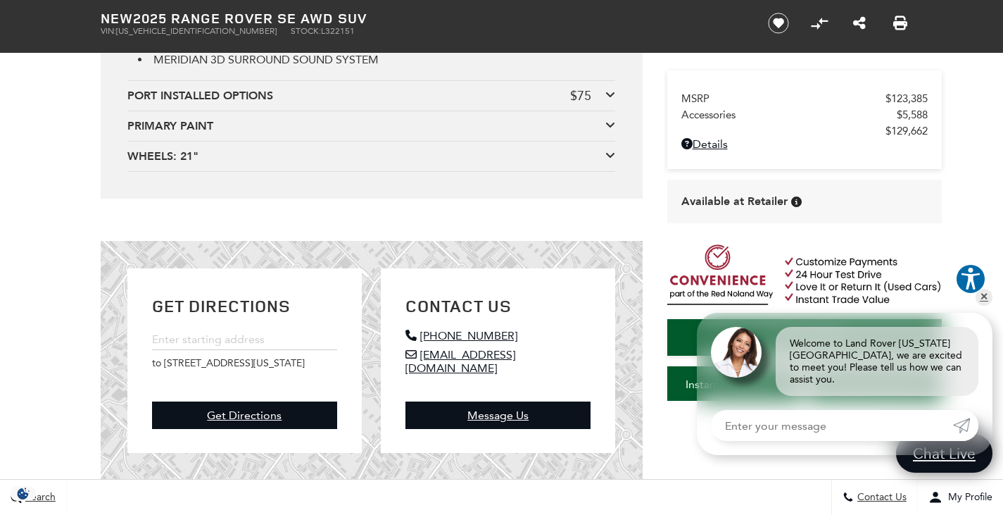
scroll to position [3168, 0]
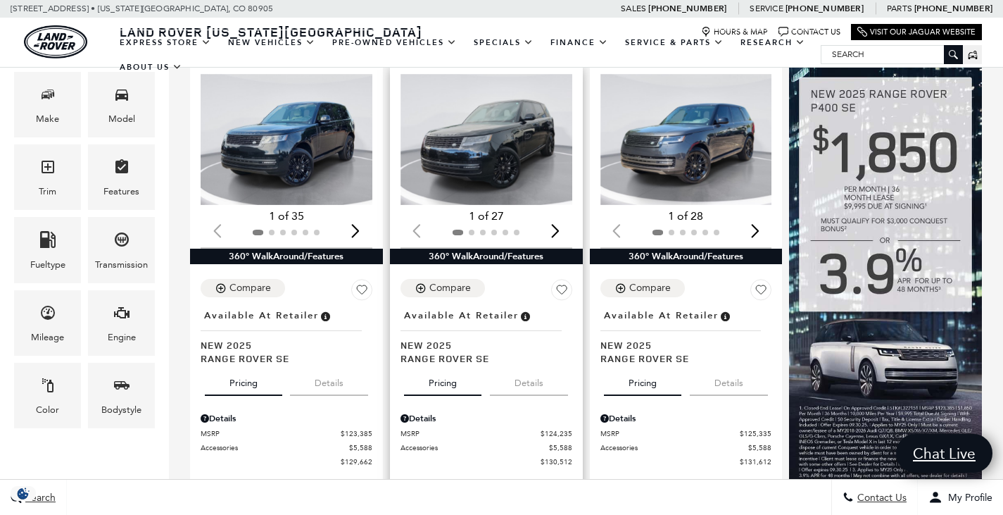
scroll to position [352, 0]
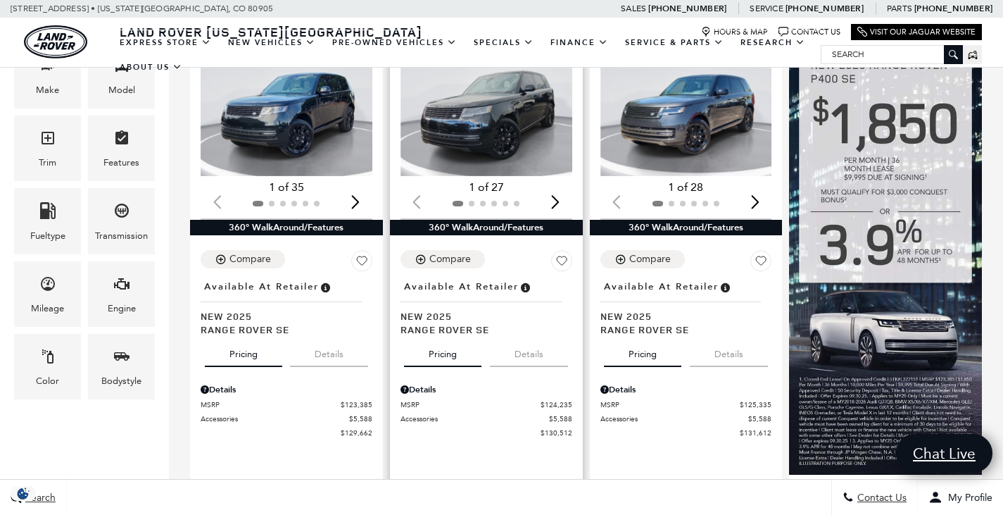
click at [529, 336] on button "Details" at bounding box center [529, 351] width 78 height 31
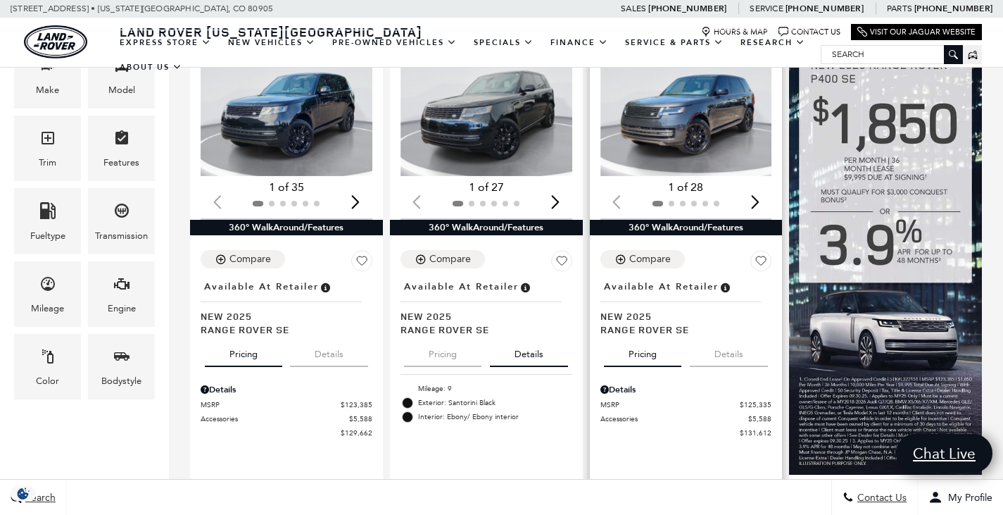
click at [740, 336] on button "Details" at bounding box center [729, 351] width 78 height 31
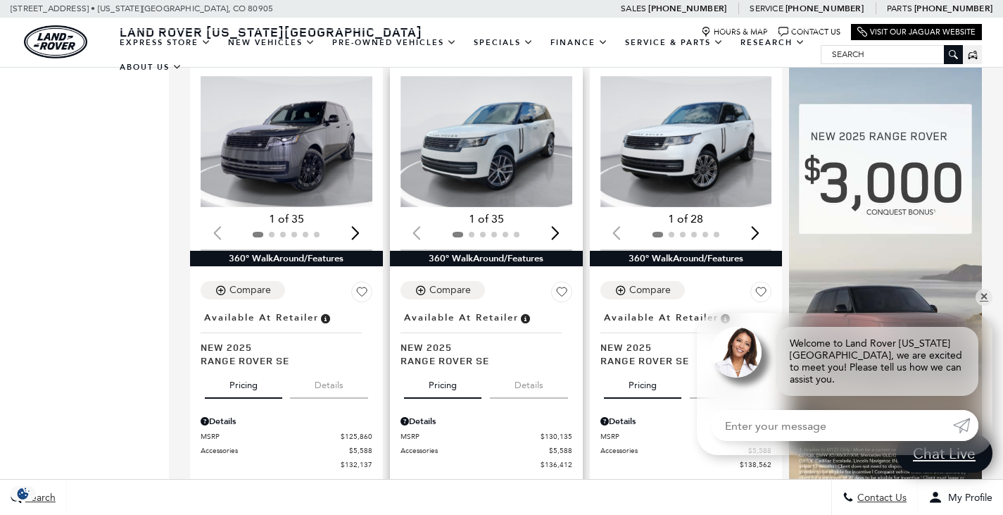
scroll to position [845, 0]
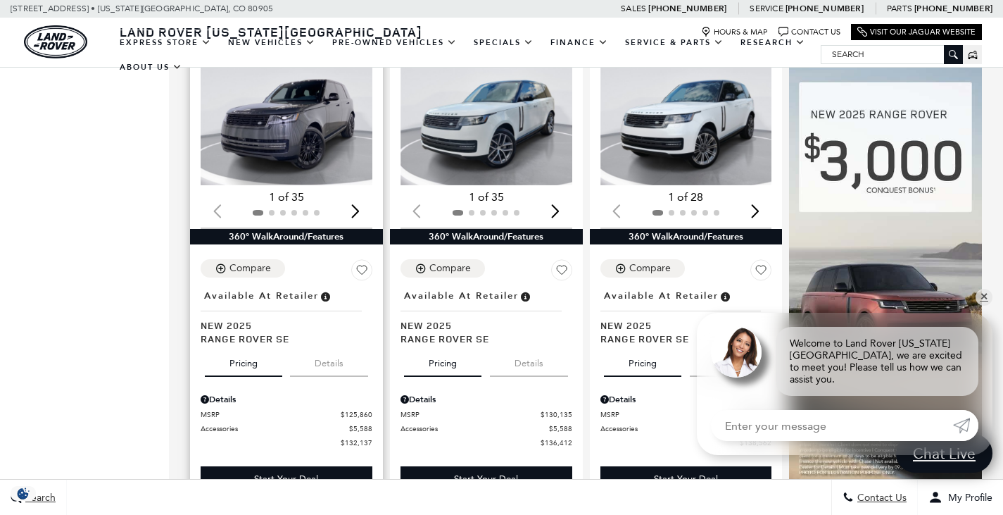
click at [334, 345] on button "Details" at bounding box center [329, 360] width 78 height 31
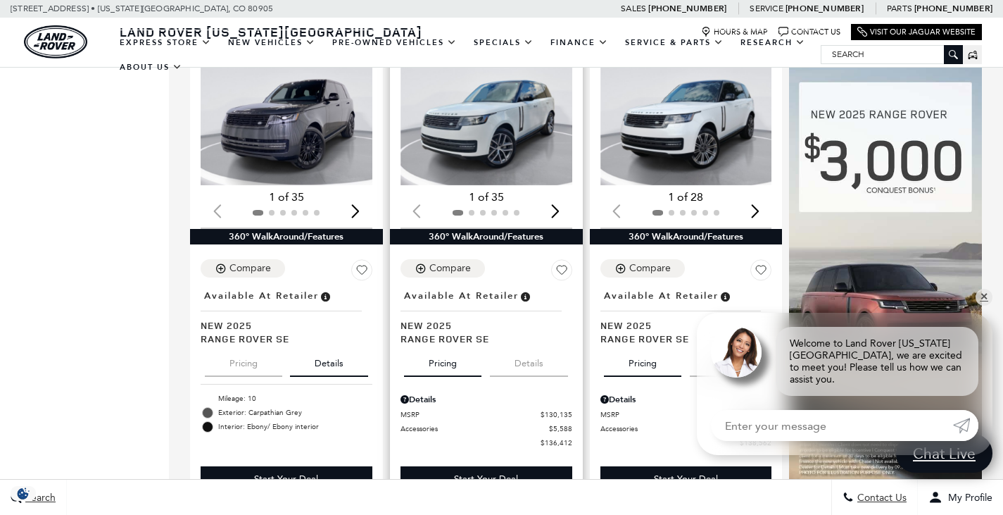
click at [521, 345] on button "Details" at bounding box center [529, 360] width 78 height 31
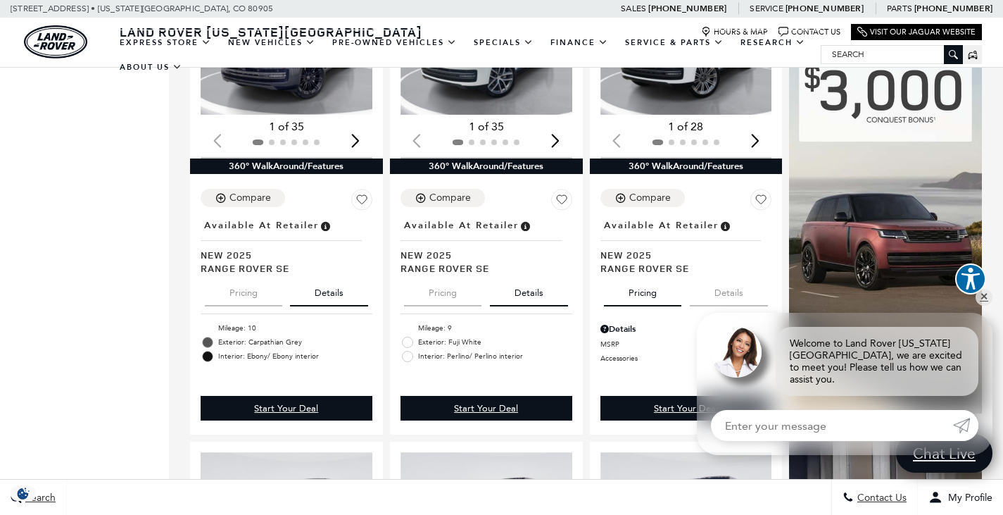
scroll to position [985, 0]
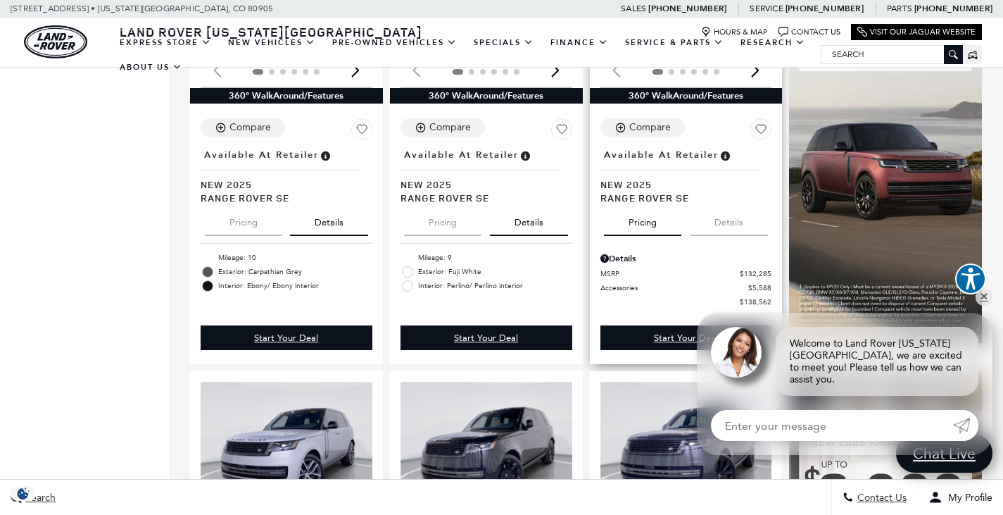
click at [734, 204] on button "Details" at bounding box center [729, 219] width 78 height 31
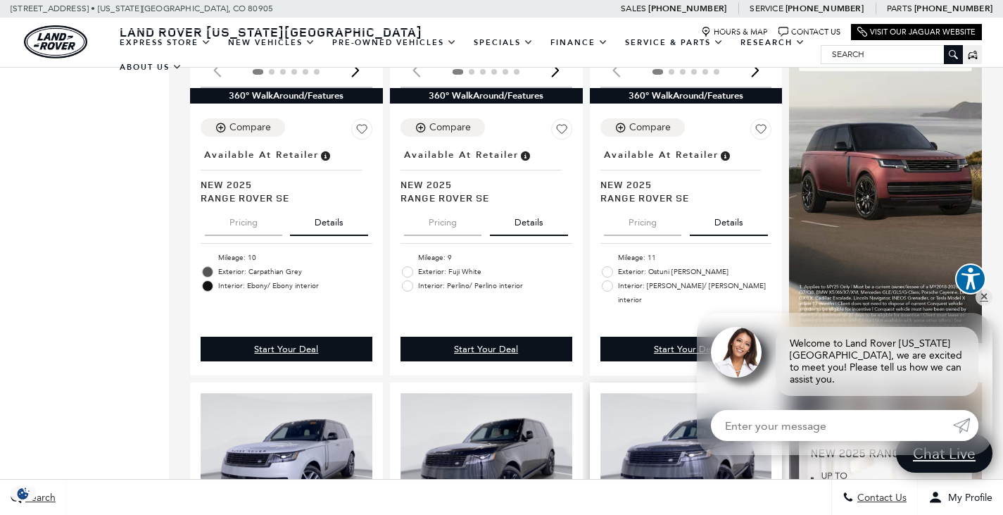
scroll to position [774, 0]
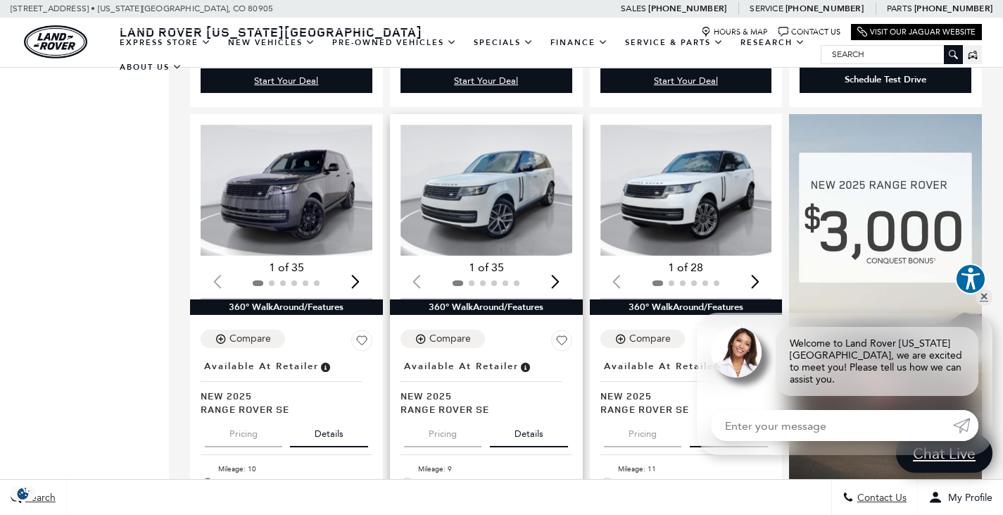
click at [503, 189] on img "1 / 2" at bounding box center [488, 190] width 175 height 131
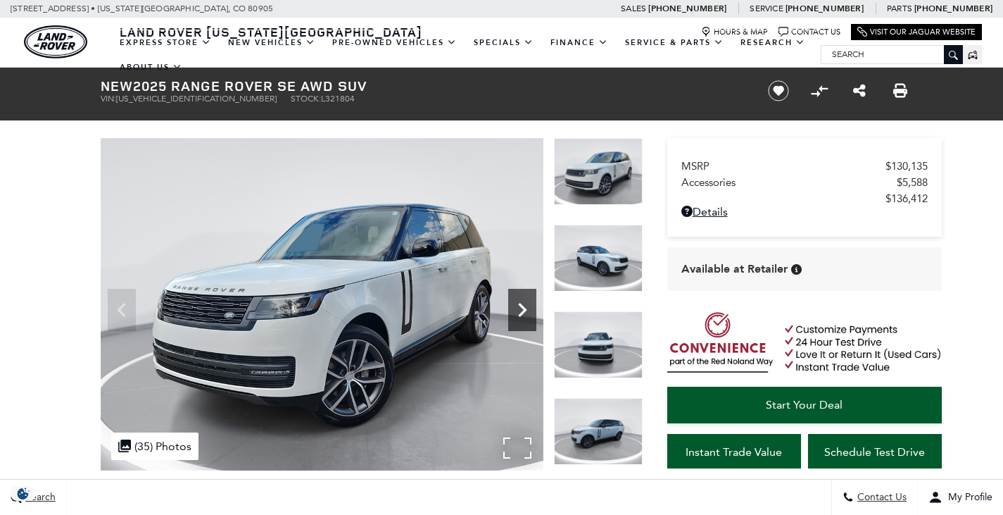
click at [528, 308] on icon "Next" at bounding box center [522, 310] width 28 height 28
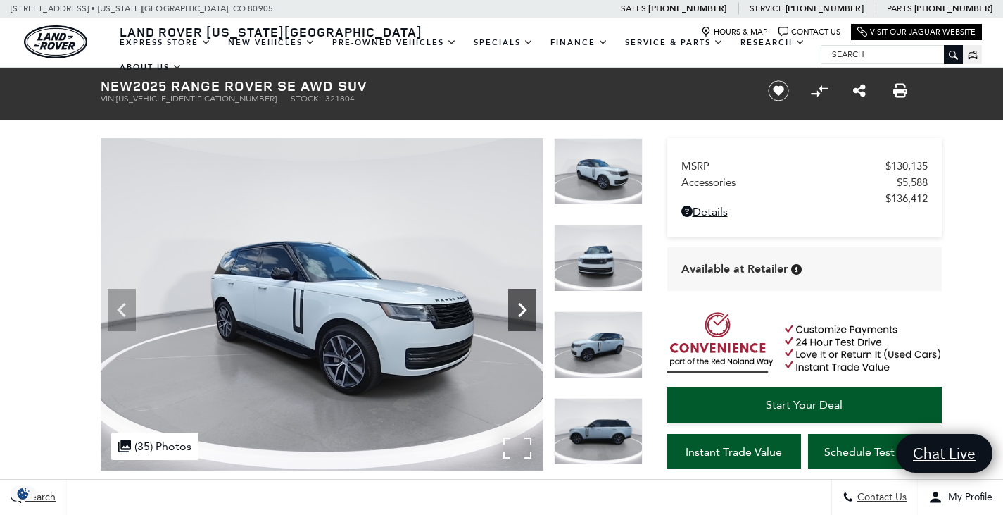
click at [528, 308] on icon "Next" at bounding box center [522, 310] width 28 height 28
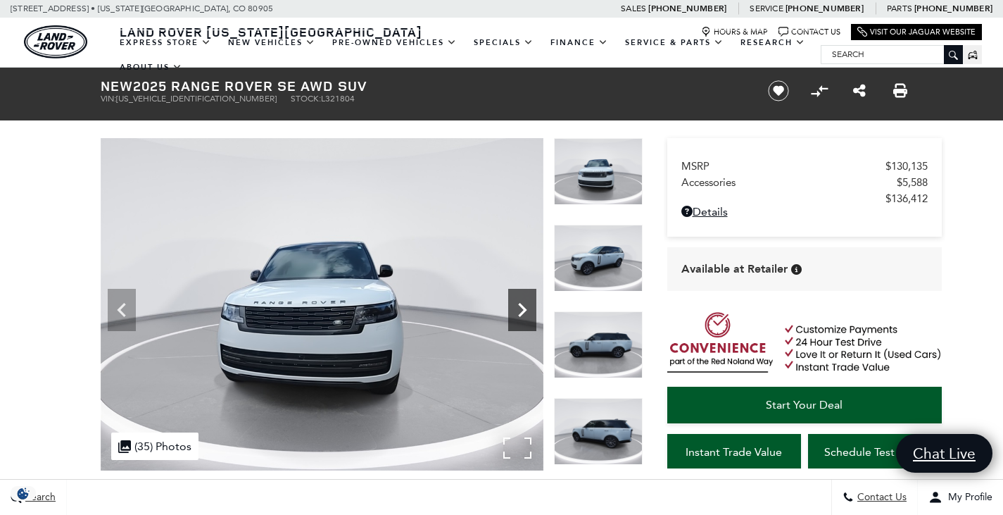
click at [528, 308] on icon "Next" at bounding box center [522, 310] width 28 height 28
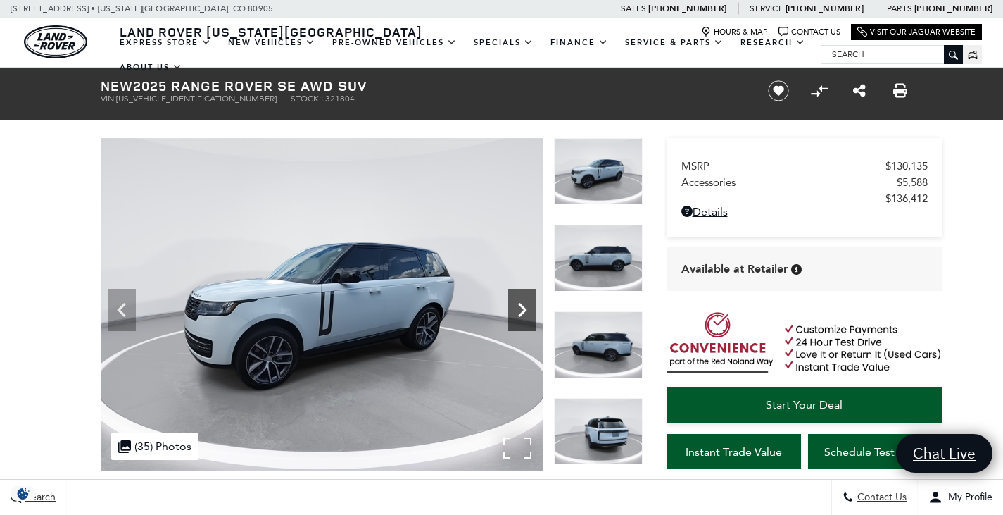
click at [528, 308] on icon "Next" at bounding box center [522, 310] width 28 height 28
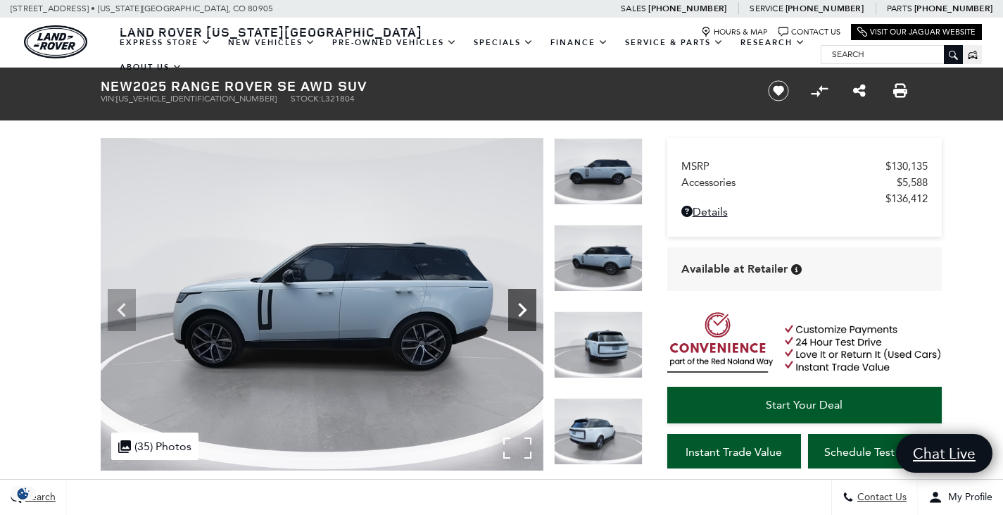
click at [528, 308] on icon "Next" at bounding box center [522, 310] width 28 height 28
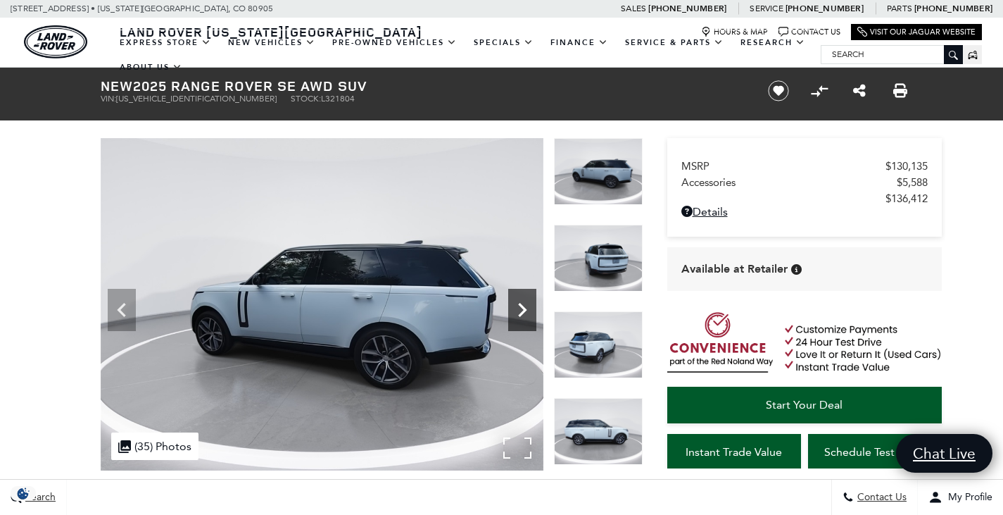
click at [528, 308] on icon "Next" at bounding box center [522, 310] width 28 height 28
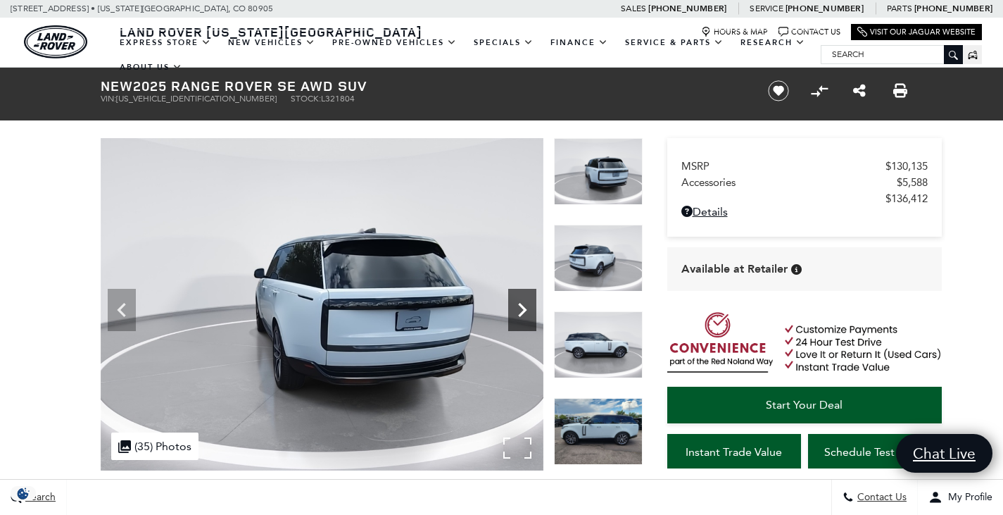
click at [528, 308] on icon "Next" at bounding box center [522, 310] width 28 height 28
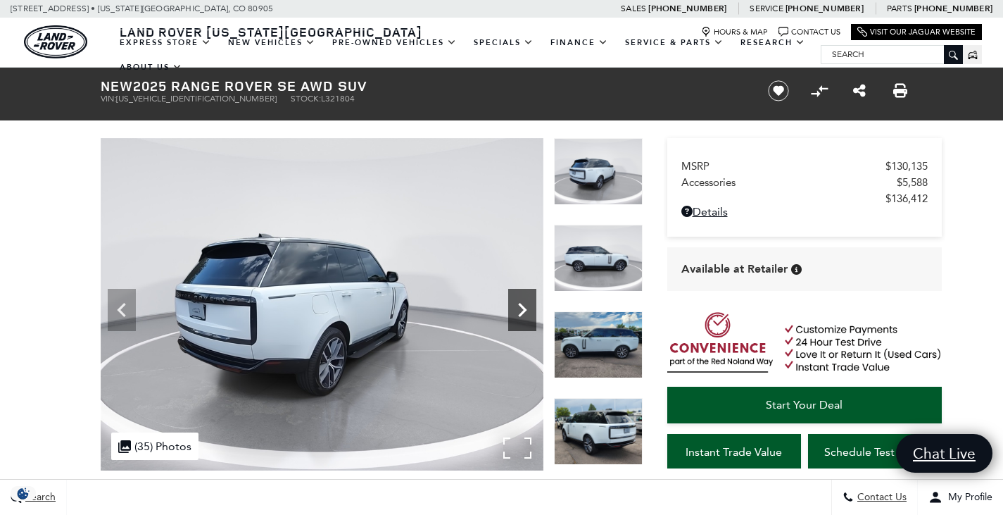
click at [528, 308] on icon "Next" at bounding box center [522, 310] width 28 height 28
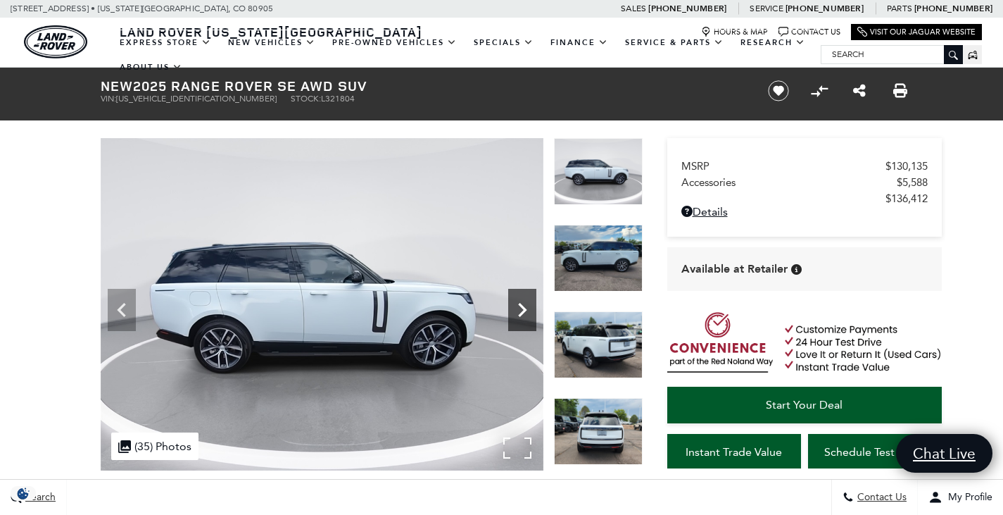
click at [528, 308] on icon "Next" at bounding box center [522, 310] width 28 height 28
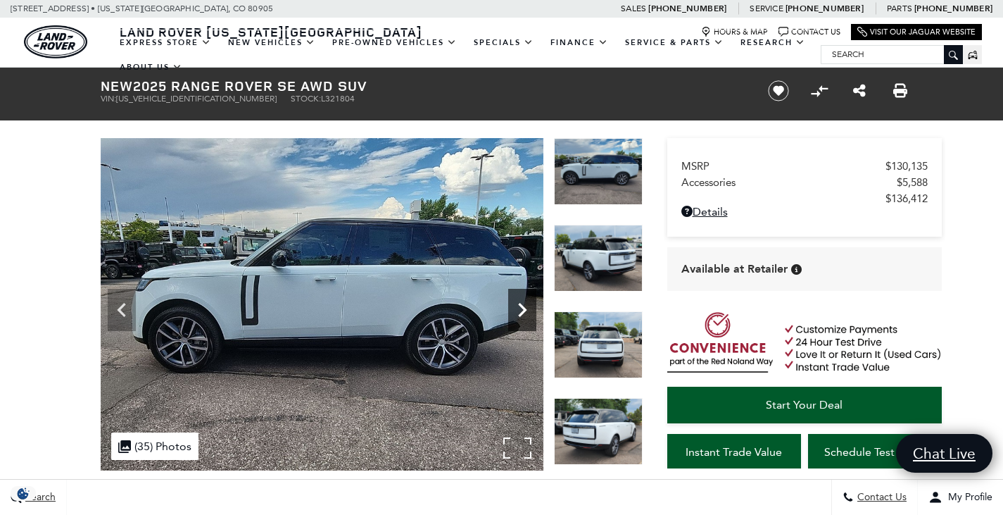
click at [528, 308] on icon "Next" at bounding box center [522, 310] width 28 height 28
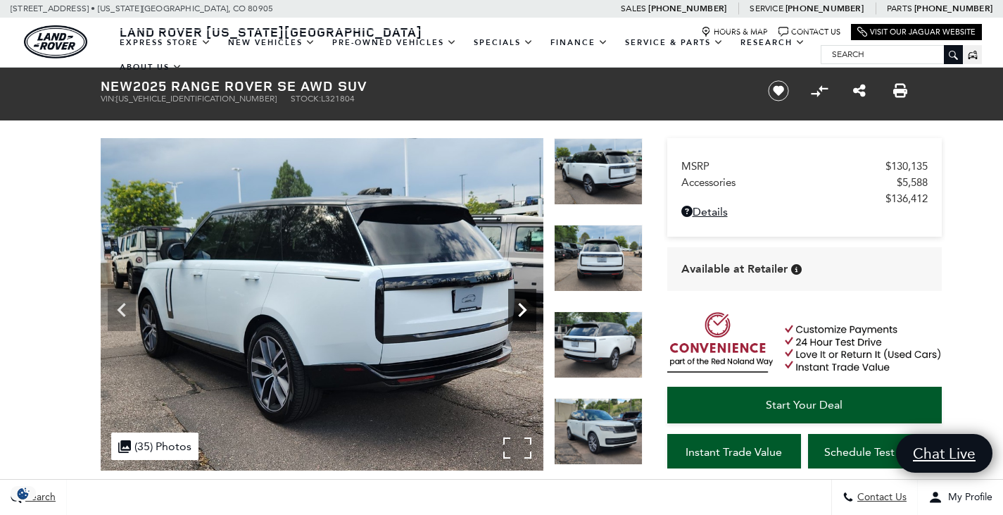
click at [528, 308] on icon "Next" at bounding box center [522, 310] width 28 height 28
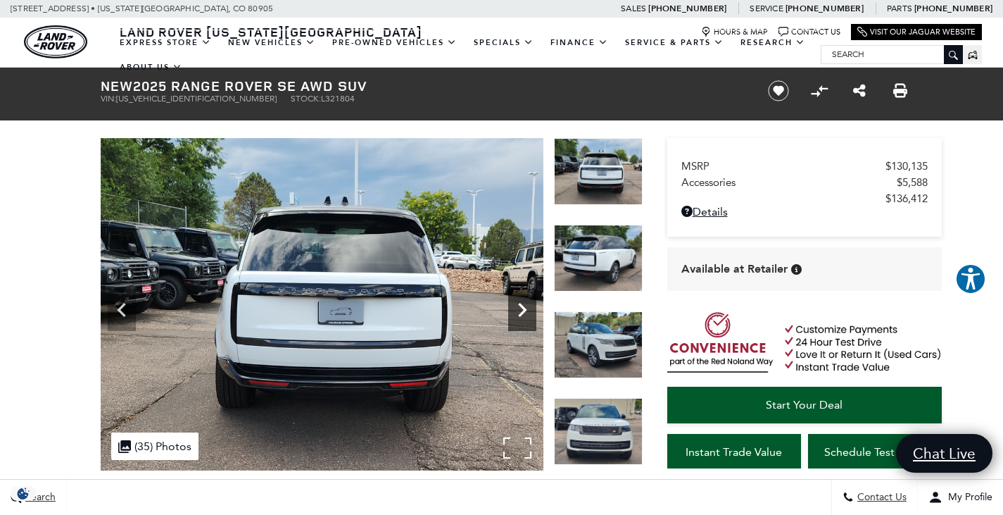
click at [528, 308] on icon "Next" at bounding box center [522, 310] width 28 height 28
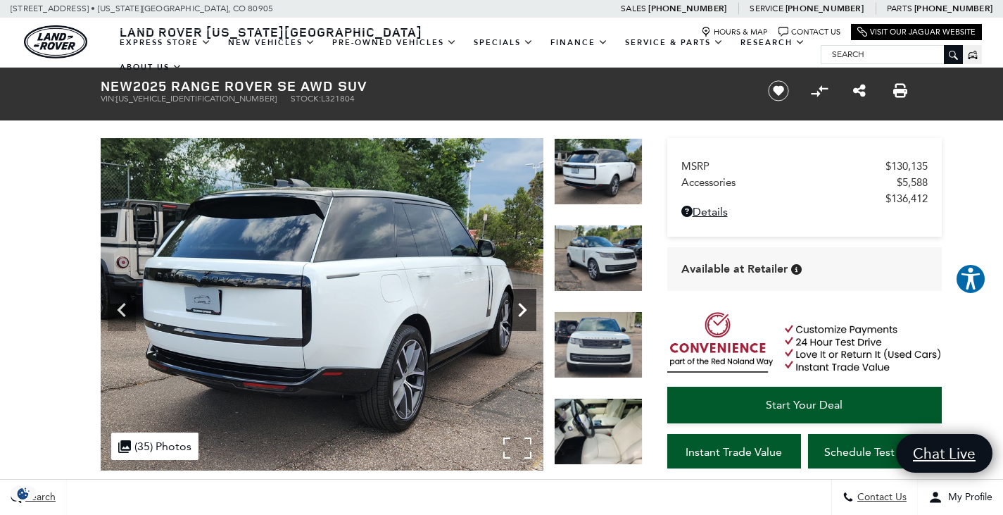
click at [528, 308] on icon "Next" at bounding box center [522, 310] width 28 height 28
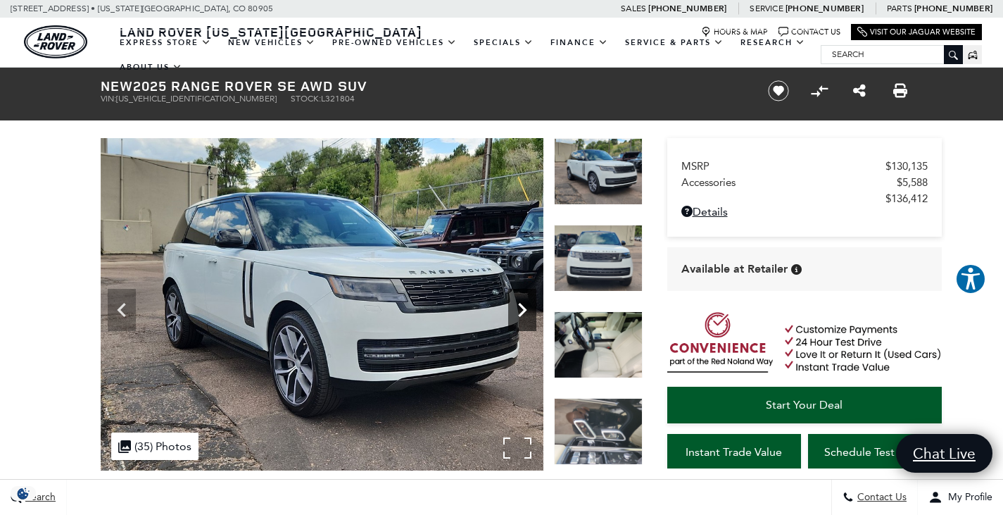
click at [528, 308] on icon "Next" at bounding box center [522, 310] width 28 height 28
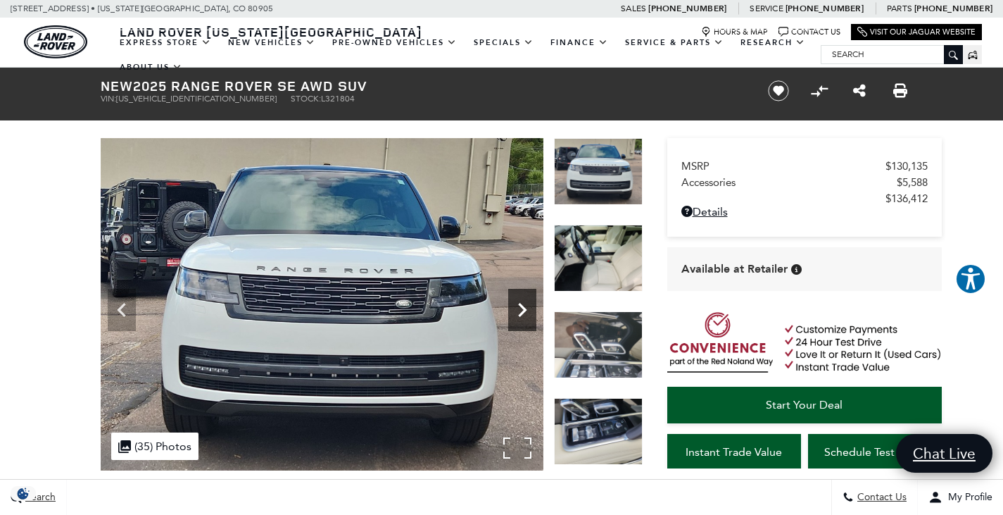
click at [528, 308] on icon "Next" at bounding box center [522, 310] width 28 height 28
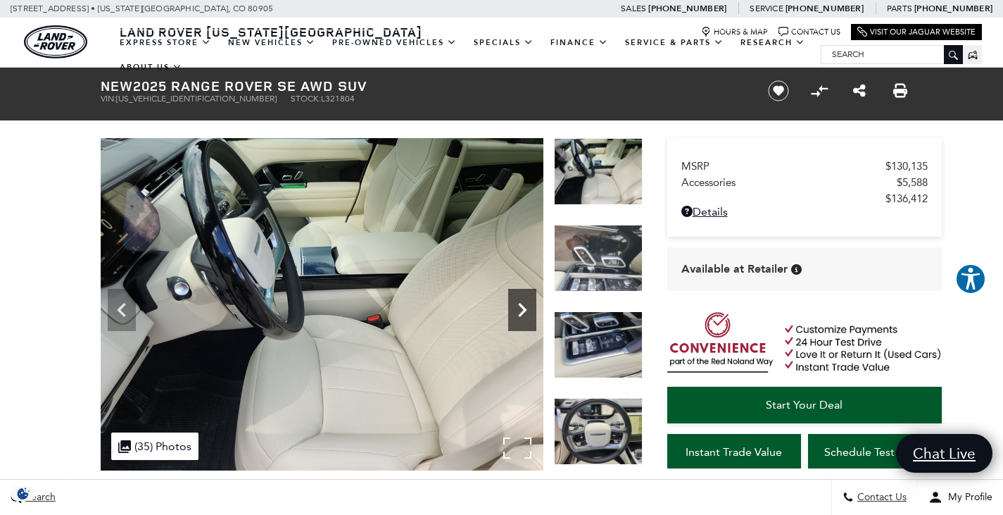
click at [528, 308] on icon "Next" at bounding box center [522, 310] width 28 height 28
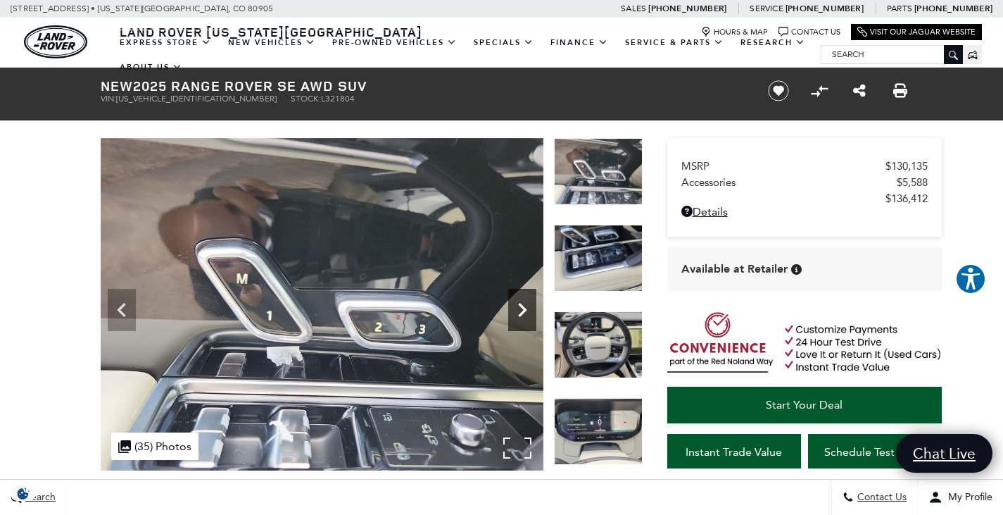
click at [528, 308] on icon "Next" at bounding box center [522, 310] width 28 height 28
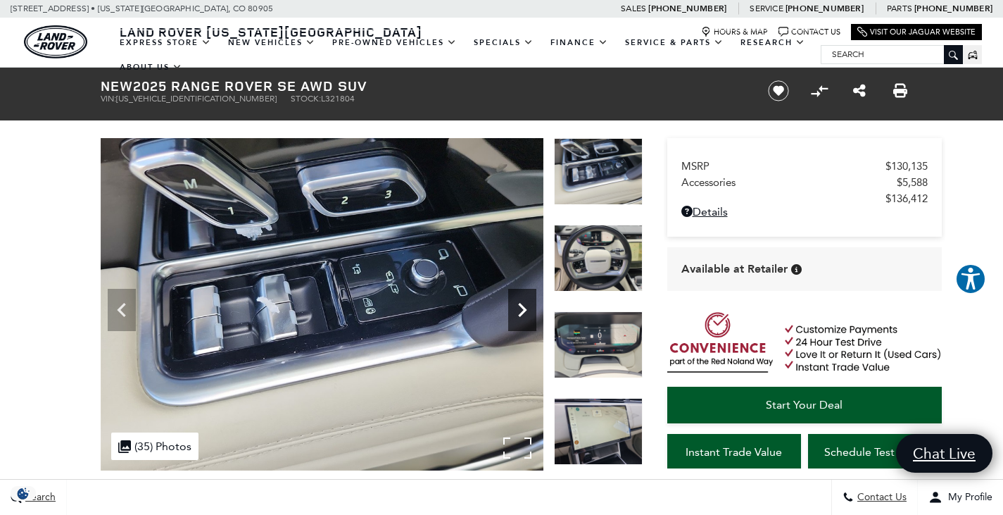
click at [528, 308] on icon "Next" at bounding box center [522, 310] width 28 height 28
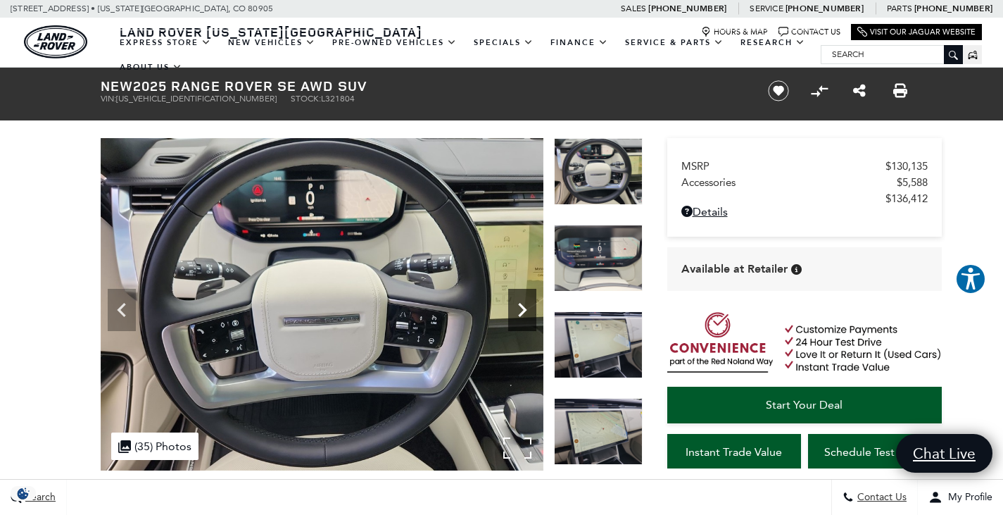
click at [528, 308] on icon "Next" at bounding box center [522, 310] width 28 height 28
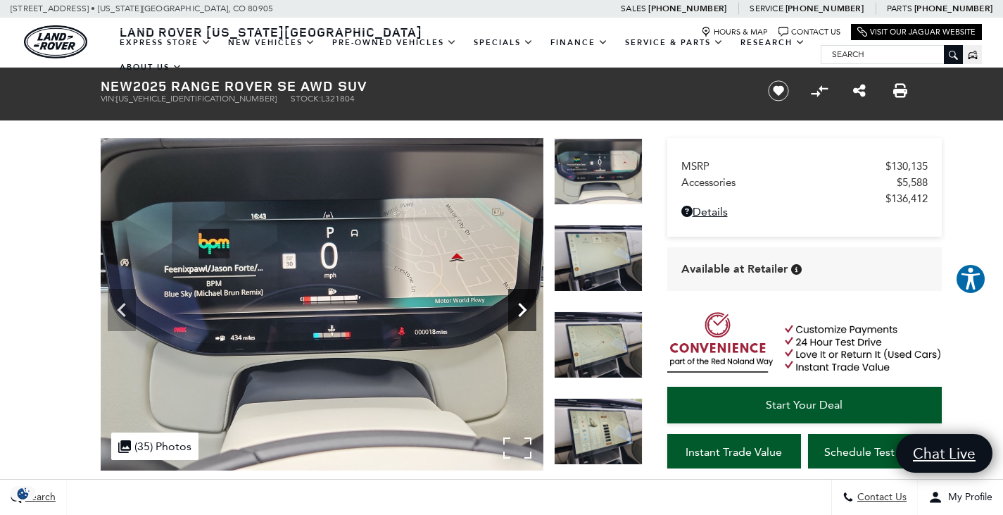
click at [528, 308] on icon "Next" at bounding box center [522, 310] width 28 height 28
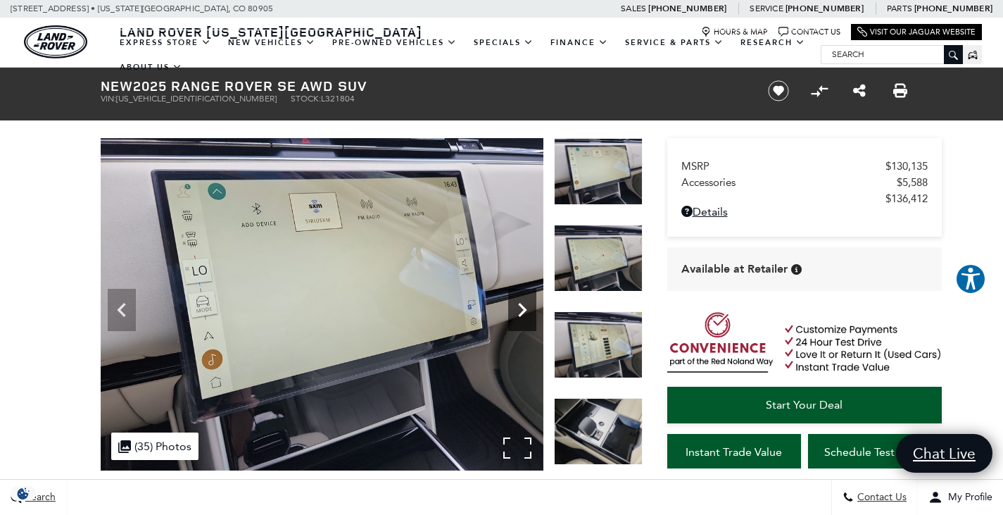
click at [528, 308] on icon "Next" at bounding box center [522, 310] width 28 height 28
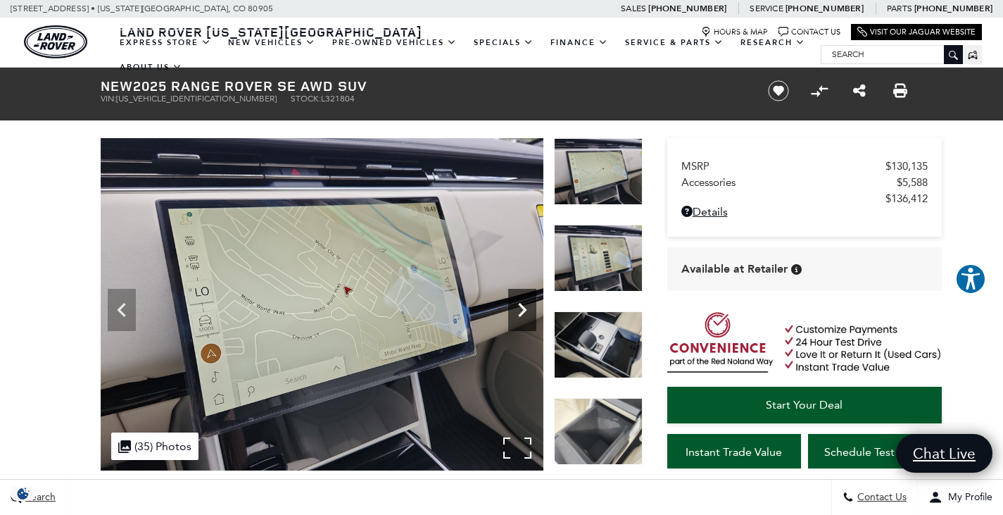
click at [528, 308] on icon "Next" at bounding box center [522, 310] width 28 height 28
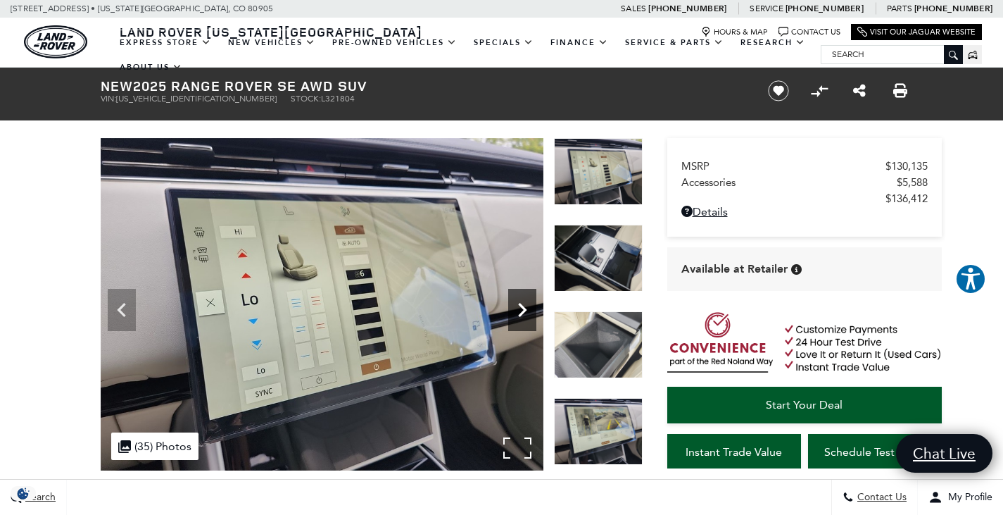
click at [528, 308] on icon "Next" at bounding box center [522, 310] width 28 height 28
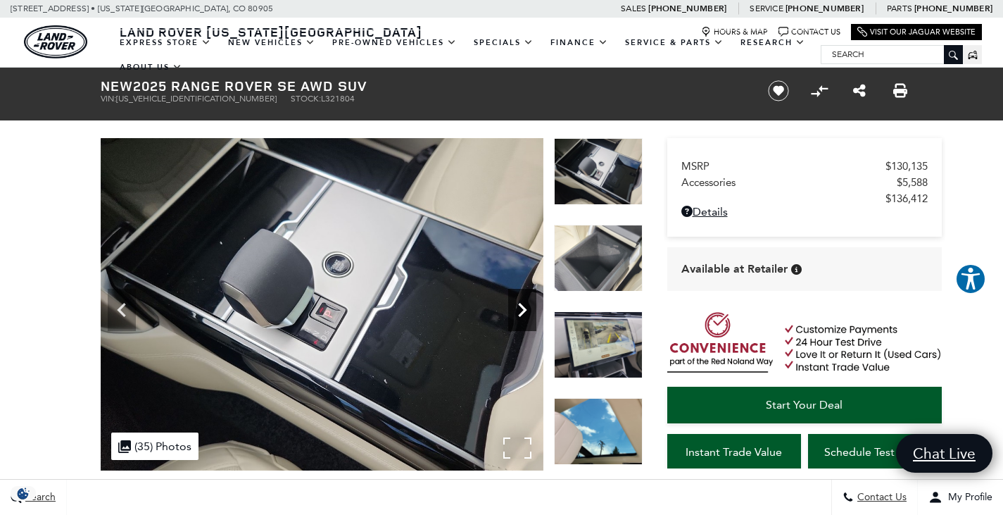
click at [528, 308] on icon "Next" at bounding box center [522, 310] width 28 height 28
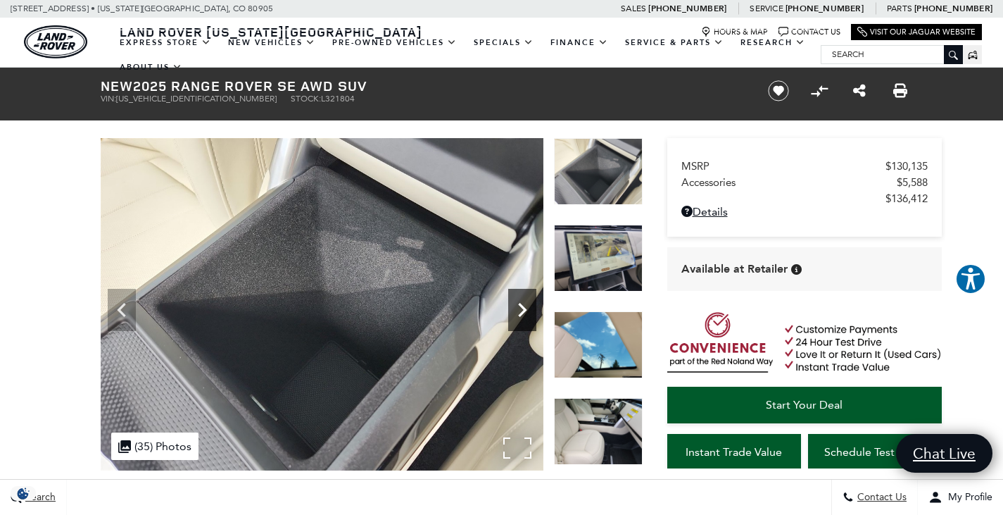
click at [528, 308] on icon "Next" at bounding box center [522, 310] width 28 height 28
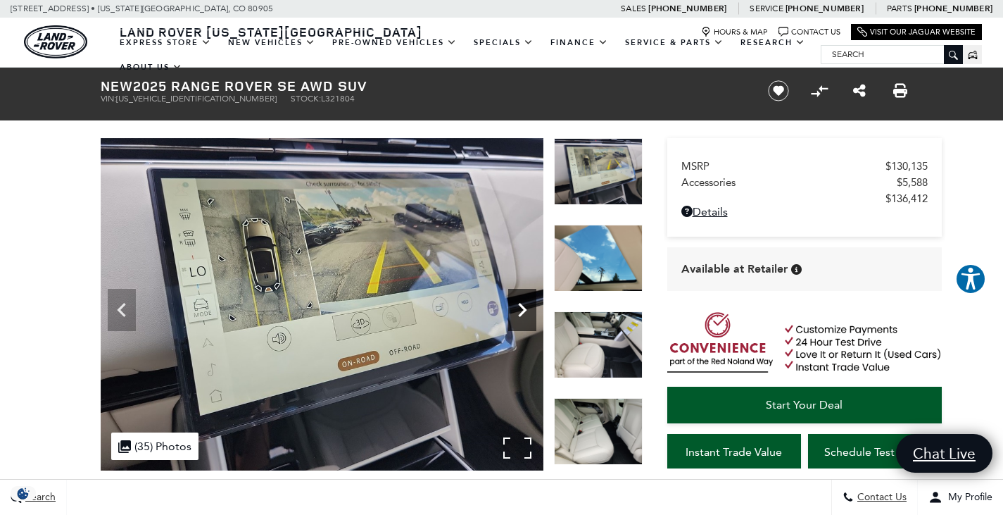
click at [528, 308] on icon "Next" at bounding box center [522, 310] width 28 height 28
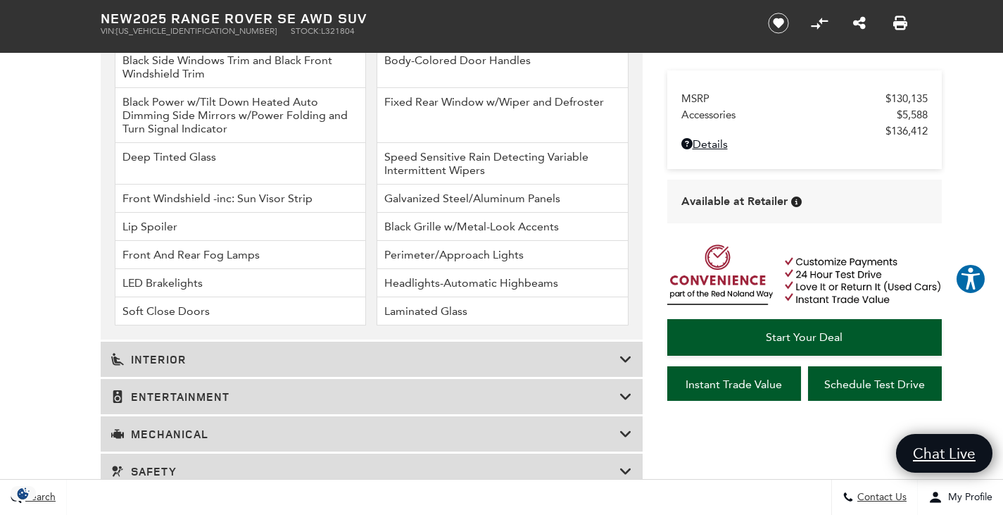
scroll to position [2182, 0]
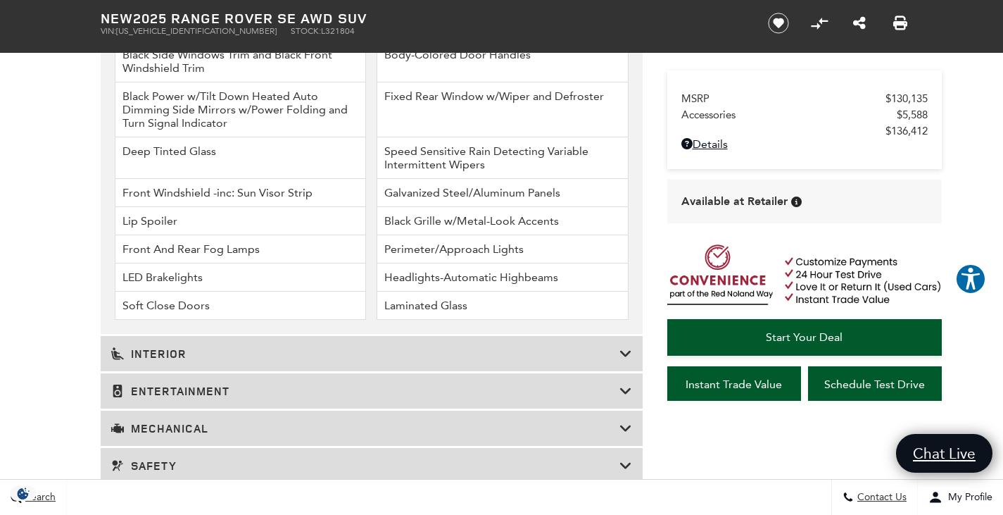
click at [354, 341] on div "Interior" at bounding box center [372, 353] width 542 height 35
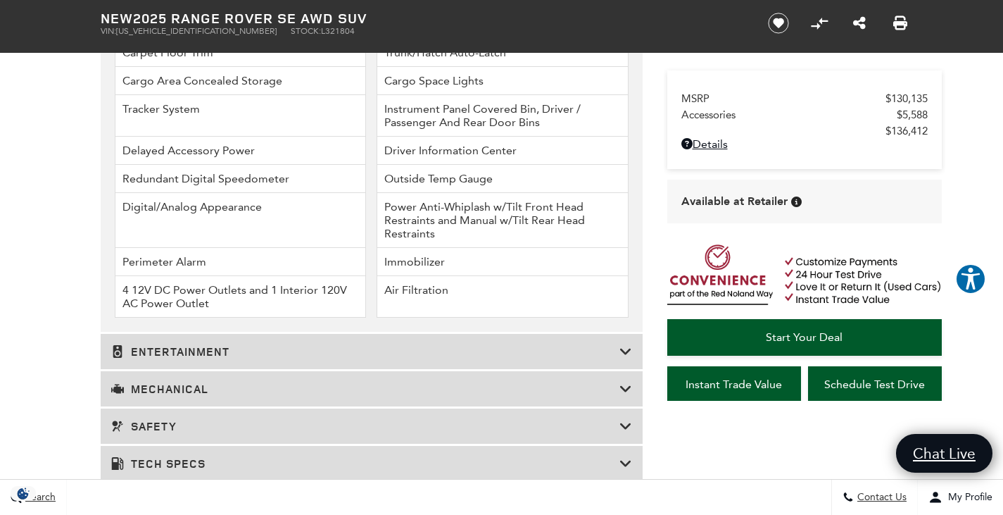
scroll to position [2534, 0]
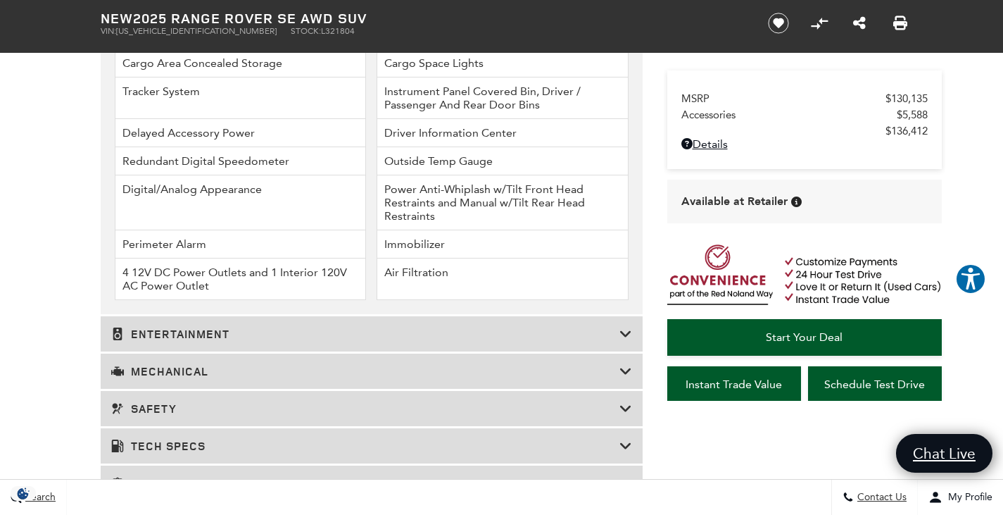
click at [306, 334] on h3 "Entertainment" at bounding box center [365, 334] width 508 height 14
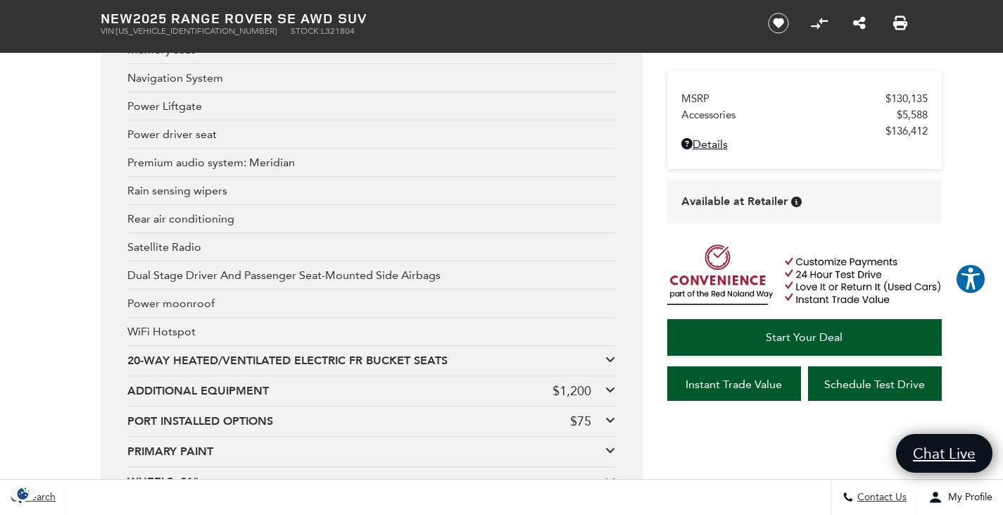
scroll to position [2816, 0]
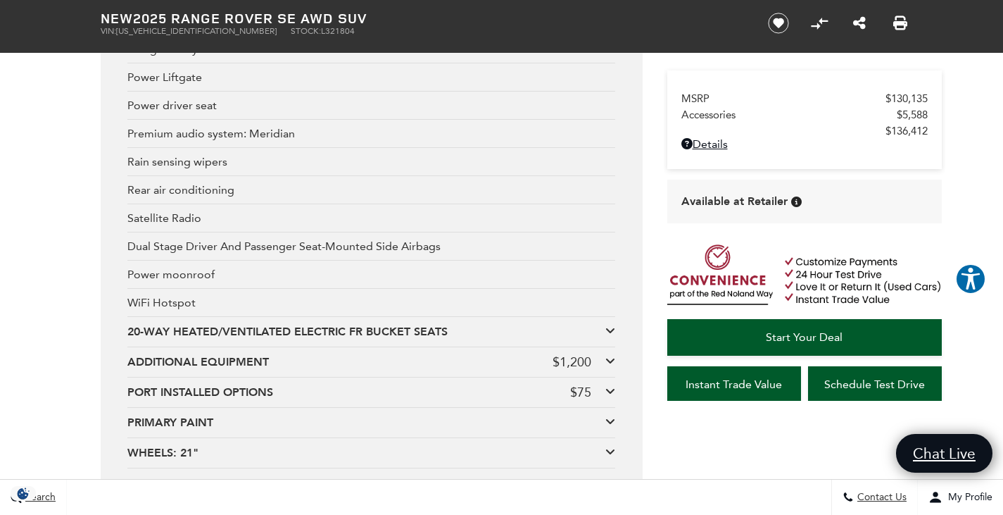
click at [308, 328] on div "20-WAY HEATED/VENTILATED ELECTRIC FR BUCKET SEATS" at bounding box center [366, 331] width 478 height 15
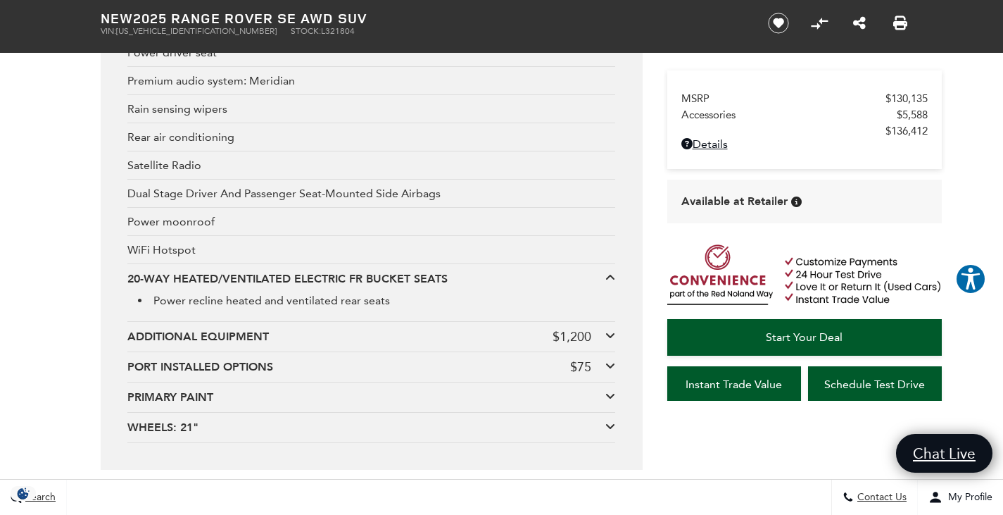
scroll to position [2956, 0]
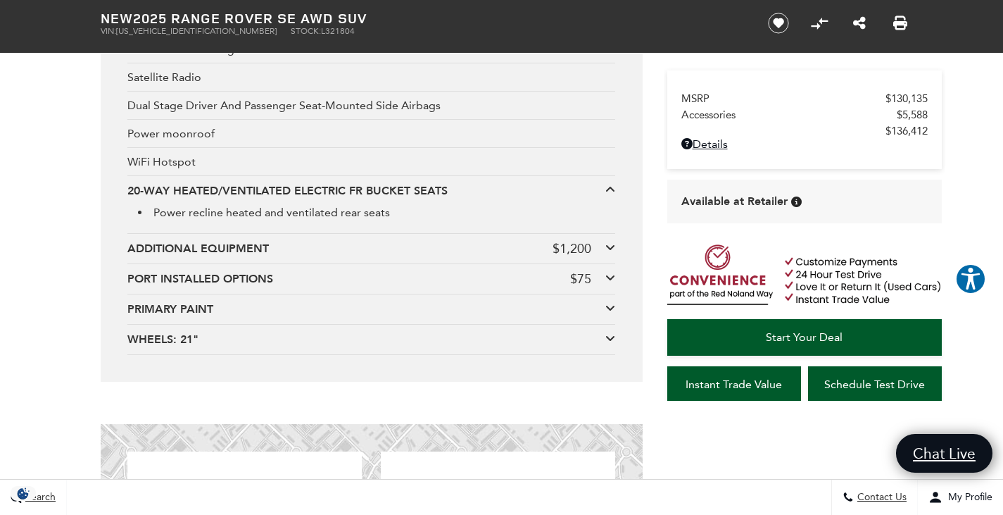
click at [338, 250] on div "ADDITIONAL EQUIPMENT" at bounding box center [339, 248] width 425 height 15
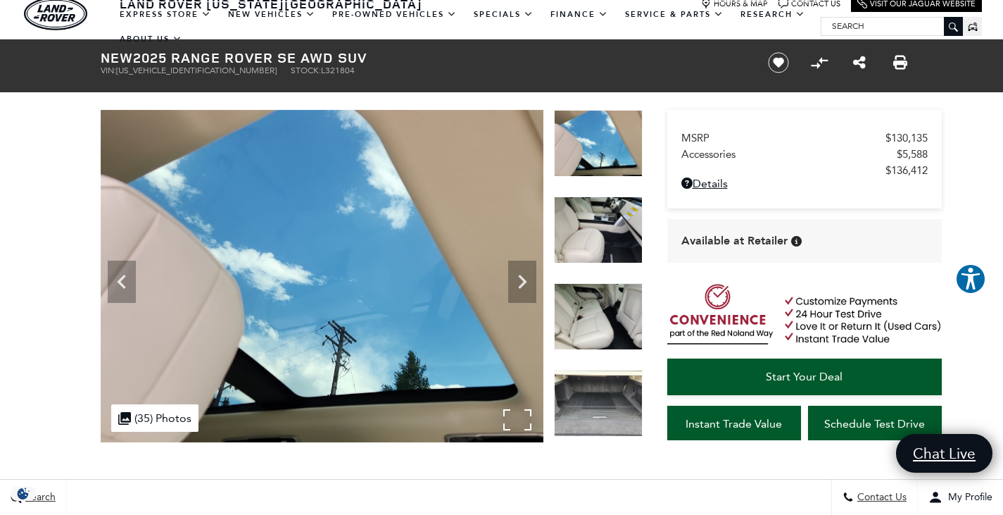
scroll to position [0, 0]
